Goal: Information Seeking & Learning: Learn about a topic

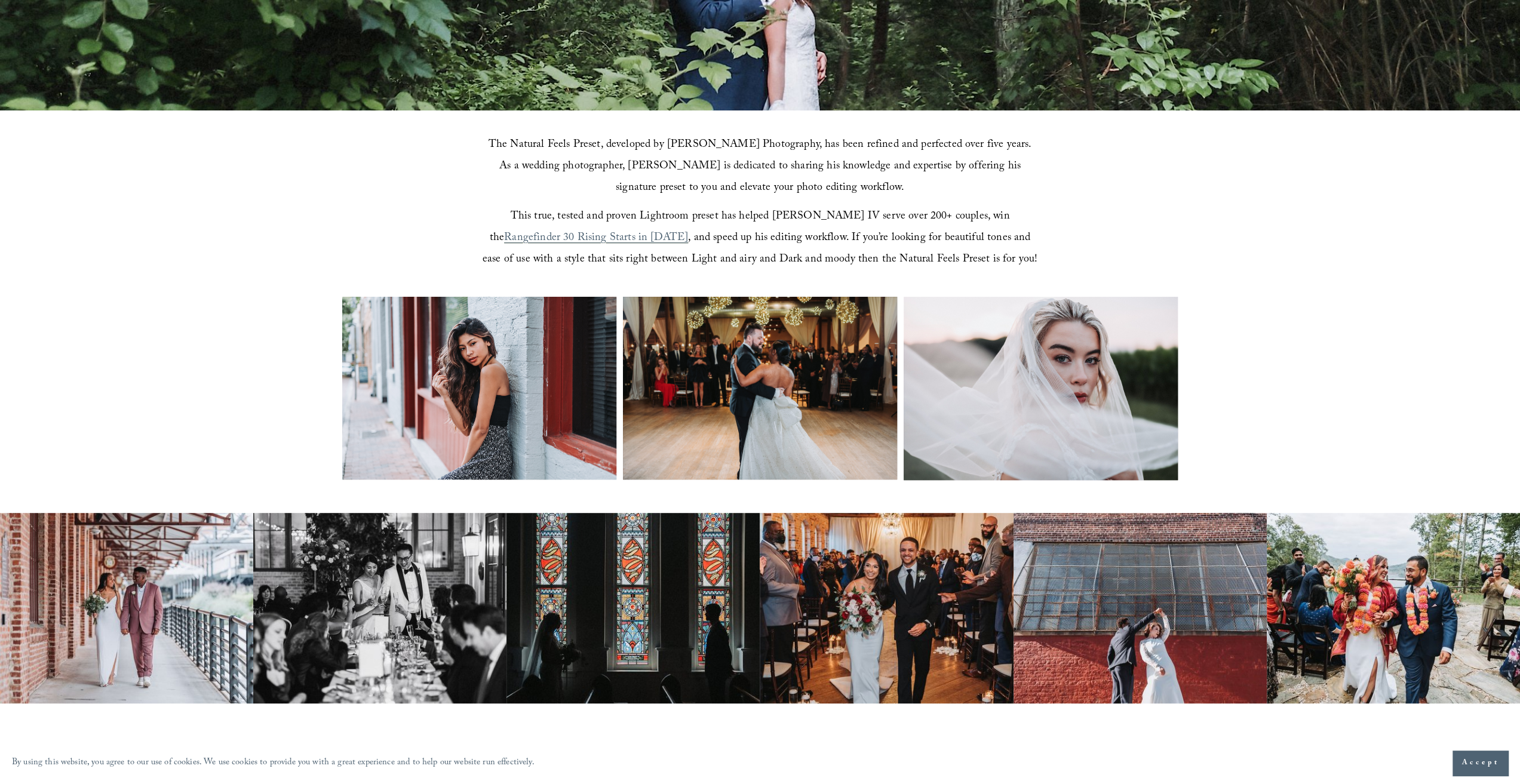
scroll to position [418, 0]
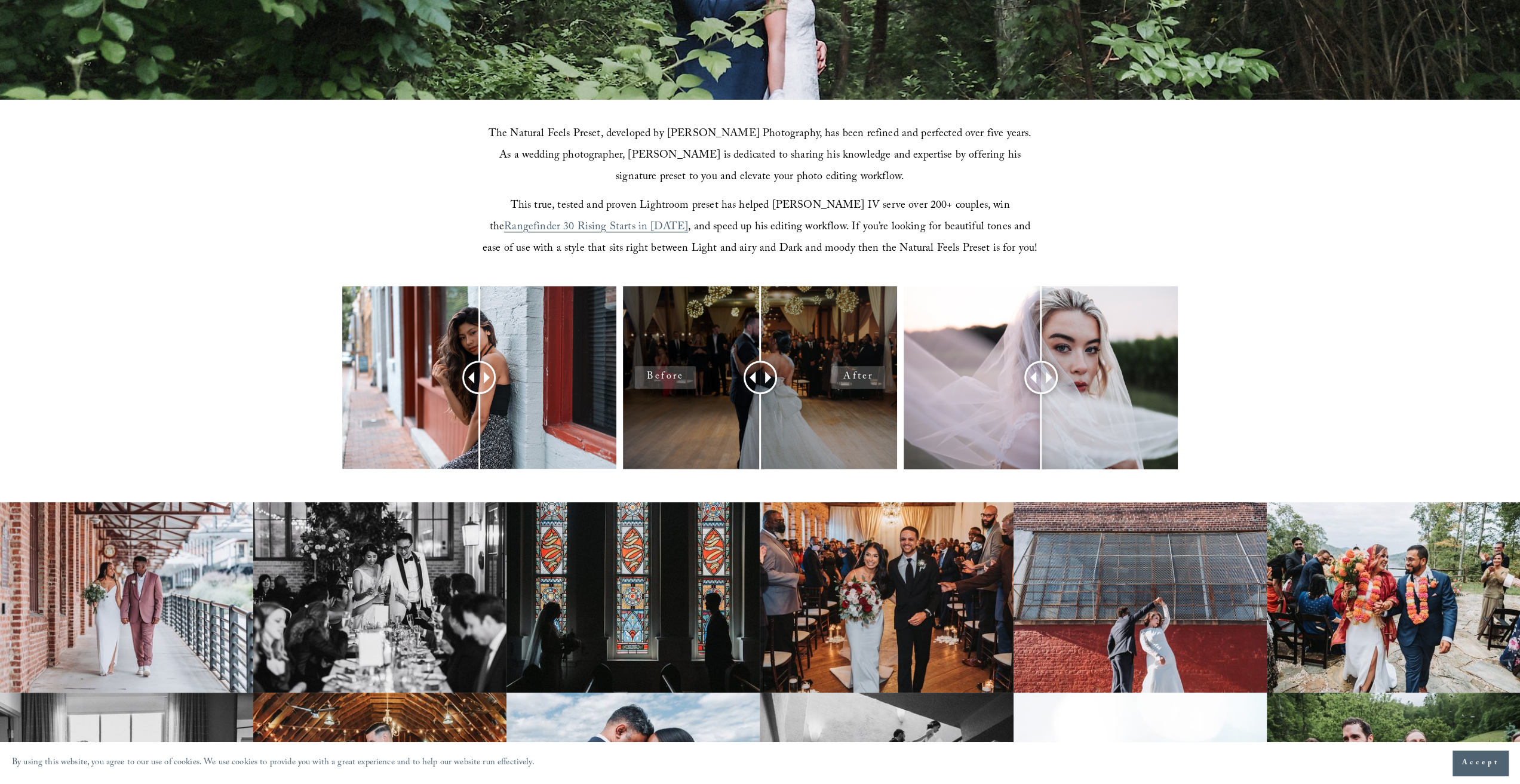
click at [844, 351] on div at bounding box center [760, 377] width 274 height 183
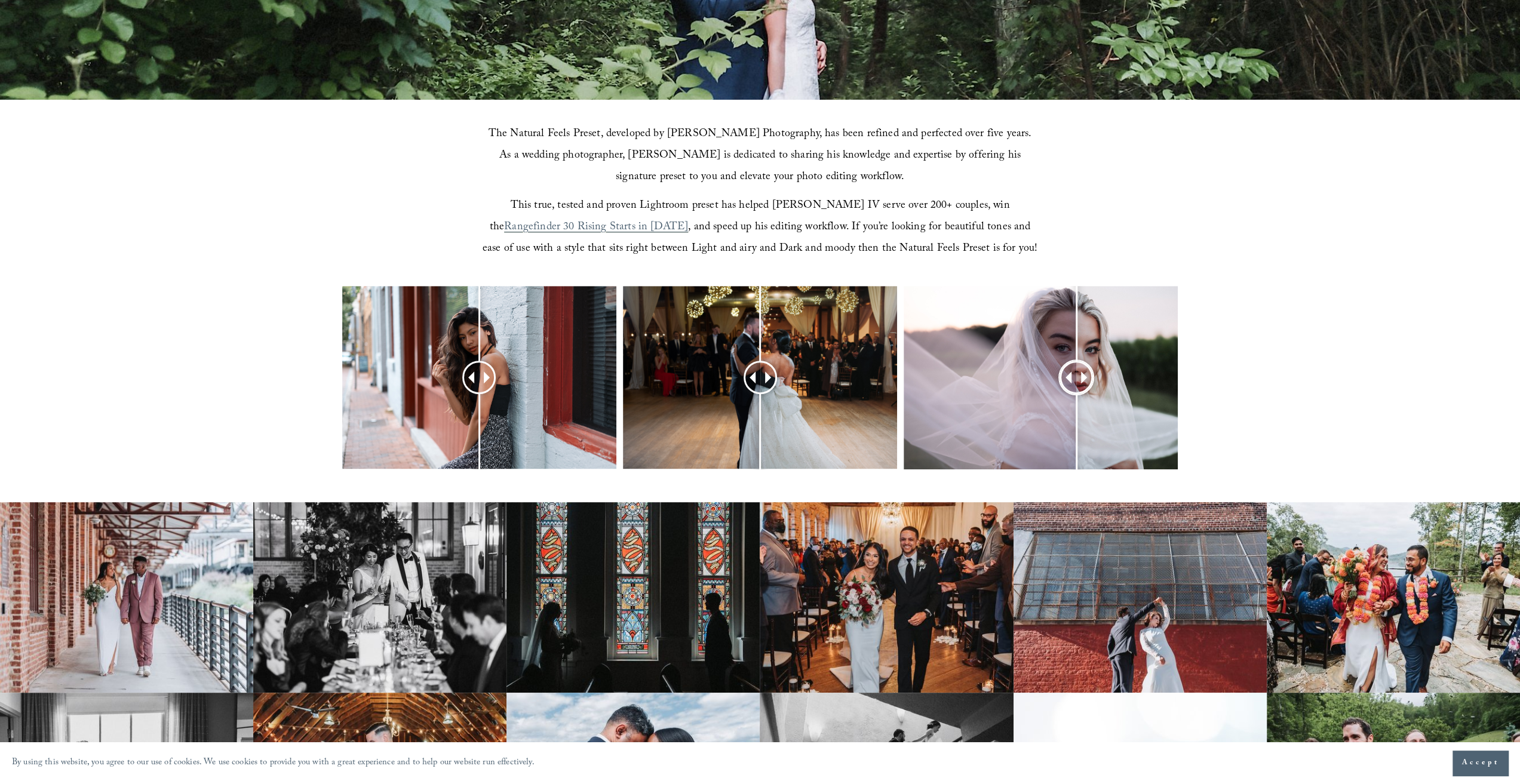
drag, startPoint x: 1097, startPoint y: 372, endPoint x: 1076, endPoint y: 382, distance: 23.3
click at [1076, 382] on div at bounding box center [1076, 377] width 31 height 31
drag, startPoint x: 863, startPoint y: 378, endPoint x: 1081, endPoint y: 378, distance: 218.0
click at [1081, 378] on div at bounding box center [1081, 377] width 31 height 31
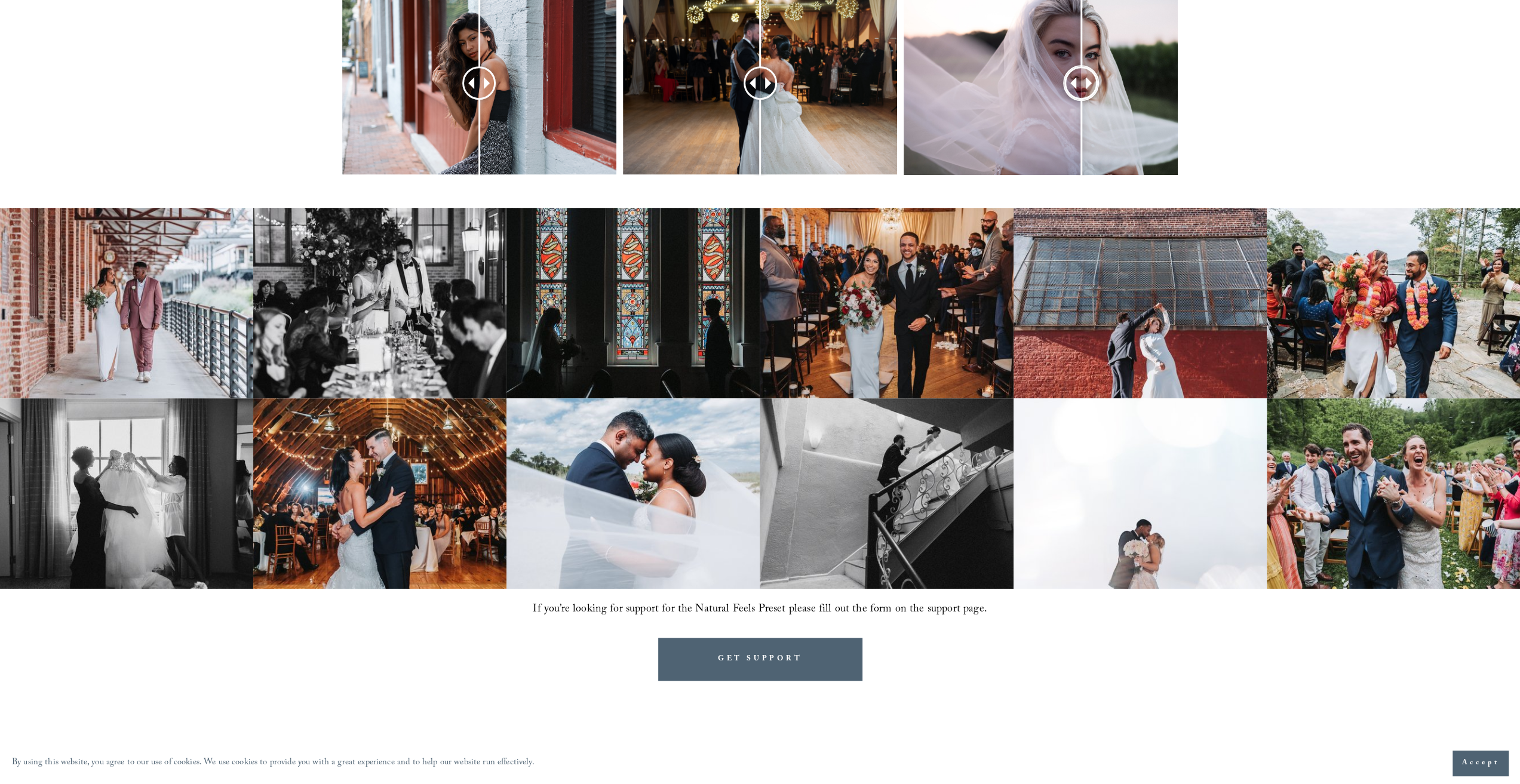
scroll to position [776, 0]
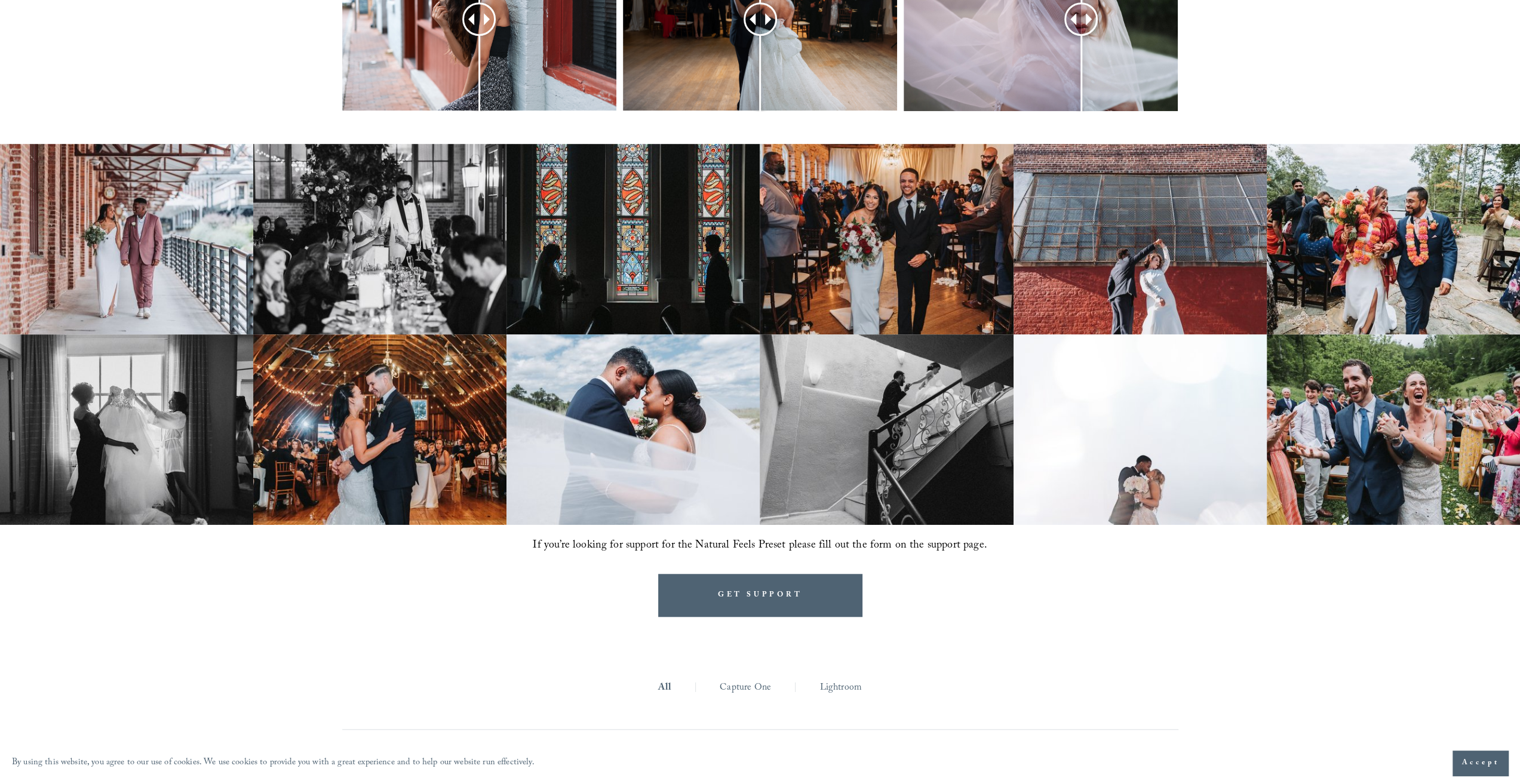
click at [749, 685] on link "Capture One" at bounding box center [745, 688] width 51 height 19
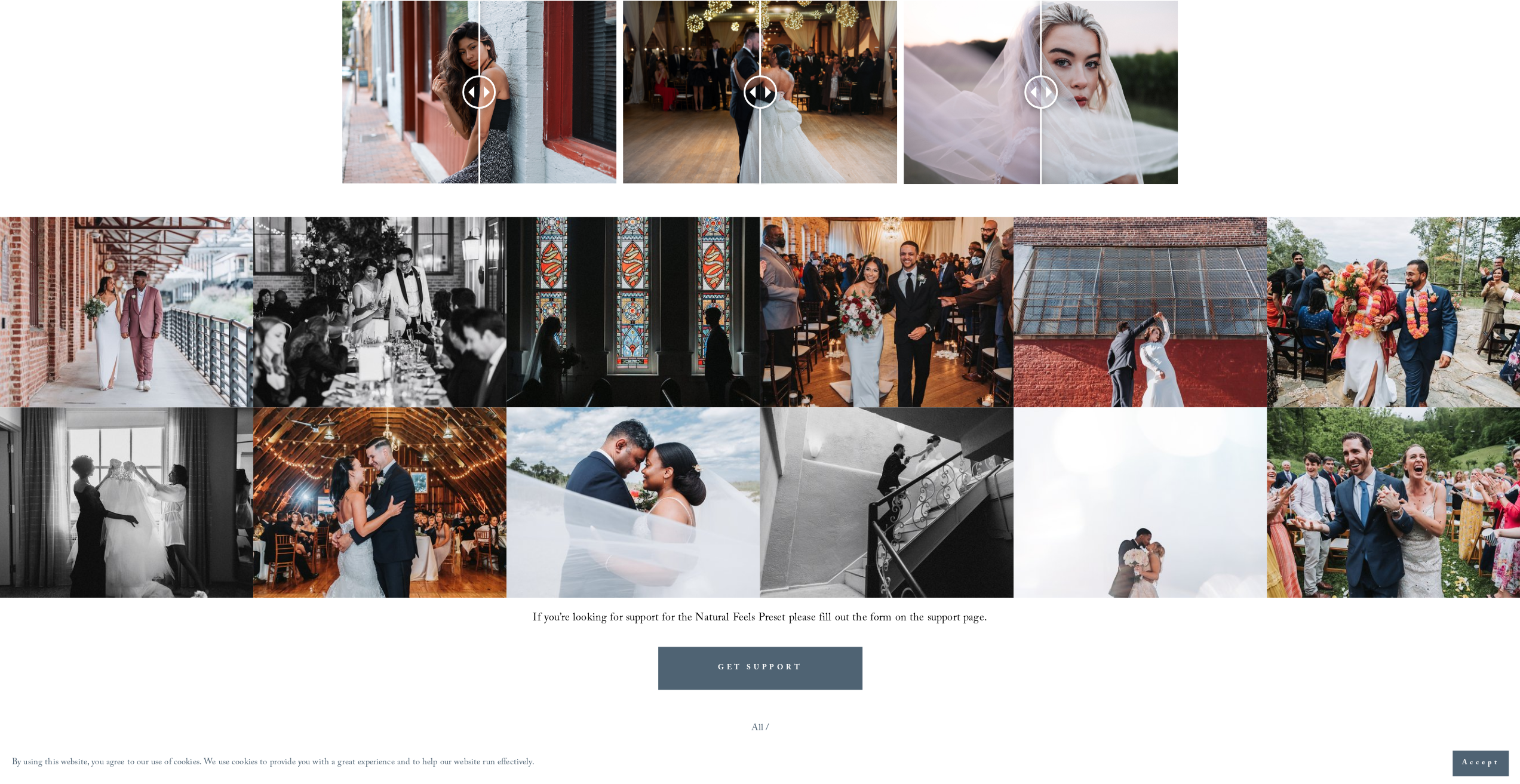
scroll to position [597, 0]
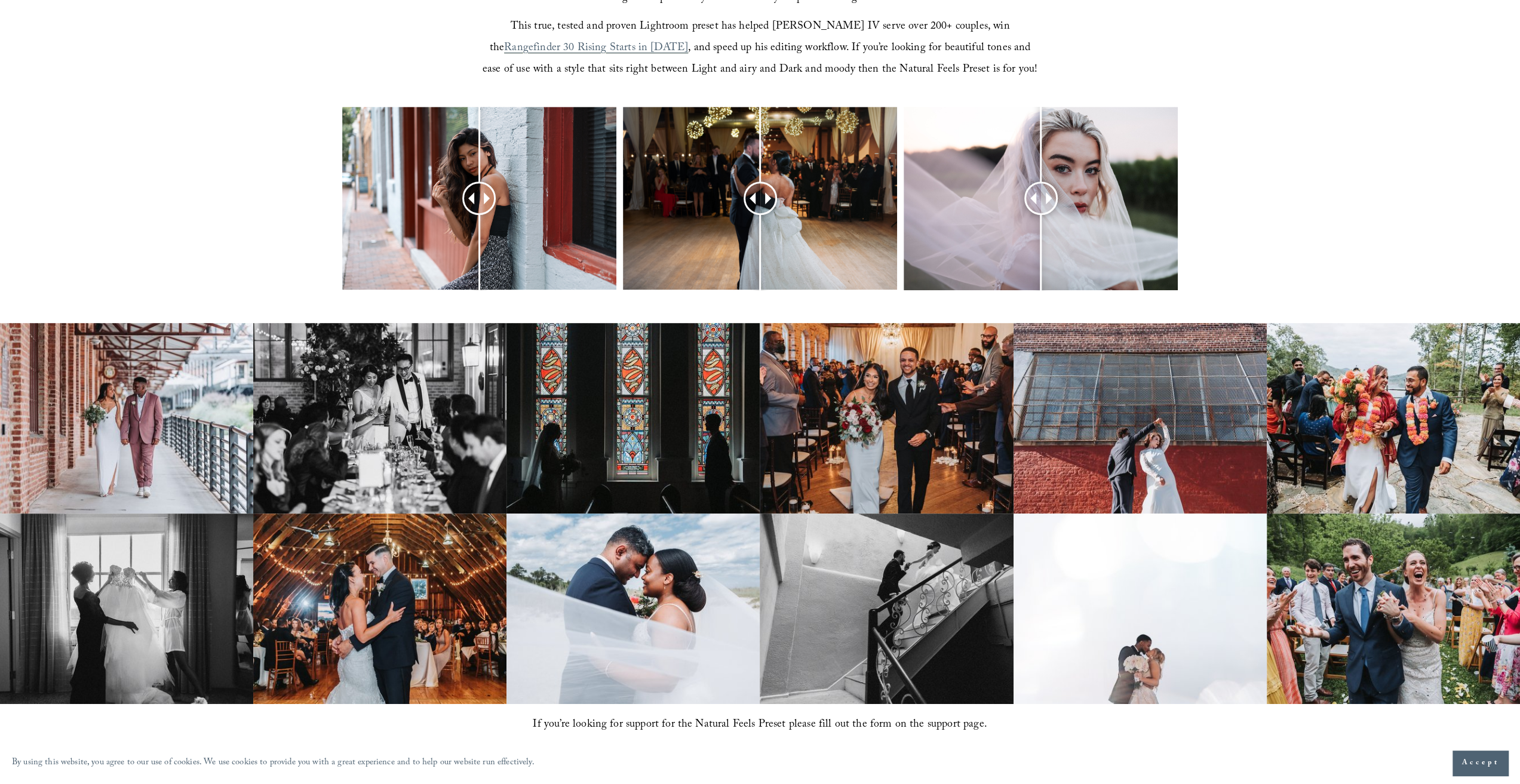
click at [904, 404] on img at bounding box center [886, 418] width 253 height 190
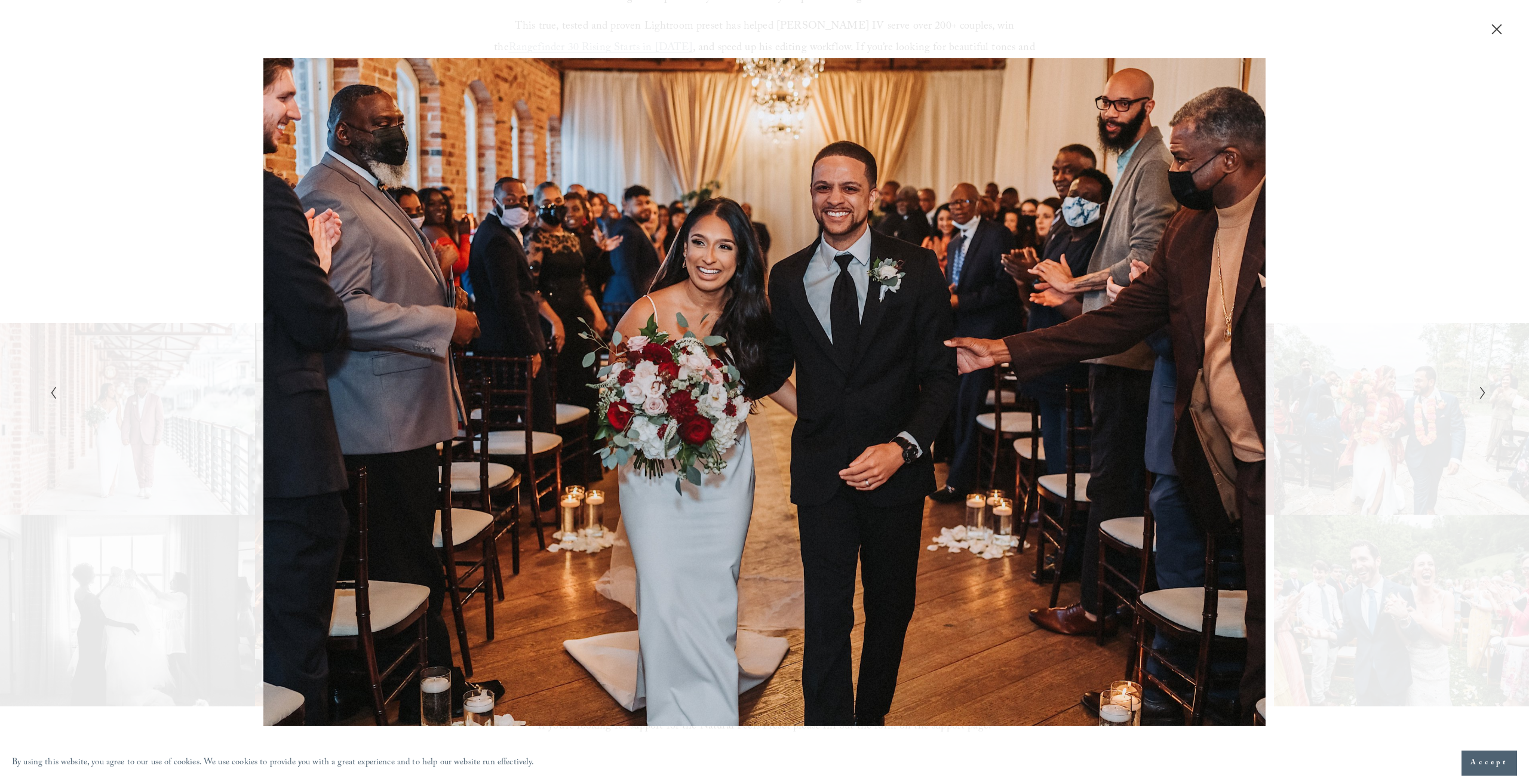
click at [1479, 391] on icon "Next Slide" at bounding box center [1482, 393] width 8 height 14
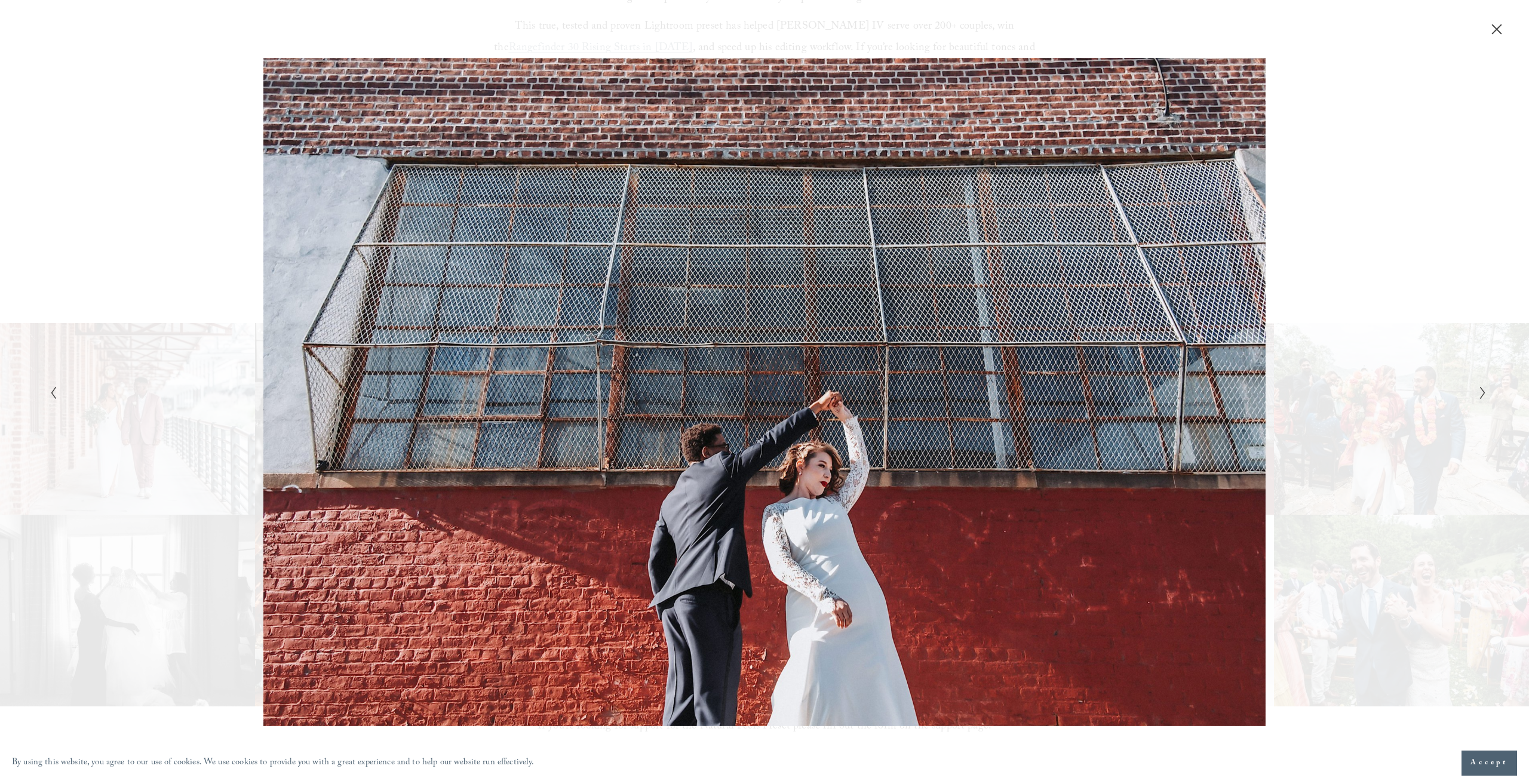
click at [1479, 391] on icon "Next Slide" at bounding box center [1482, 393] width 8 height 14
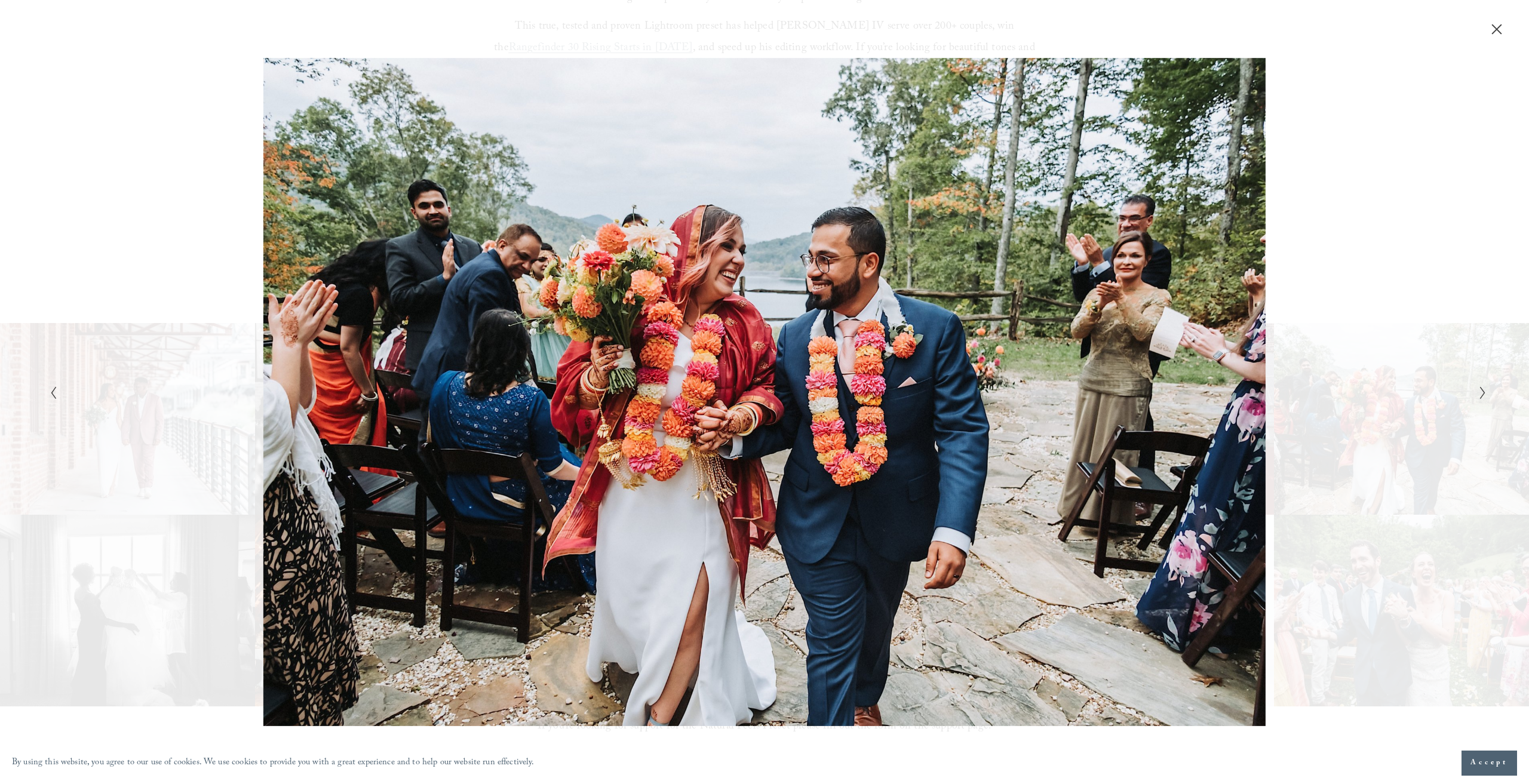
click at [1479, 391] on icon "Next Slide" at bounding box center [1482, 393] width 8 height 14
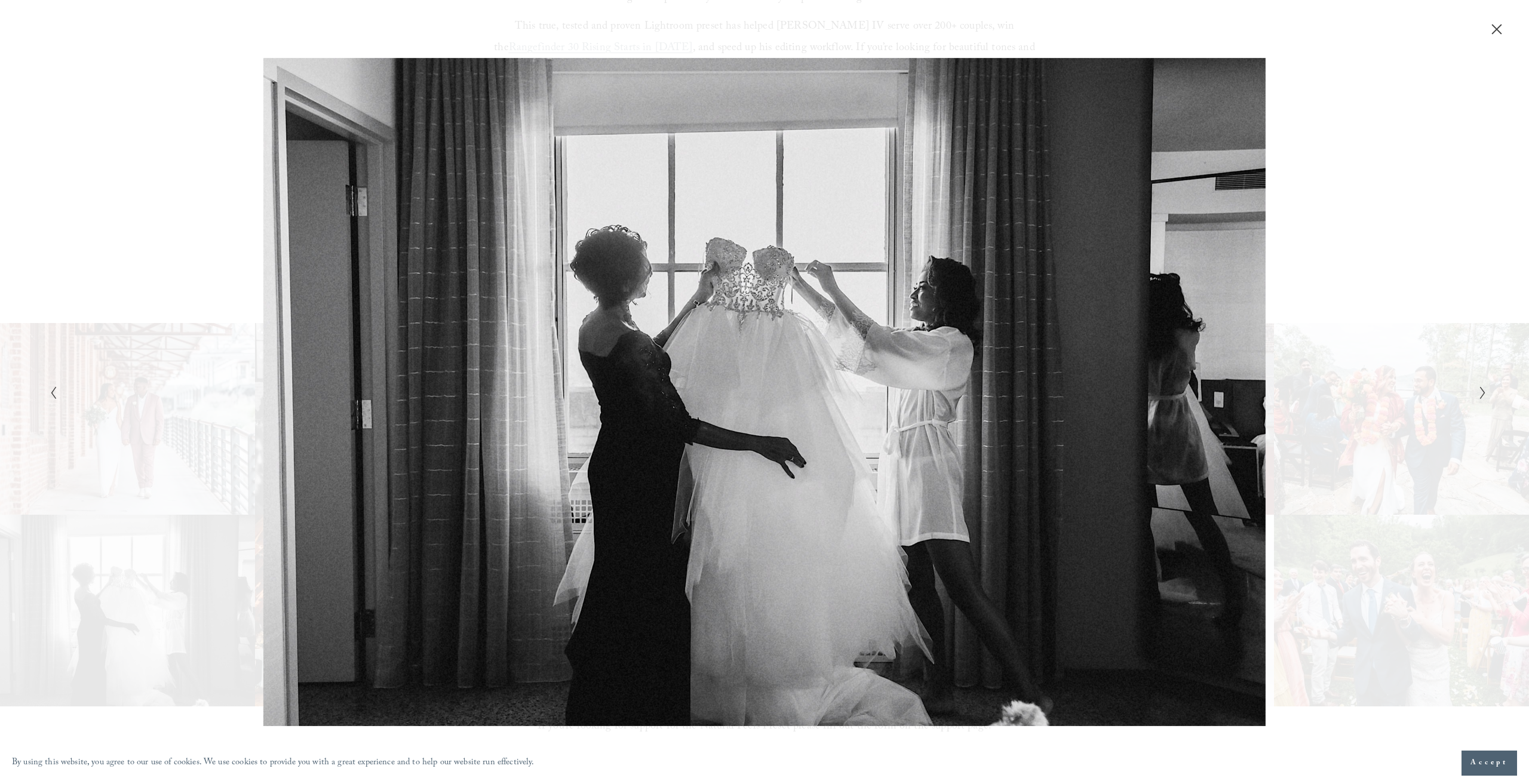
click at [1479, 391] on icon "Next Slide" at bounding box center [1482, 393] width 8 height 14
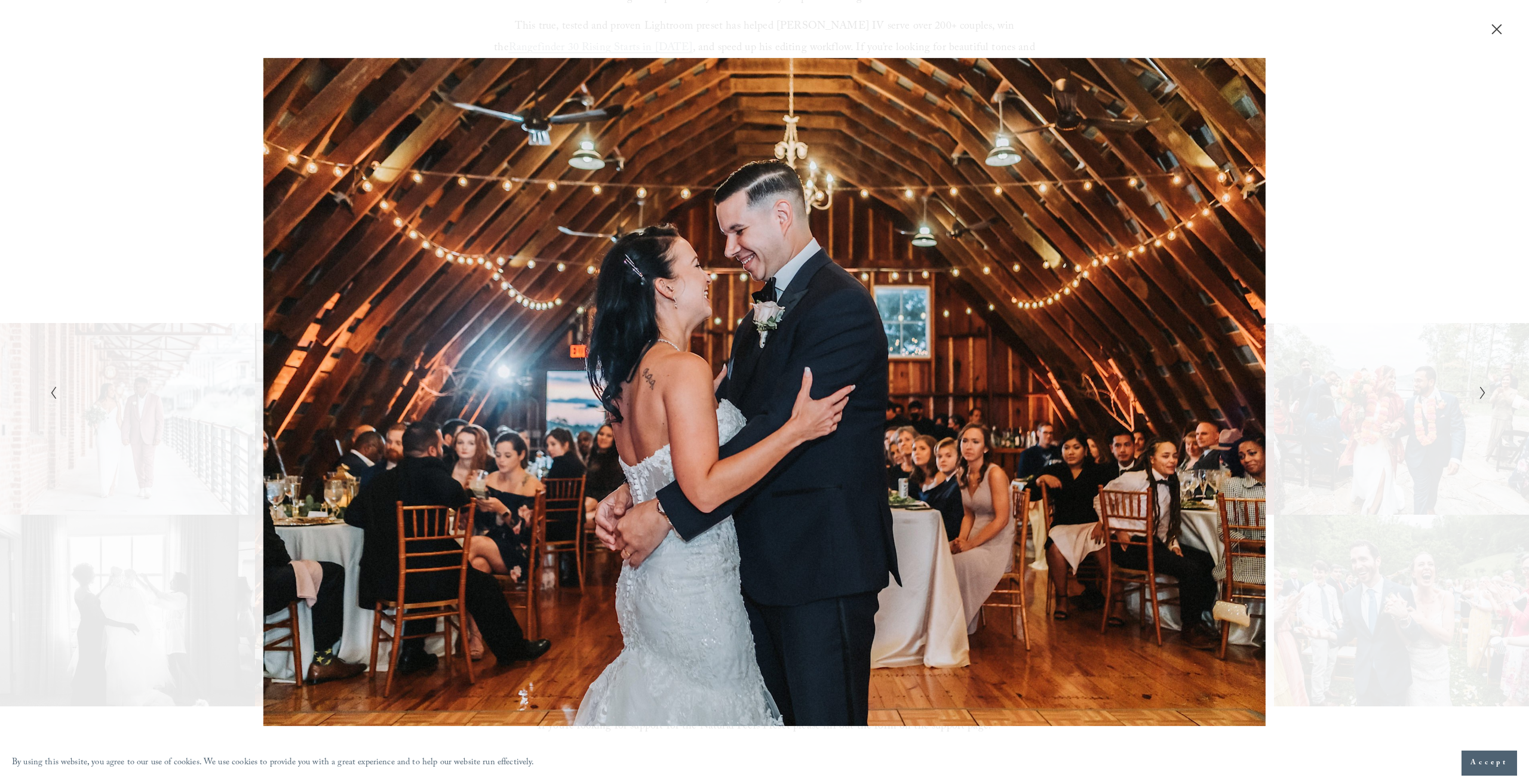
click at [1479, 391] on icon "Next Slide" at bounding box center [1482, 393] width 8 height 14
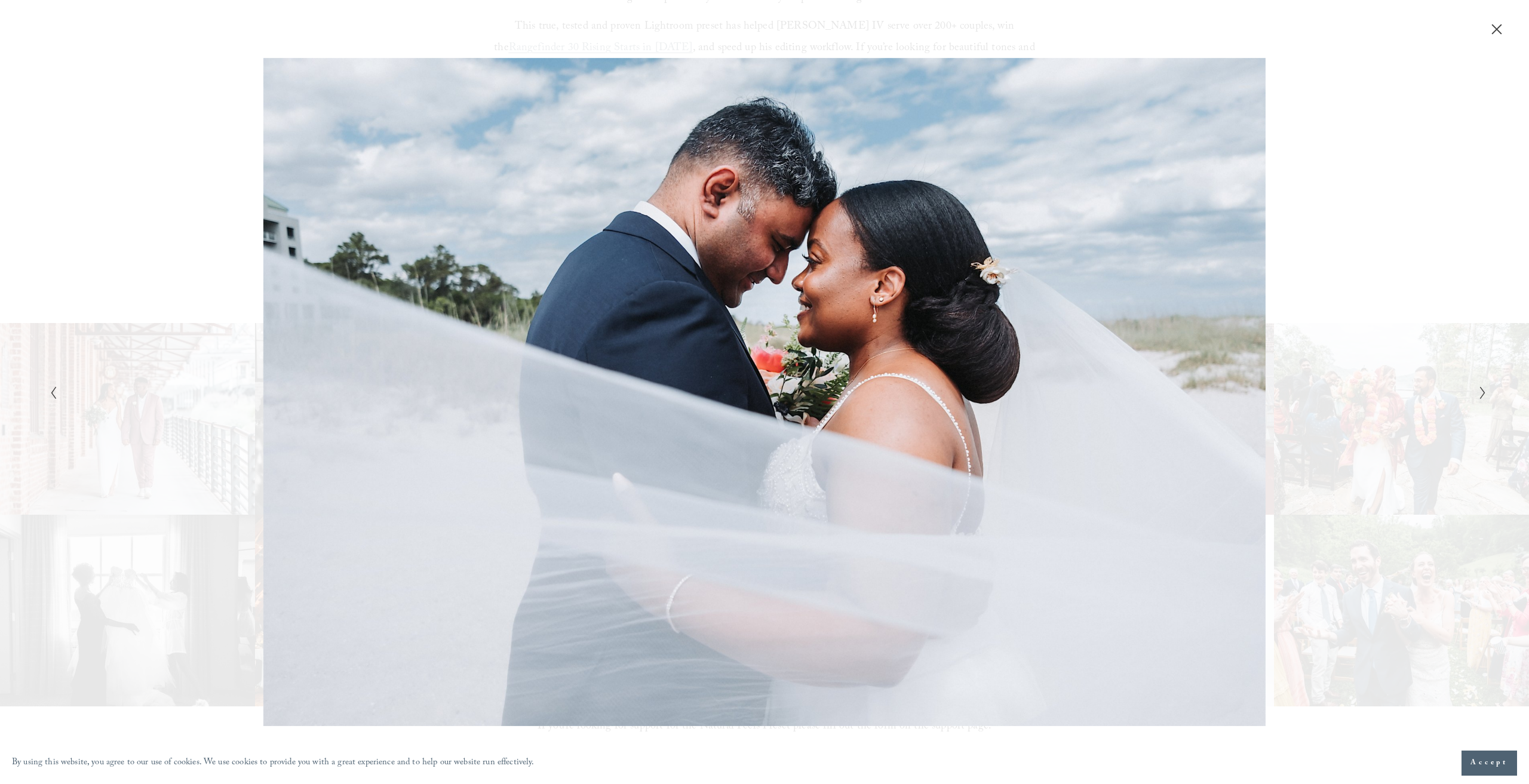
click at [1479, 391] on icon "Next Slide" at bounding box center [1482, 393] width 8 height 14
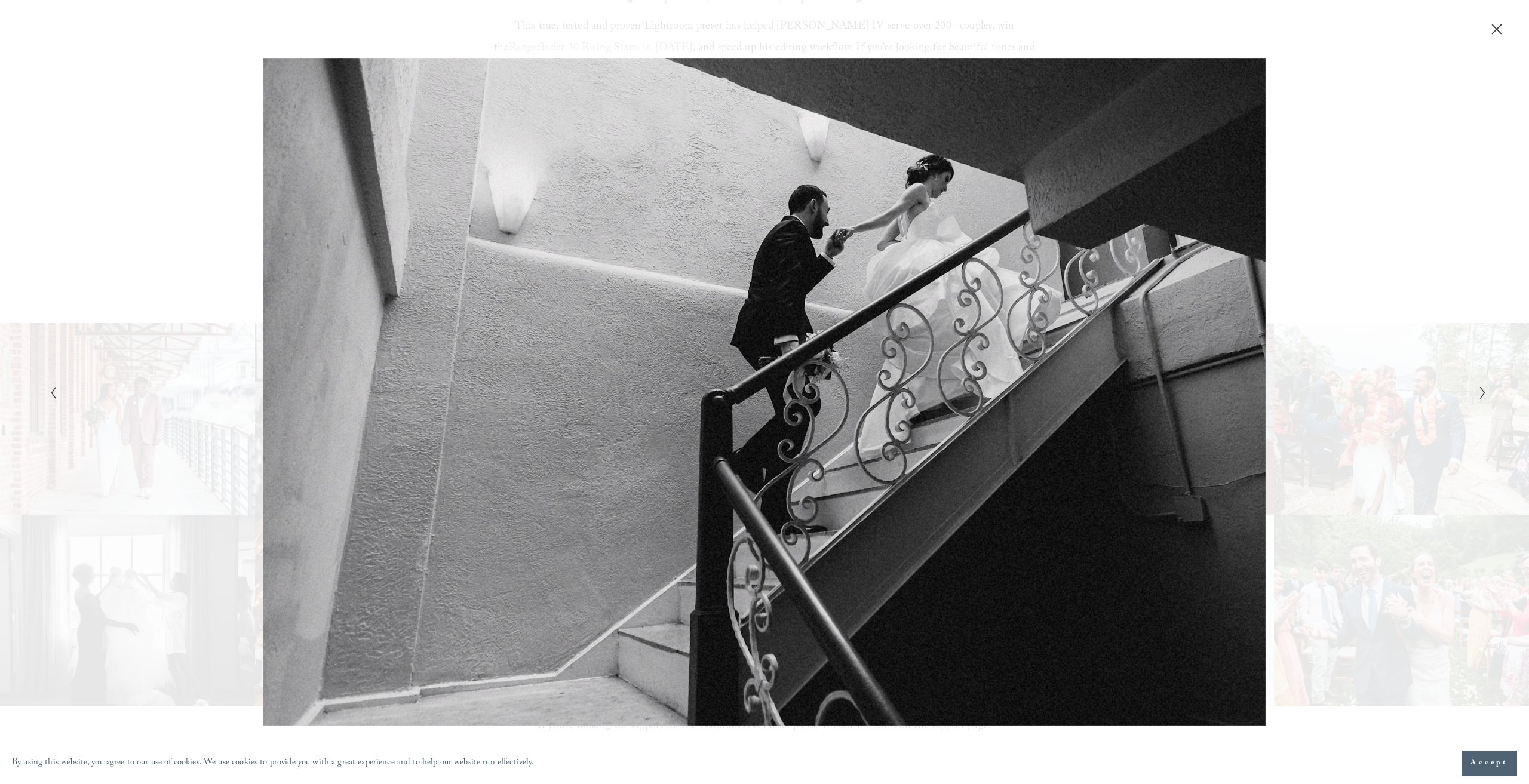
click at [1479, 391] on icon "Next Slide" at bounding box center [1482, 393] width 8 height 14
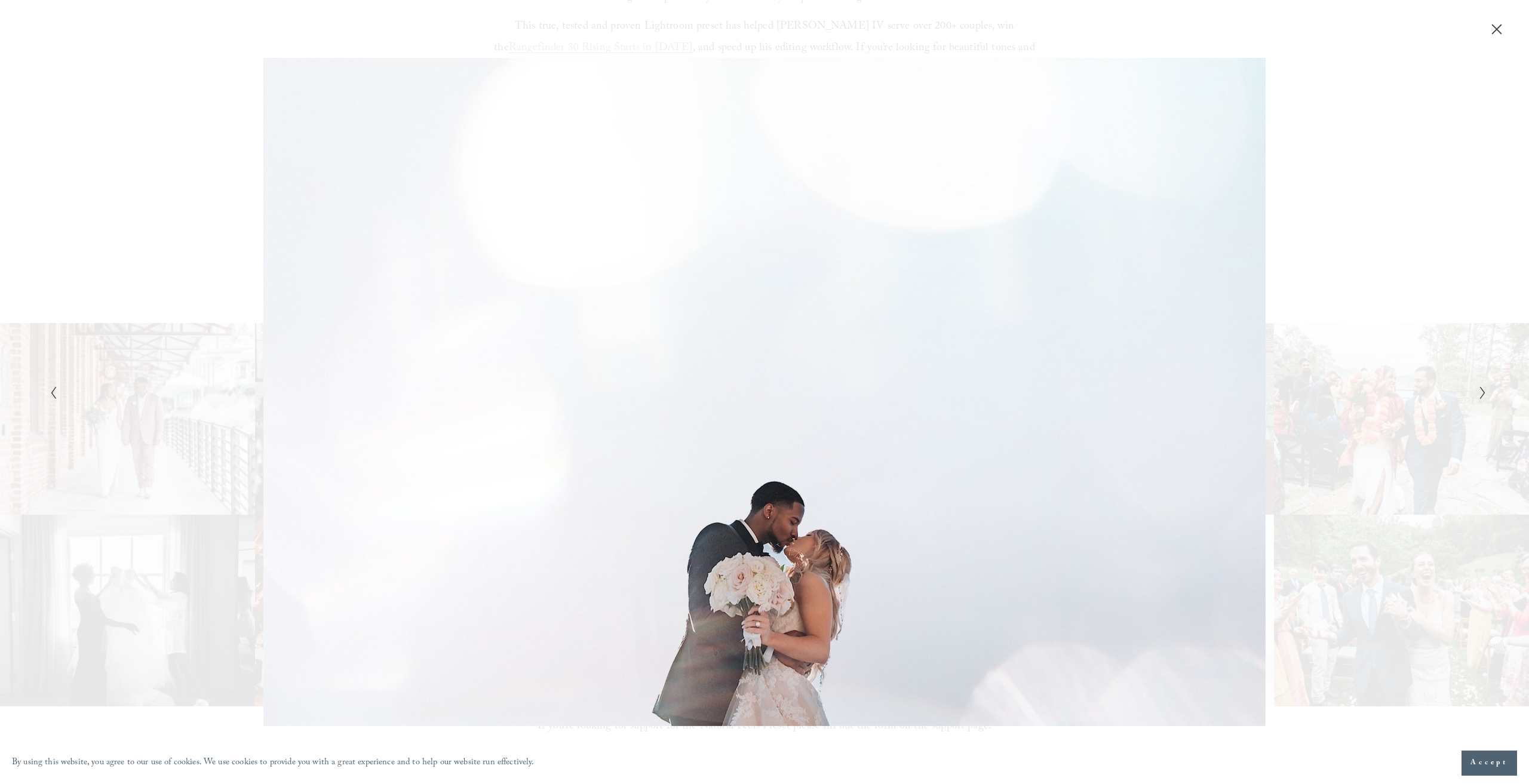
click at [1479, 391] on icon "Next Slide" at bounding box center [1482, 393] width 8 height 14
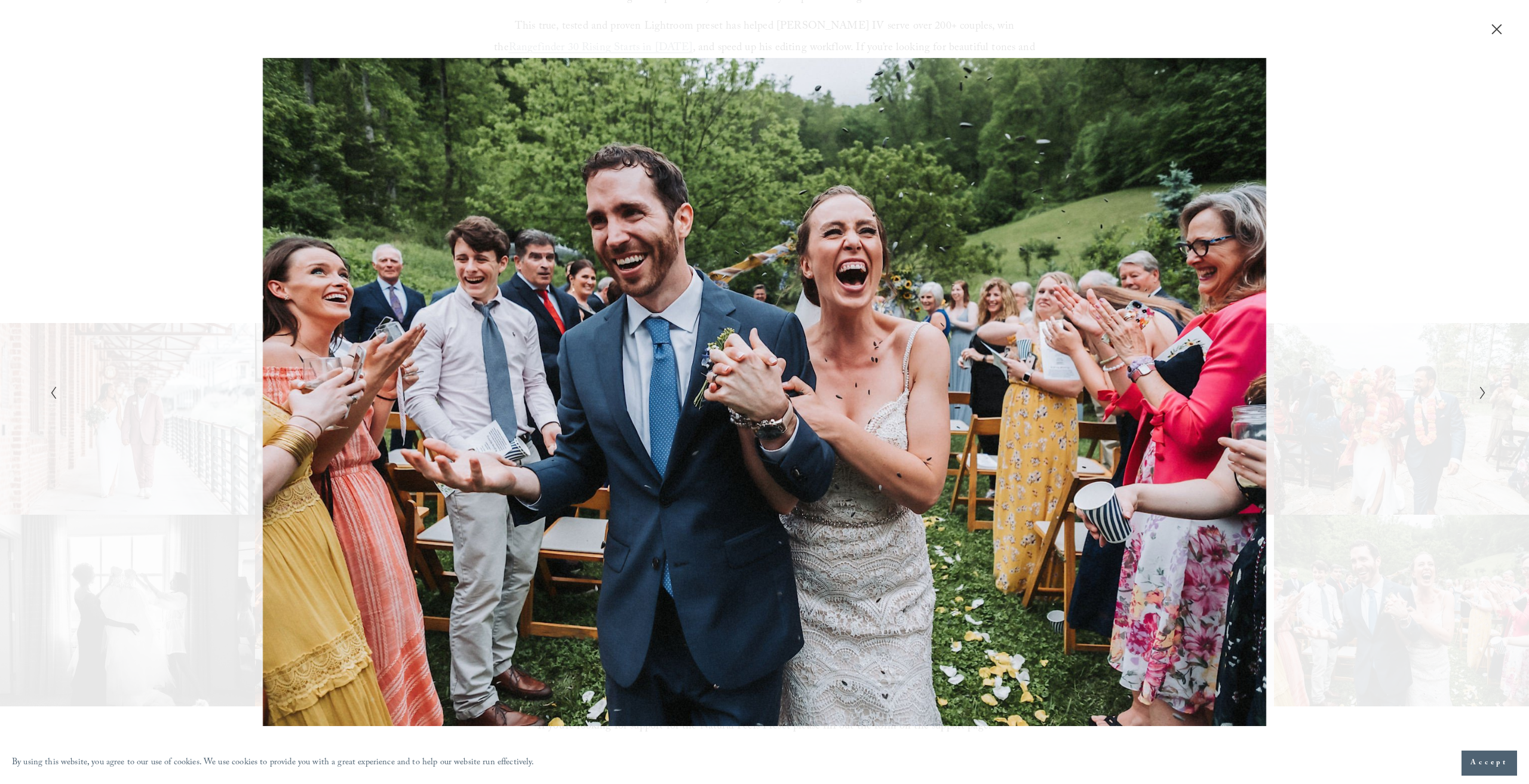
click at [1479, 391] on icon "Next Slide" at bounding box center [1482, 393] width 8 height 14
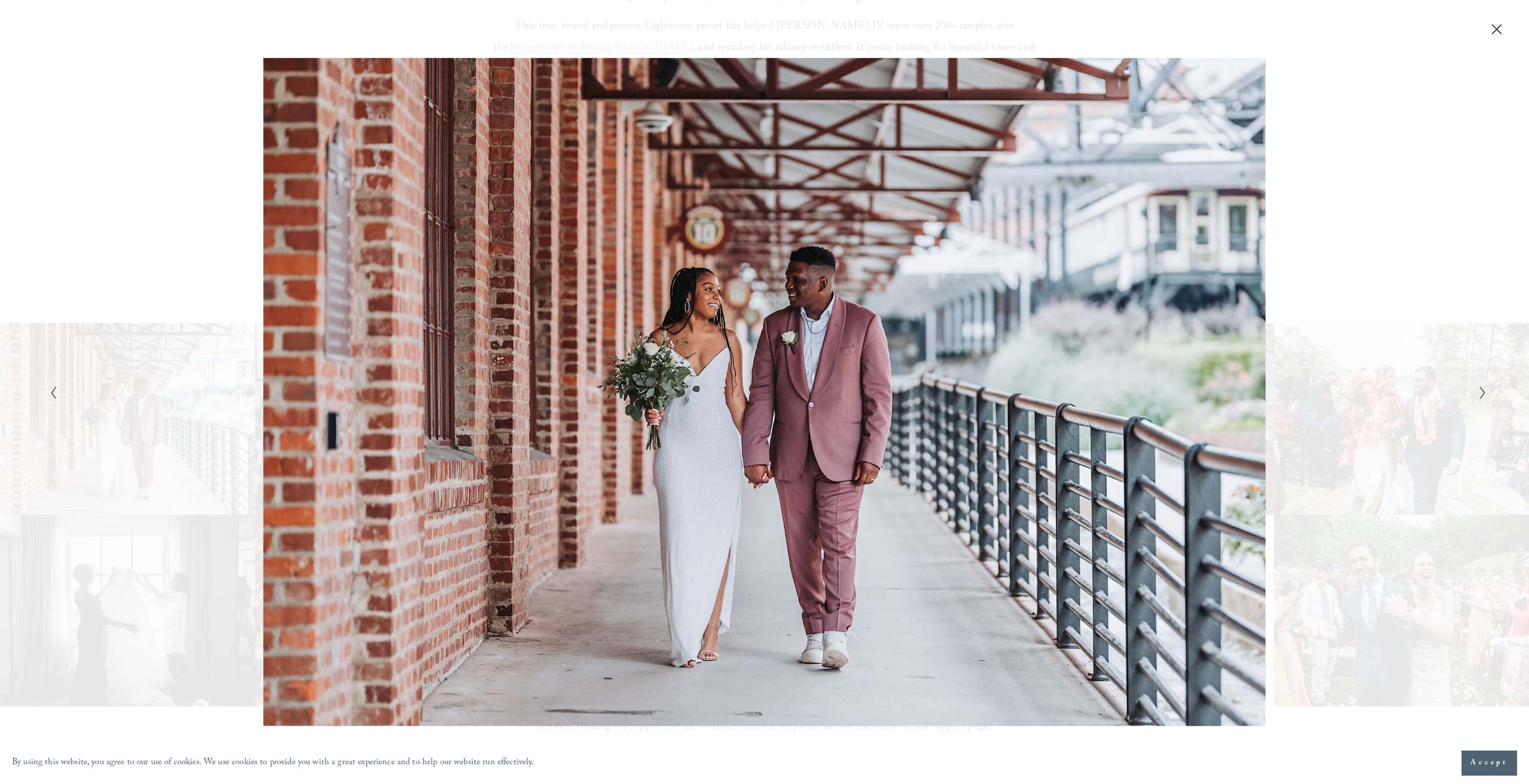
click at [1479, 391] on icon "Next Slide" at bounding box center [1482, 393] width 8 height 14
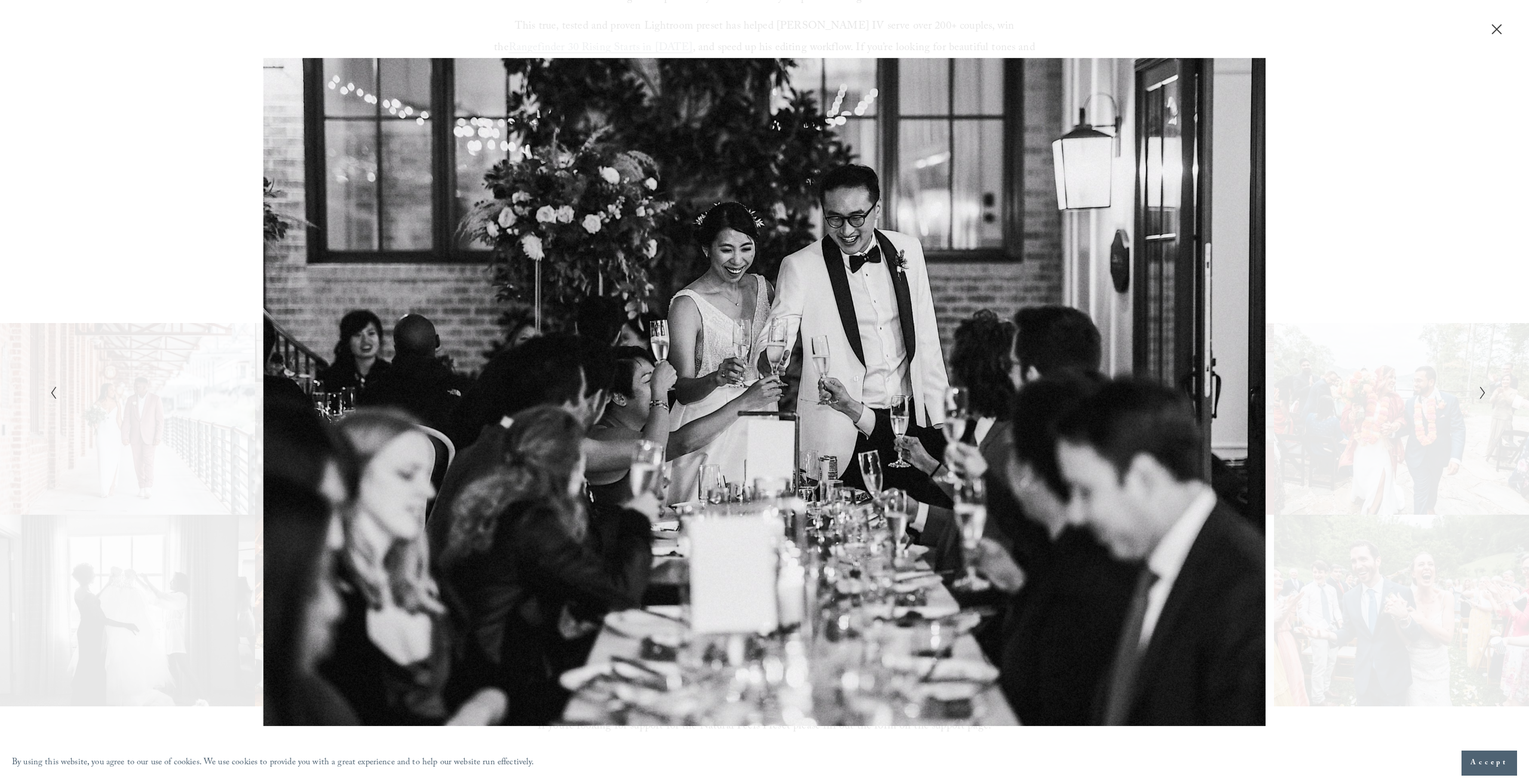
click at [1479, 391] on icon "Next Slide" at bounding box center [1482, 393] width 8 height 14
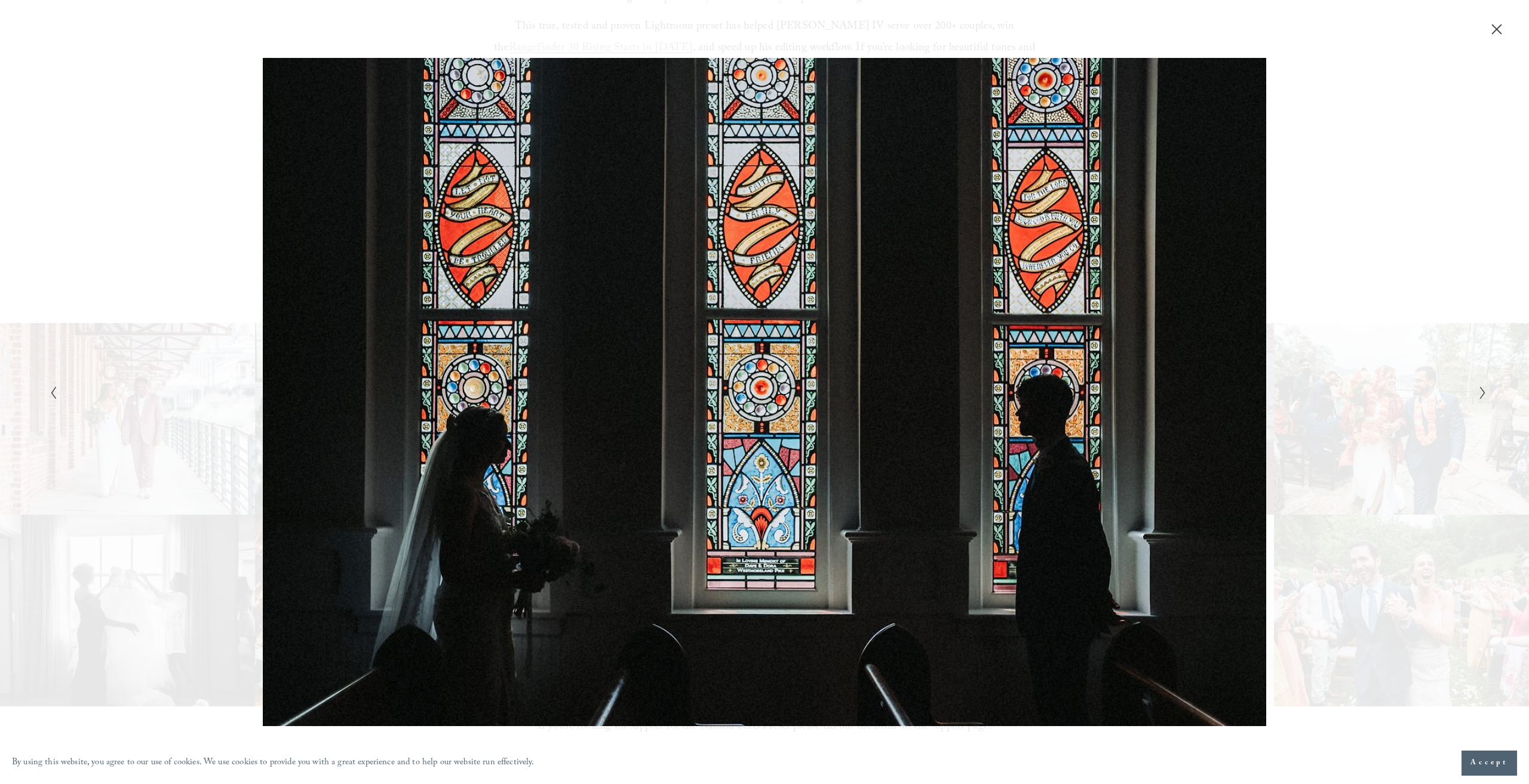
click at [1479, 391] on icon "Next Slide" at bounding box center [1482, 393] width 8 height 14
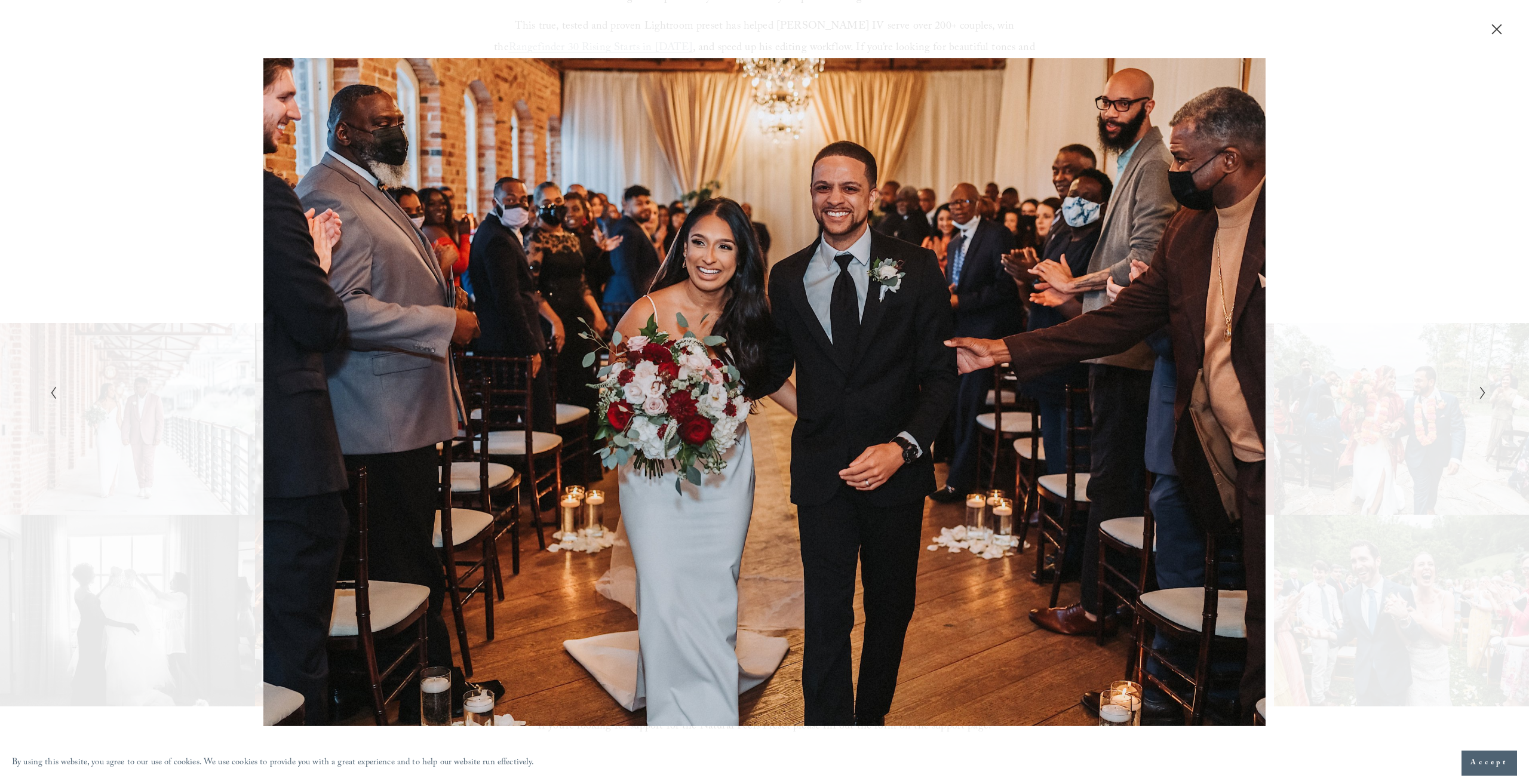
click at [1479, 391] on icon "Next Slide" at bounding box center [1482, 393] width 8 height 14
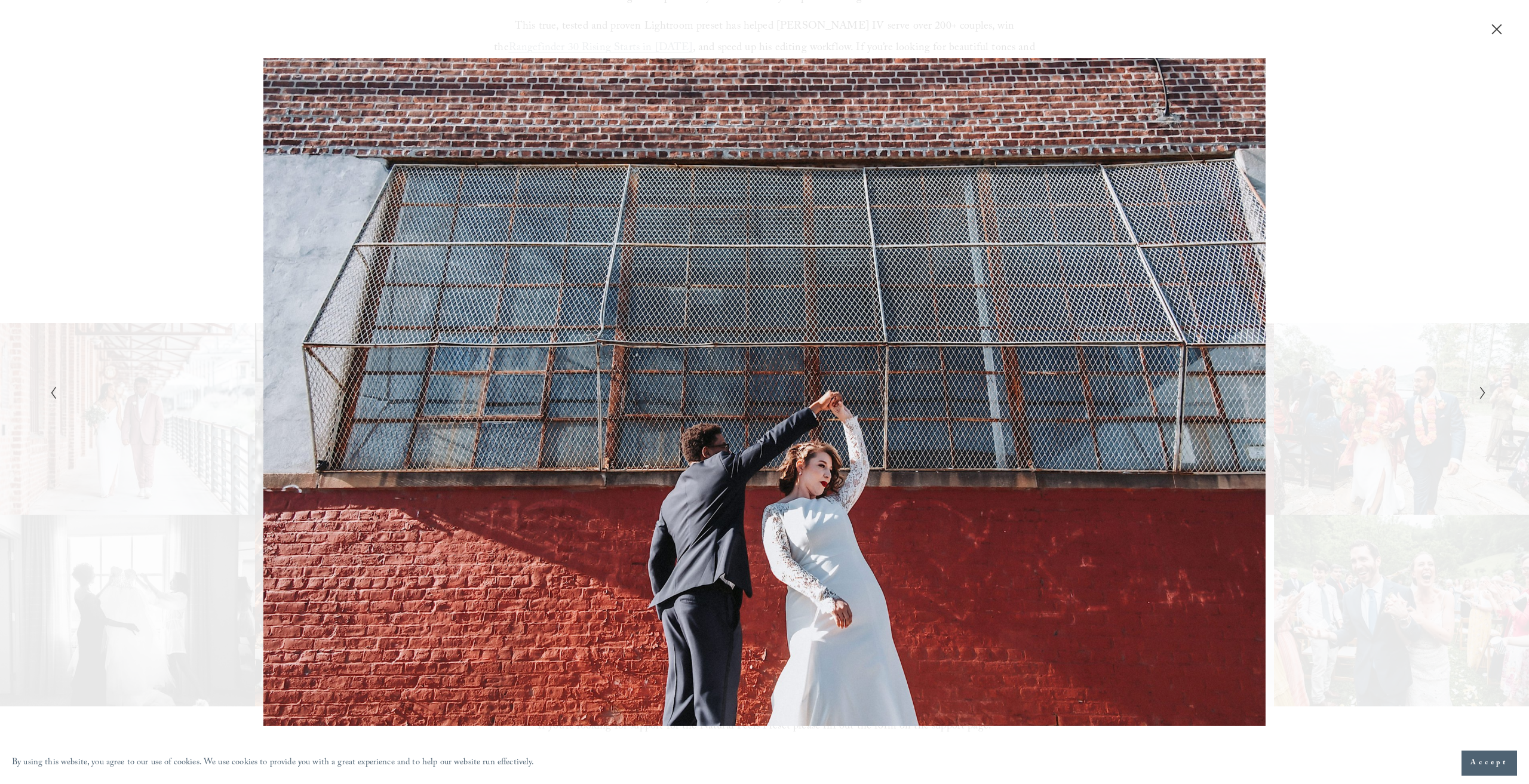
click at [1479, 391] on icon "Next Slide" at bounding box center [1482, 393] width 8 height 14
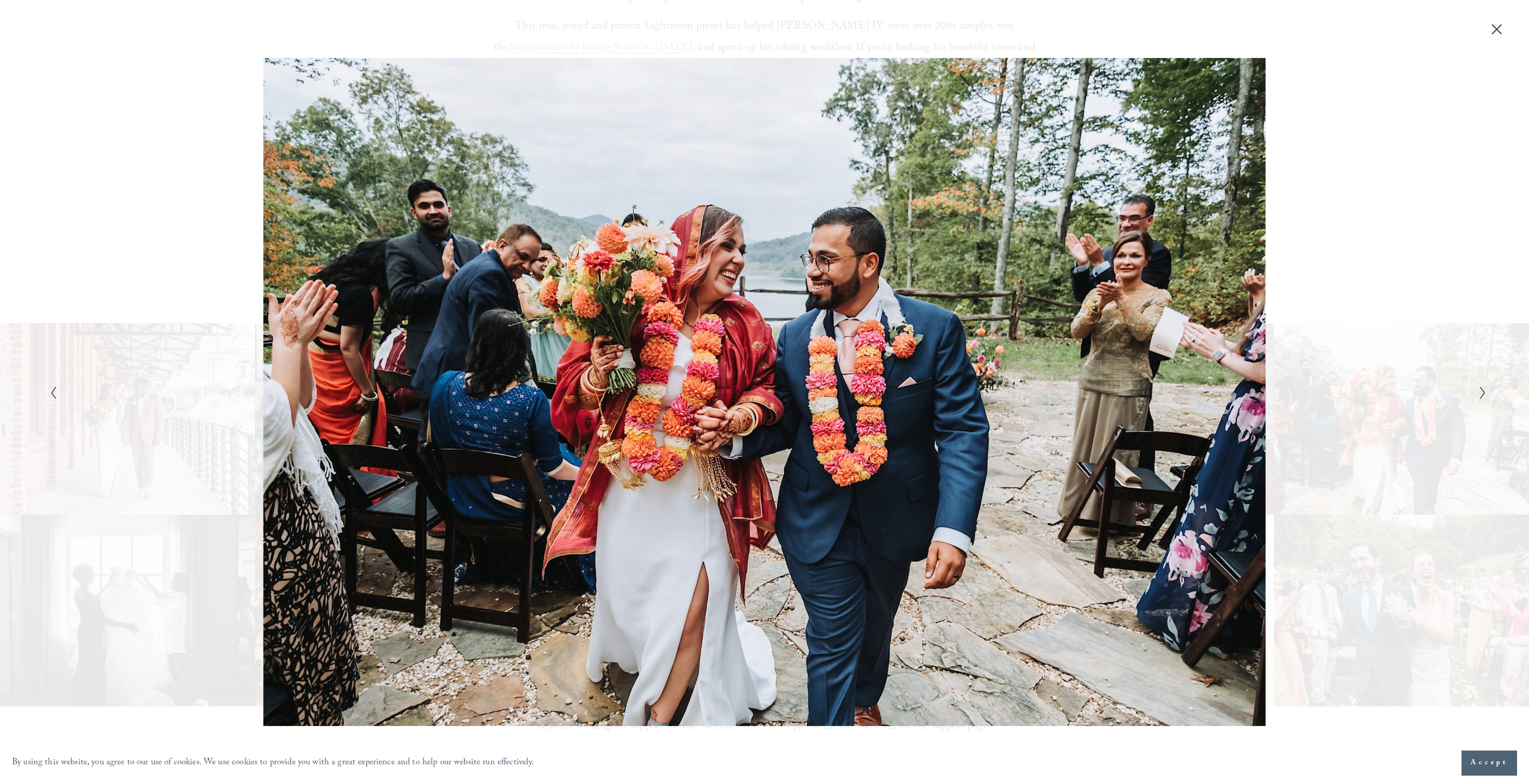
click at [1479, 391] on icon "Next Slide" at bounding box center [1482, 393] width 8 height 14
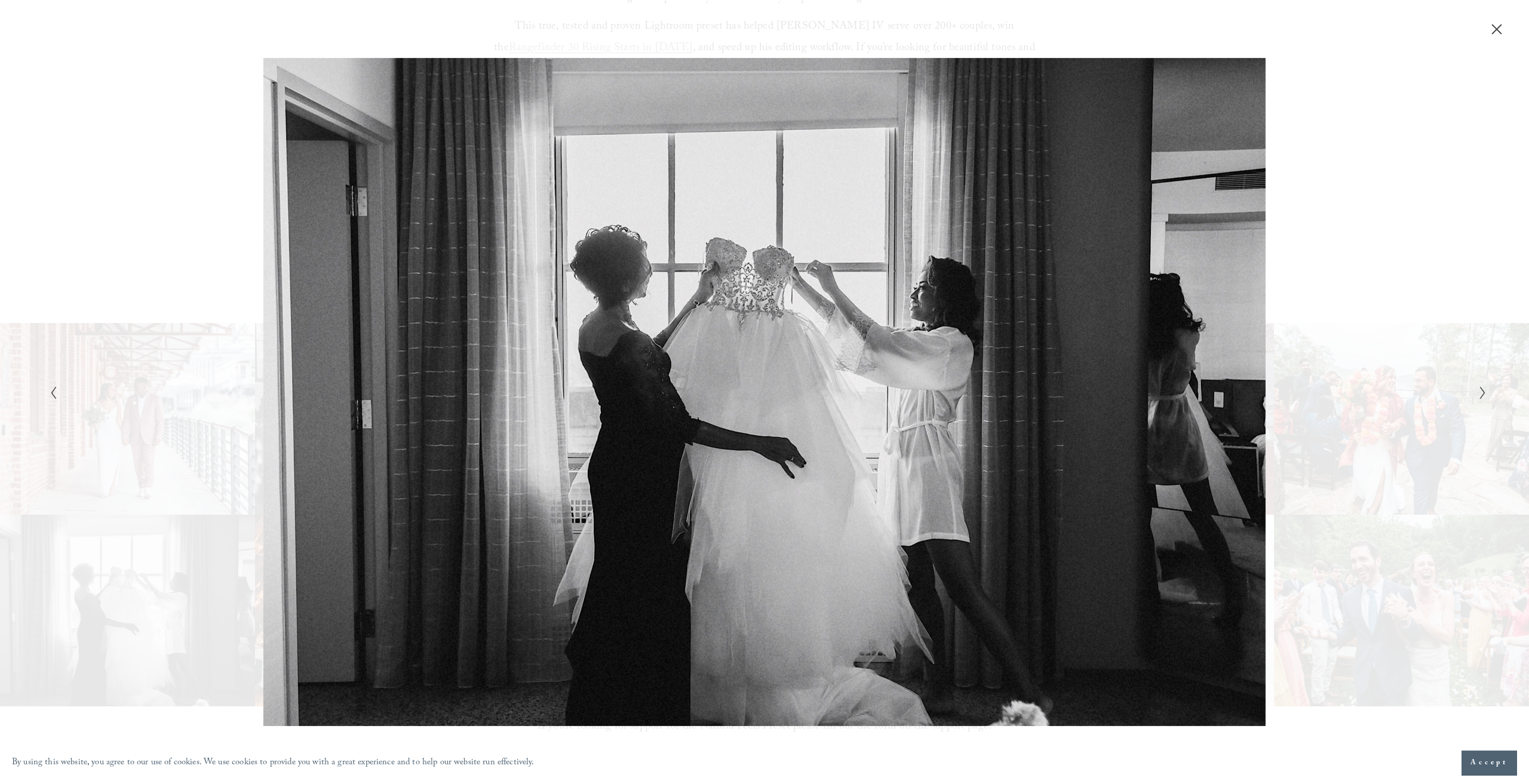
click at [1479, 391] on icon "Next Slide" at bounding box center [1482, 393] width 8 height 14
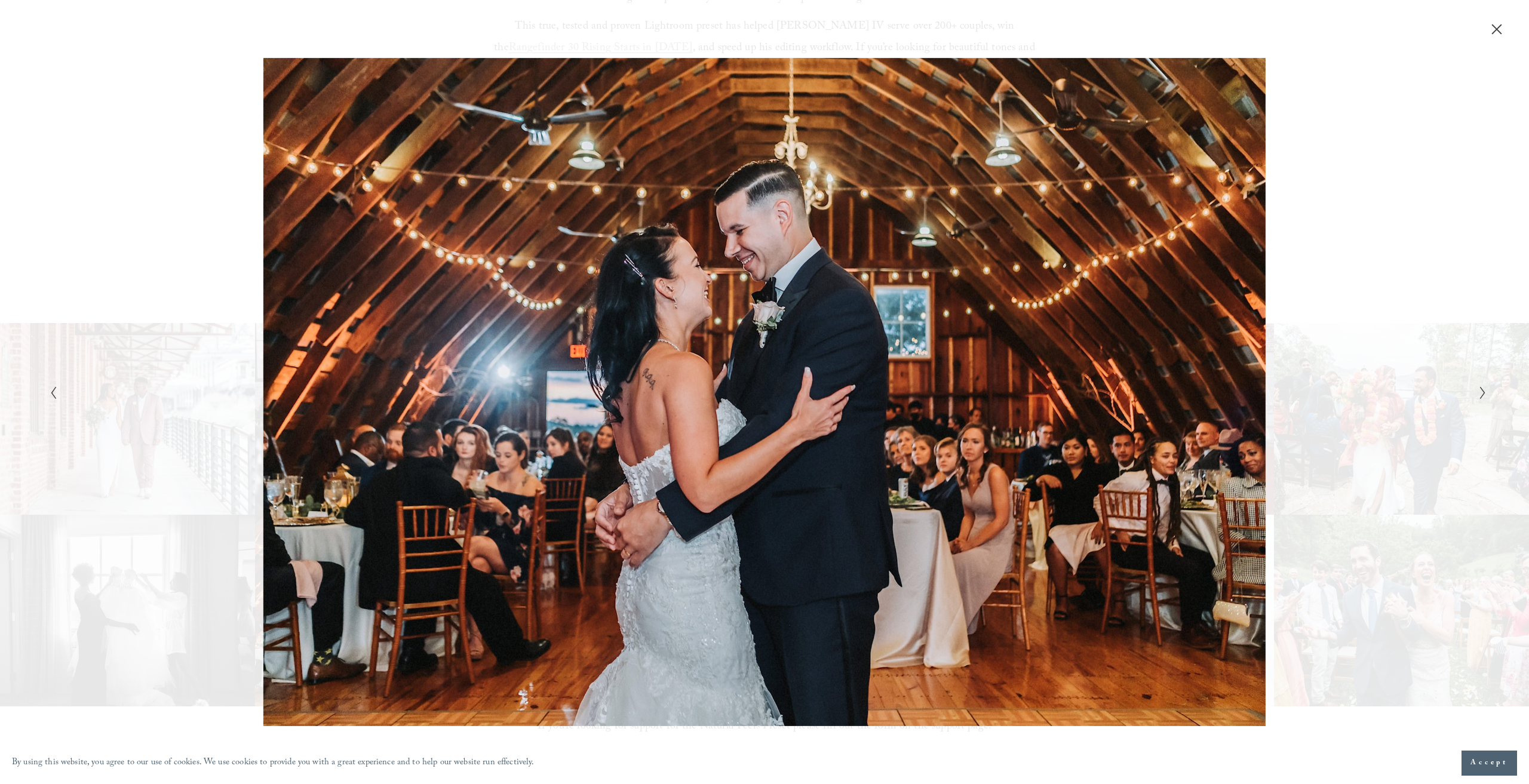
click at [1479, 391] on icon "Next Slide" at bounding box center [1482, 393] width 8 height 14
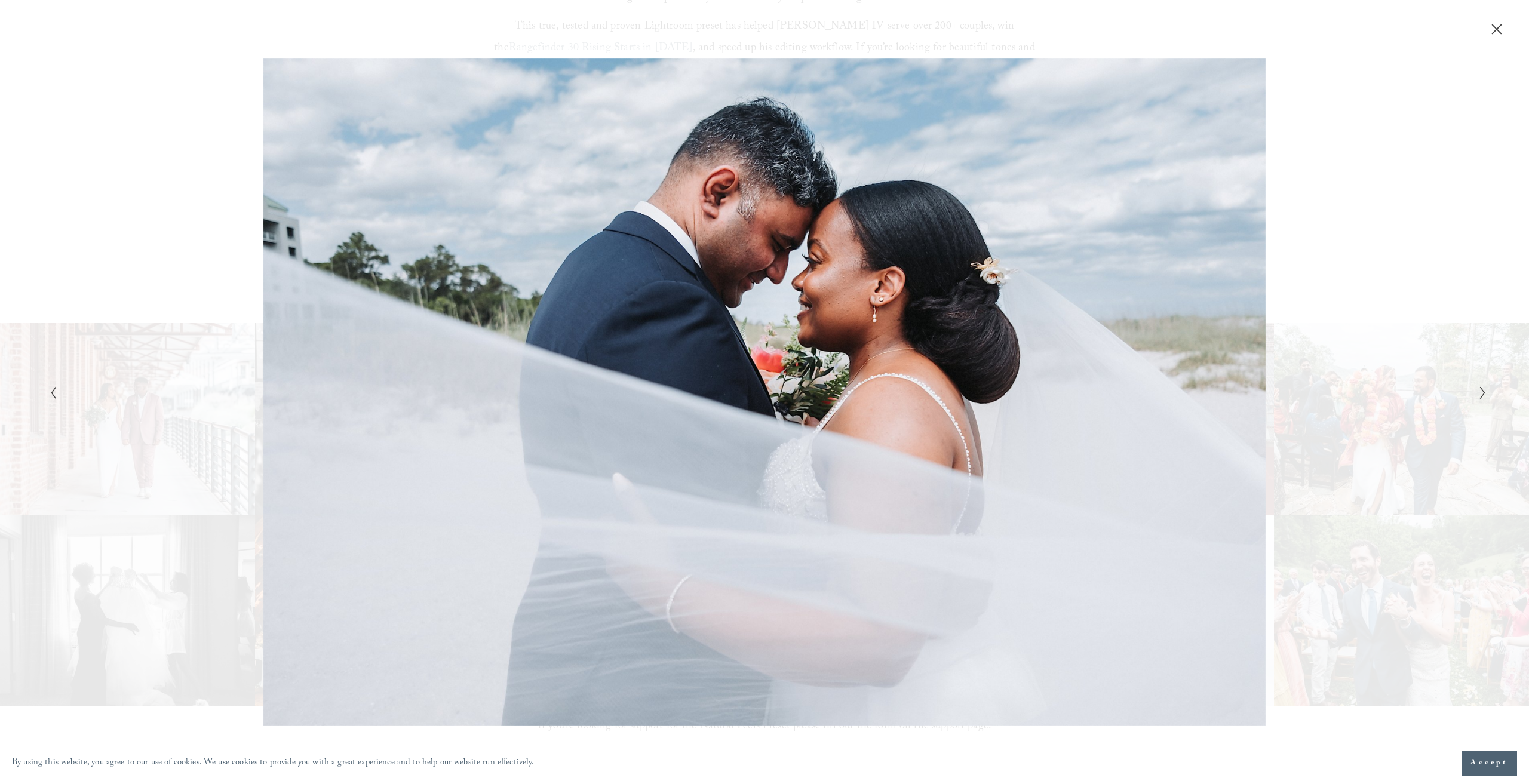
click at [1479, 391] on icon "Next Slide" at bounding box center [1482, 393] width 8 height 14
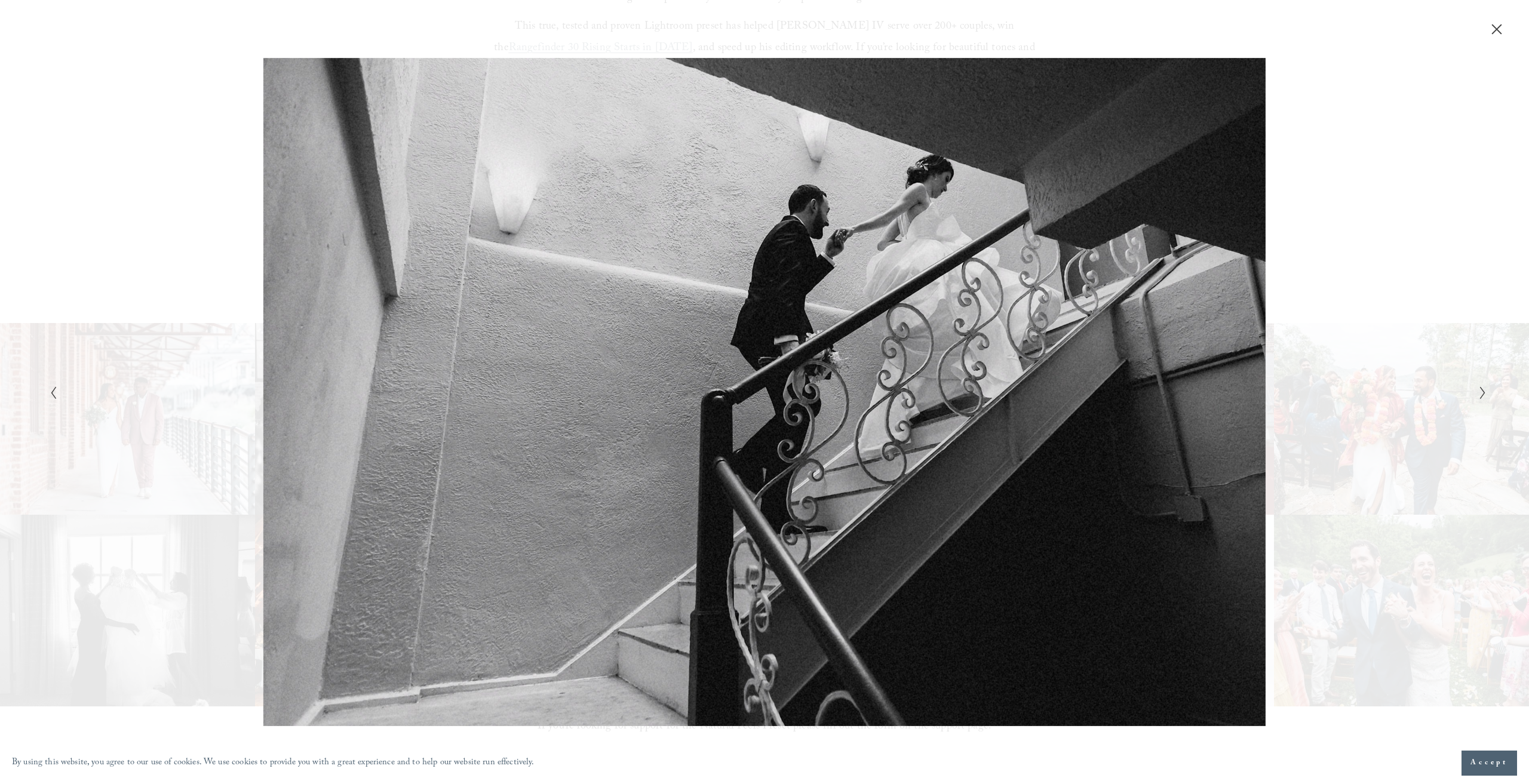
click at [1479, 391] on icon "Next Slide" at bounding box center [1482, 393] width 8 height 14
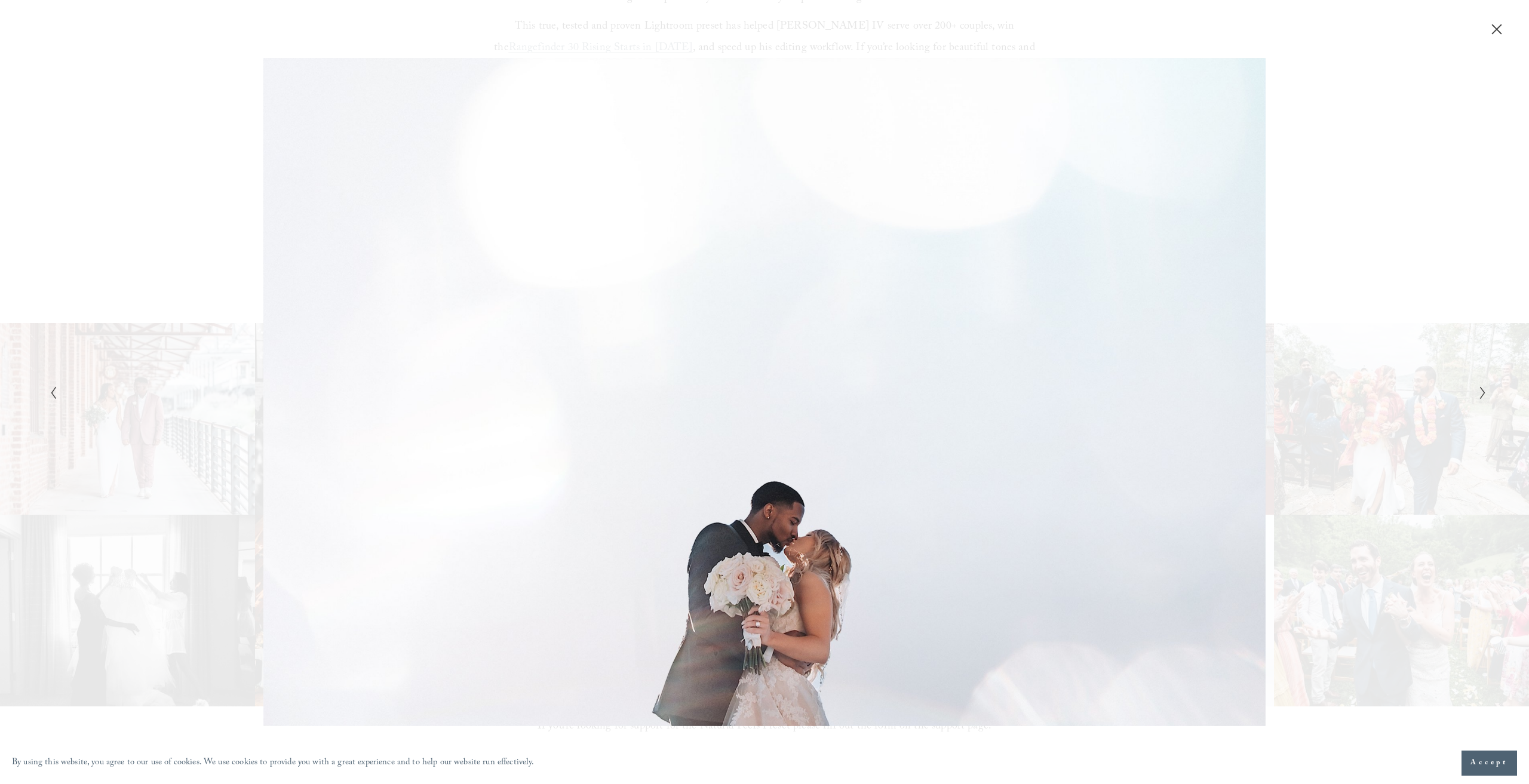
click at [1479, 391] on icon "Next Slide" at bounding box center [1482, 393] width 8 height 14
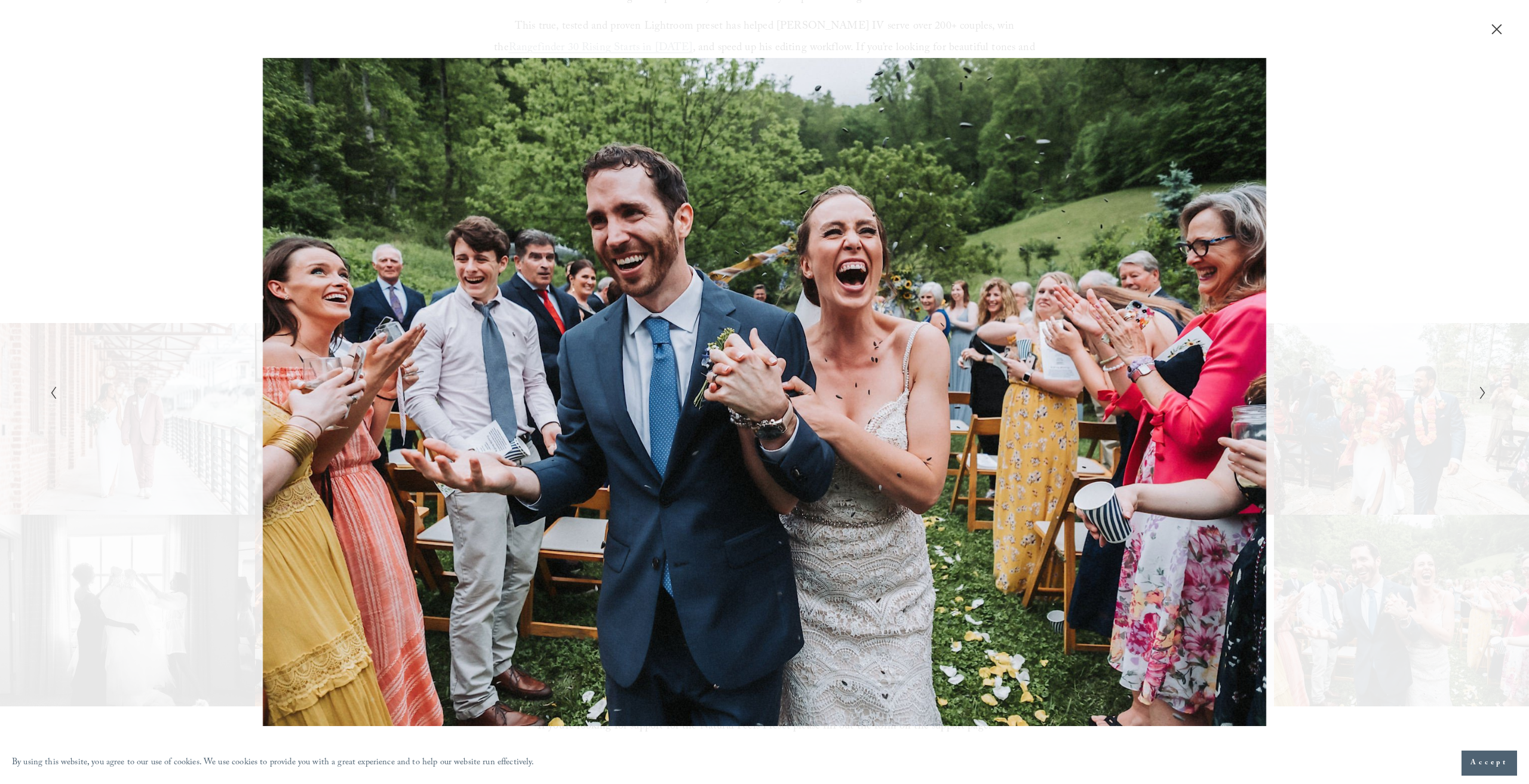
click at [56, 391] on icon "Previous Slide" at bounding box center [53, 393] width 8 height 14
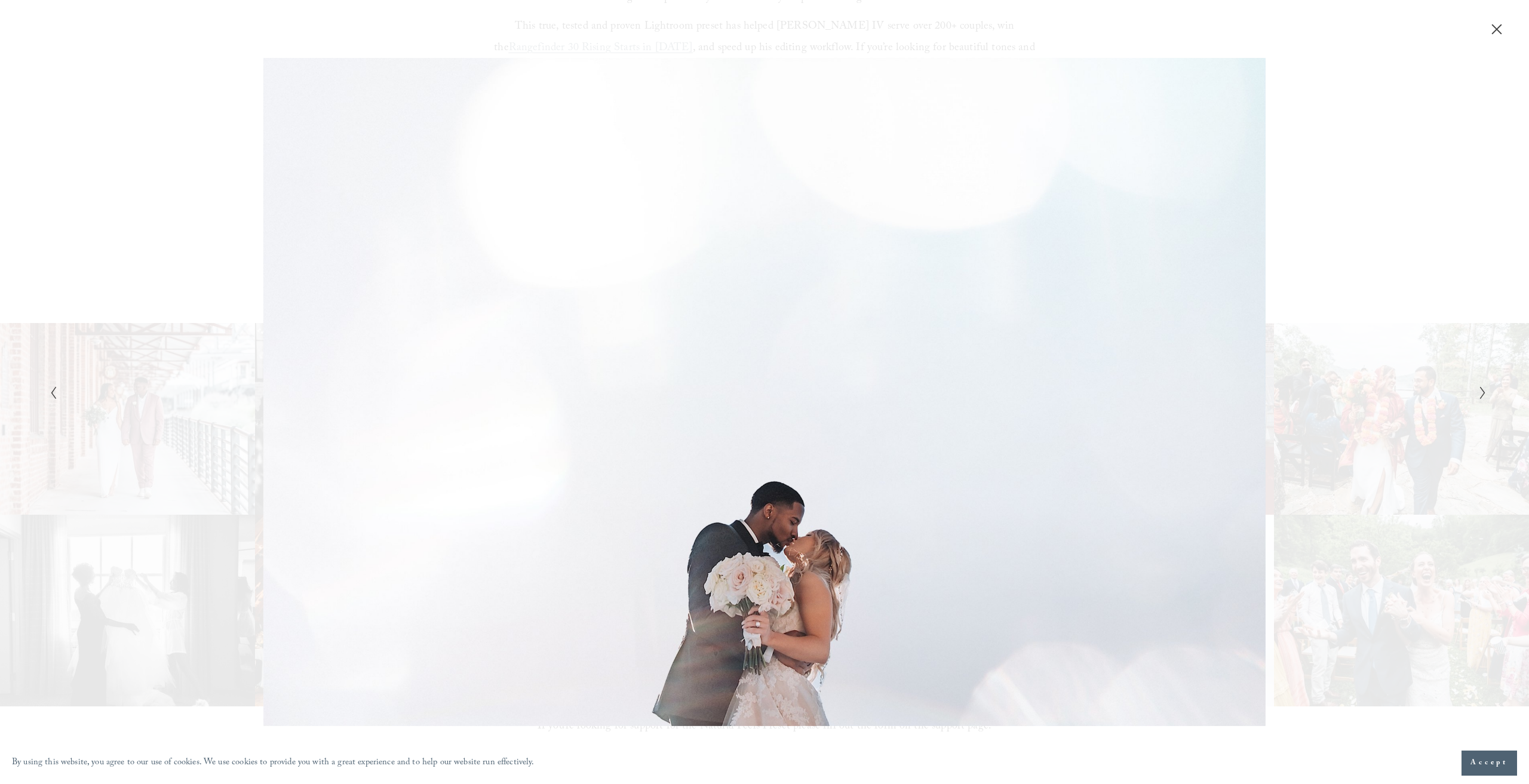
click at [1497, 26] on icon "Close" at bounding box center [1497, 29] width 12 height 12
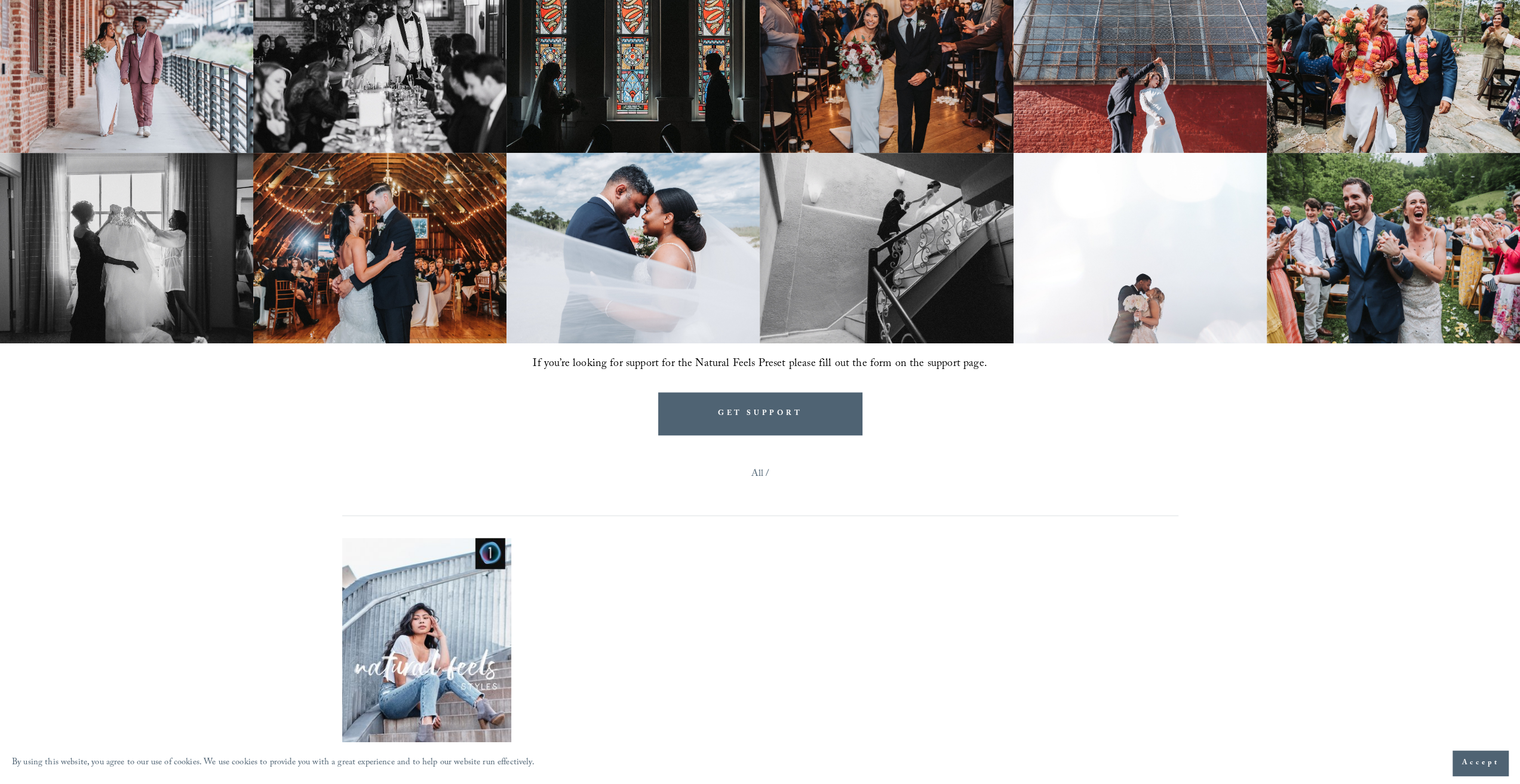
scroll to position [895, 0]
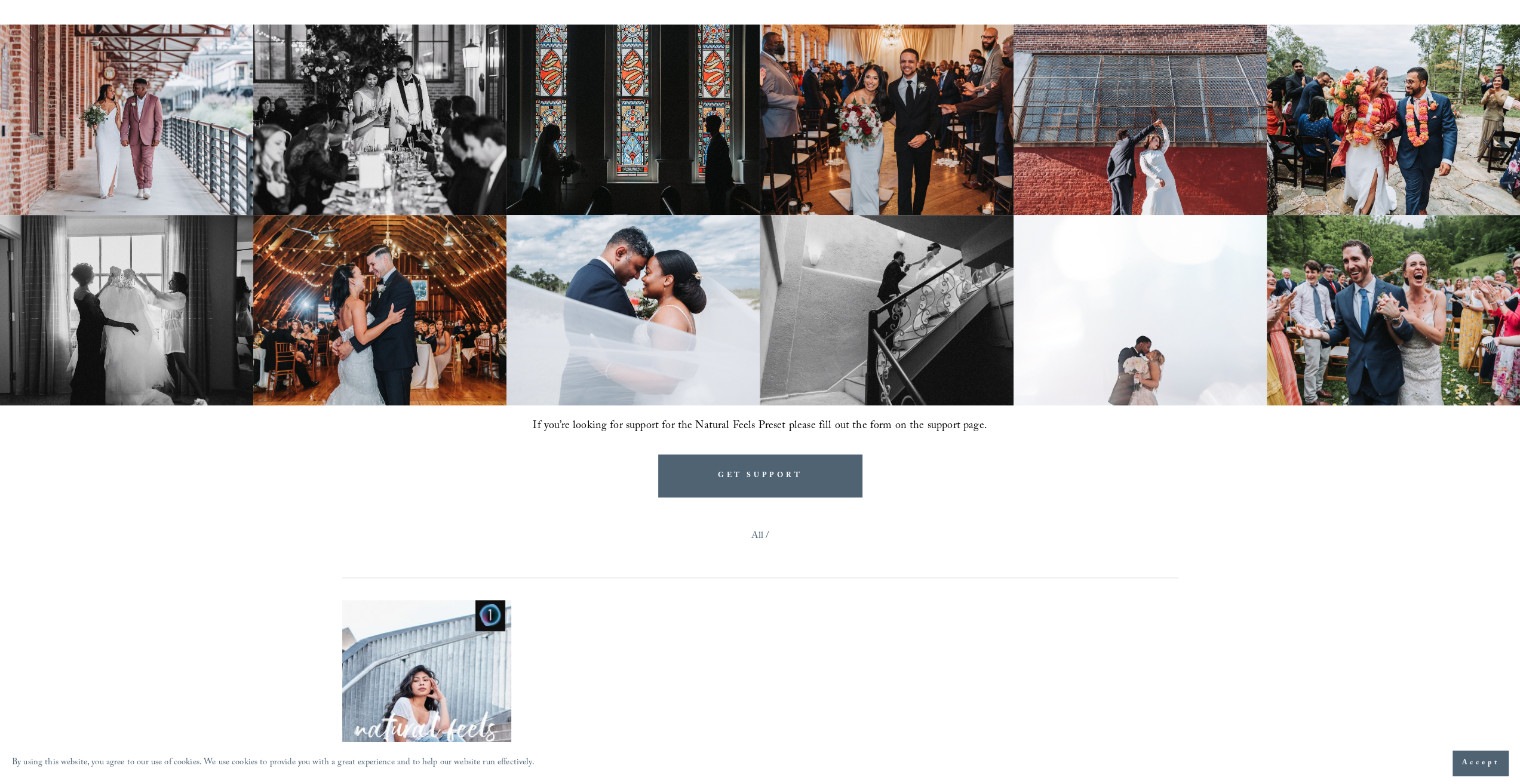
click at [1154, 140] on img at bounding box center [1140, 120] width 253 height 190
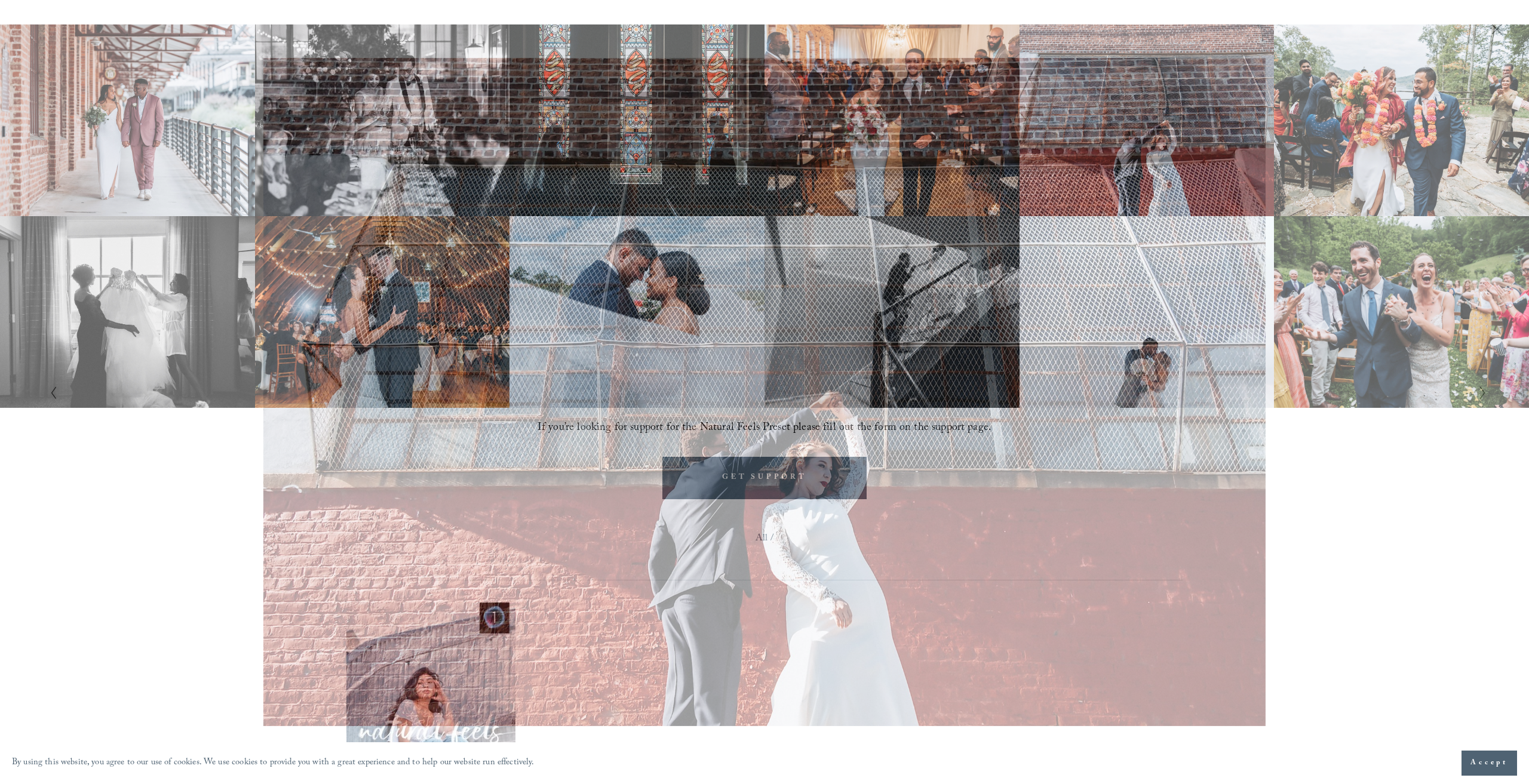
click at [1498, 29] on icon "Close" at bounding box center [1497, 29] width 12 height 12
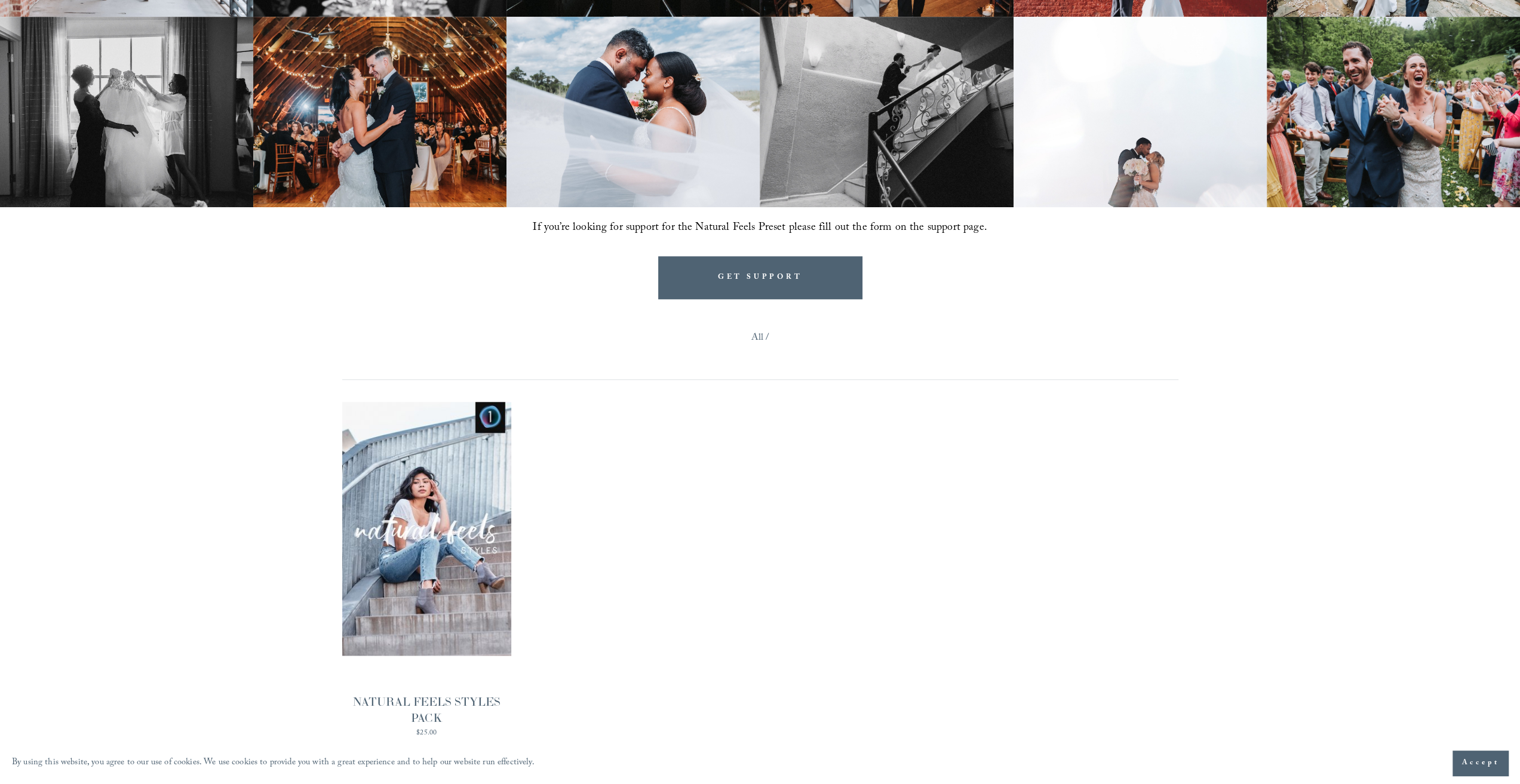
scroll to position [1194, 0]
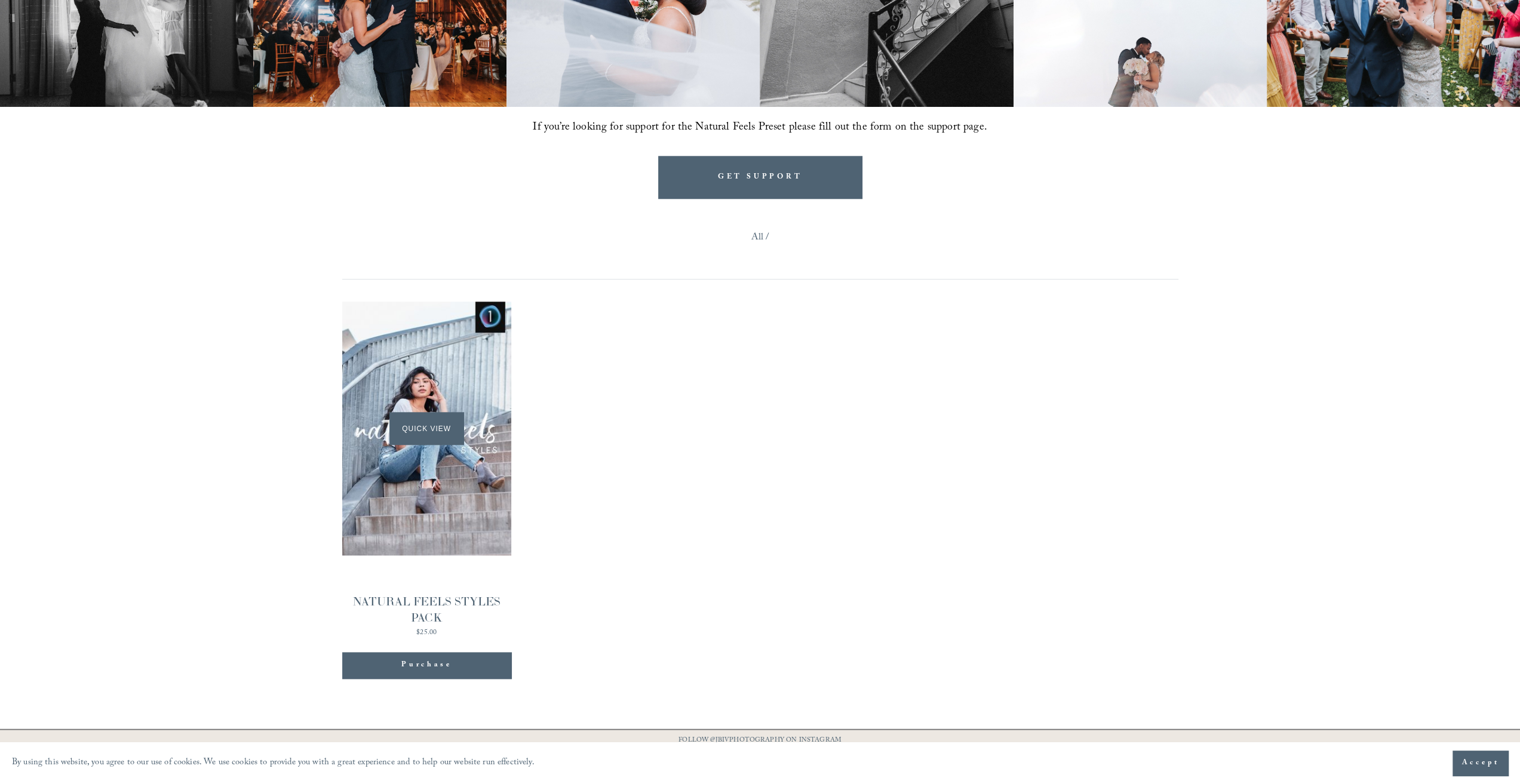
click at [474, 400] on div "Quick View" at bounding box center [427, 429] width 169 height 254
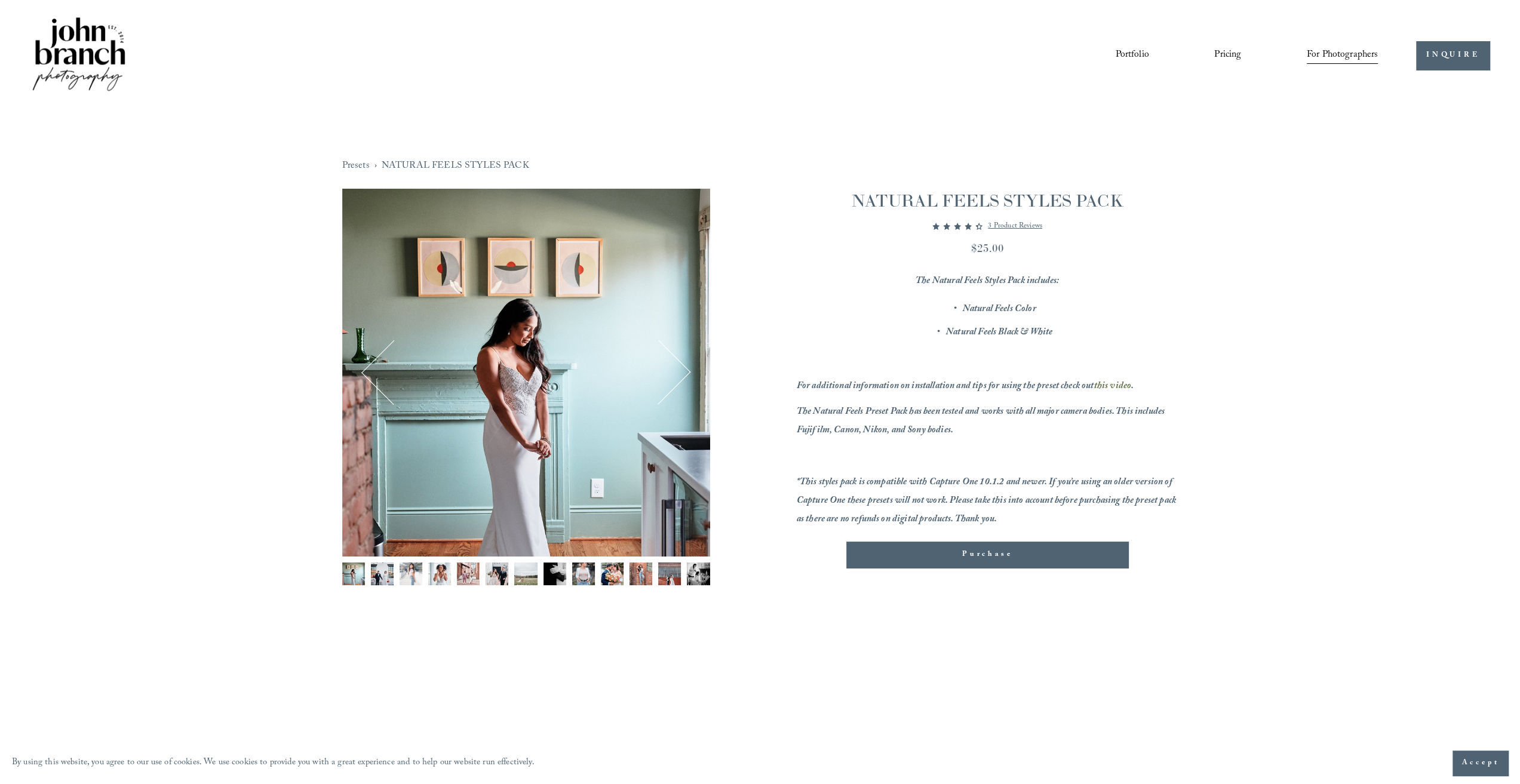
click at [684, 372] on button "Next" at bounding box center [658, 373] width 57 height 57
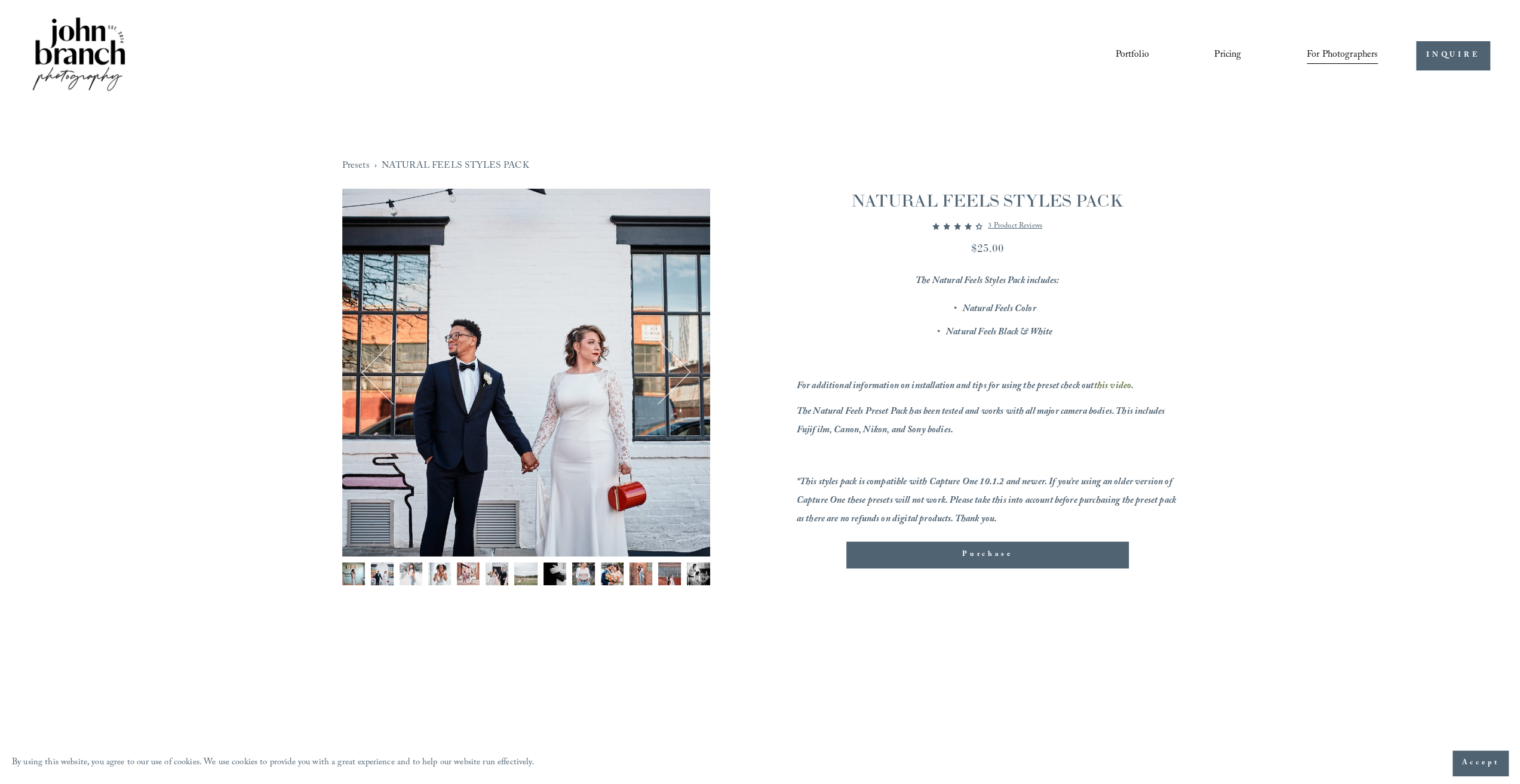
click at [684, 372] on button "Next" at bounding box center [658, 373] width 57 height 57
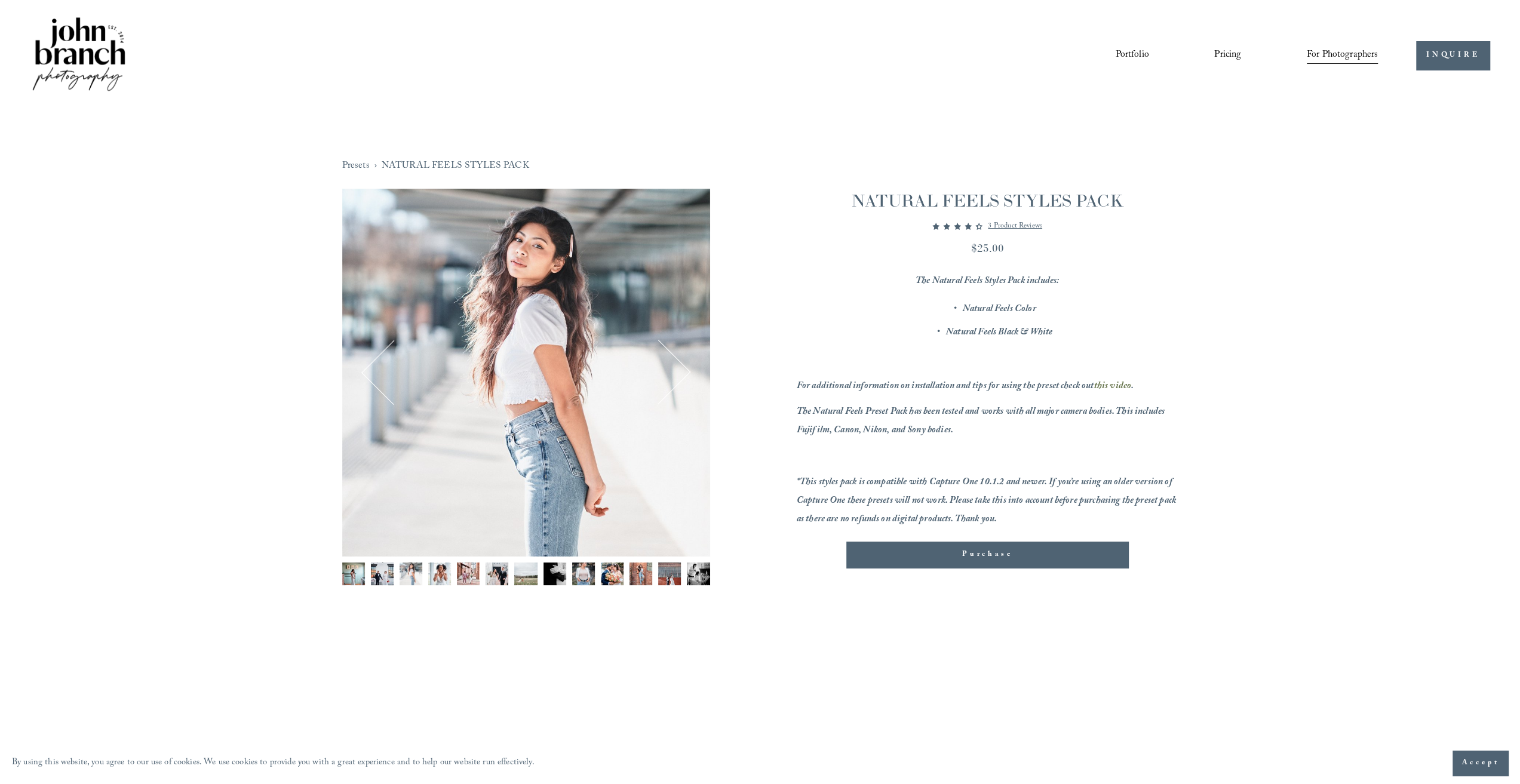
click at [684, 372] on button "Next" at bounding box center [658, 373] width 57 height 57
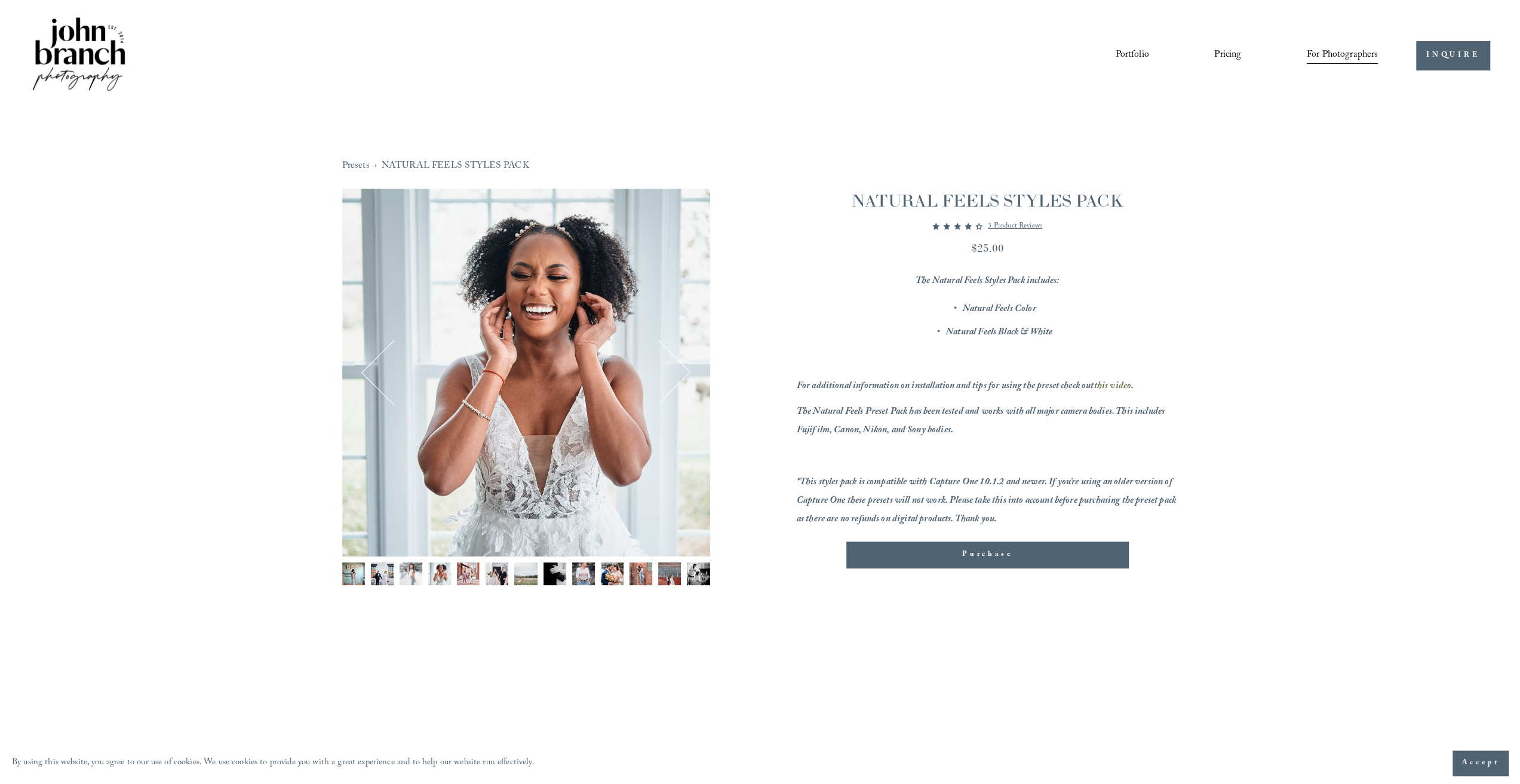
click at [684, 372] on button "Next" at bounding box center [658, 373] width 57 height 57
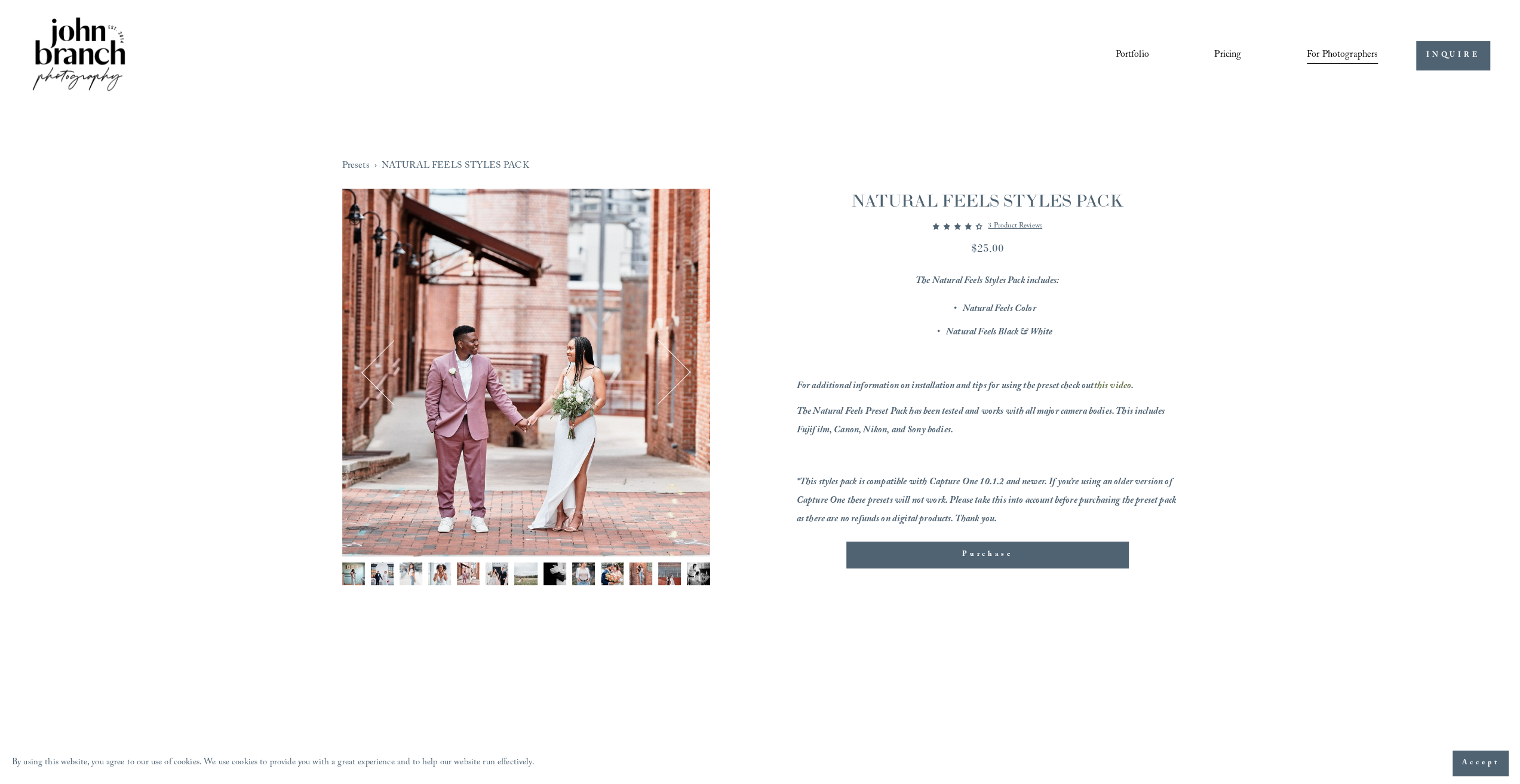
click at [375, 367] on button "Previous" at bounding box center [393, 373] width 57 height 57
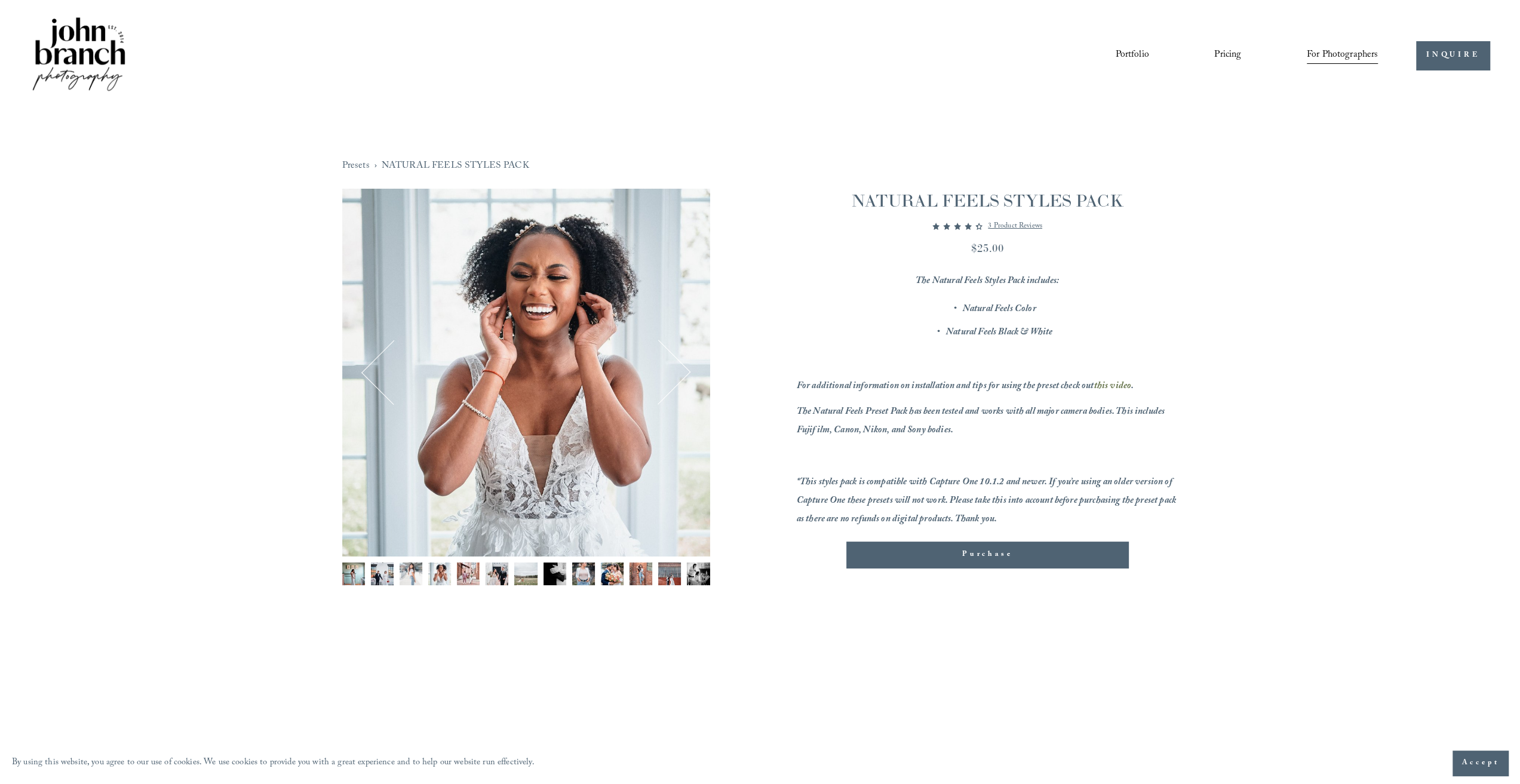
click at [542, 296] on div "Image 4 of 13" at bounding box center [526, 372] width 368 height 367
click at [679, 379] on button "Next" at bounding box center [658, 373] width 57 height 57
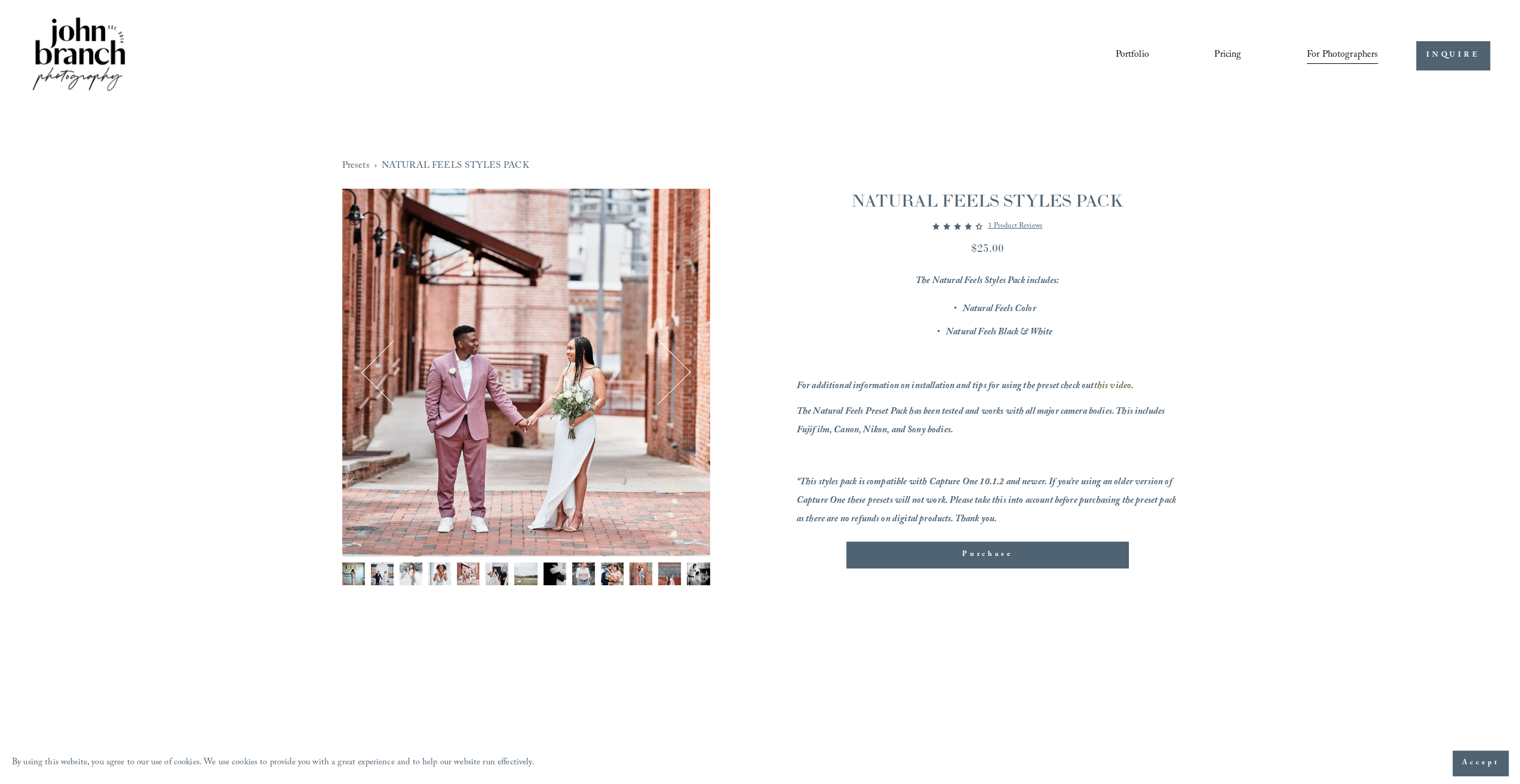
click at [679, 379] on button "Next" at bounding box center [658, 373] width 57 height 57
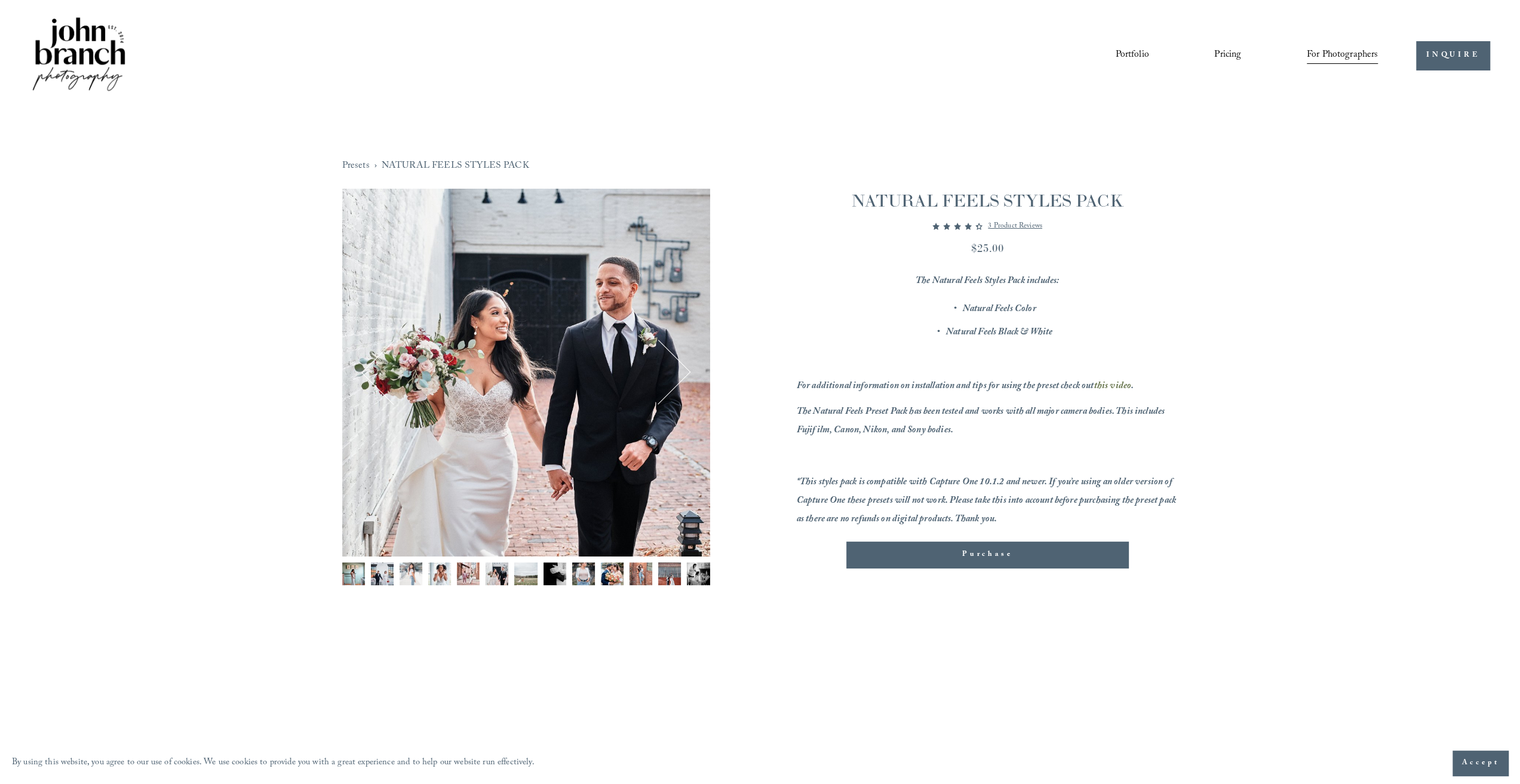
click at [679, 379] on button "Next" at bounding box center [658, 373] width 57 height 57
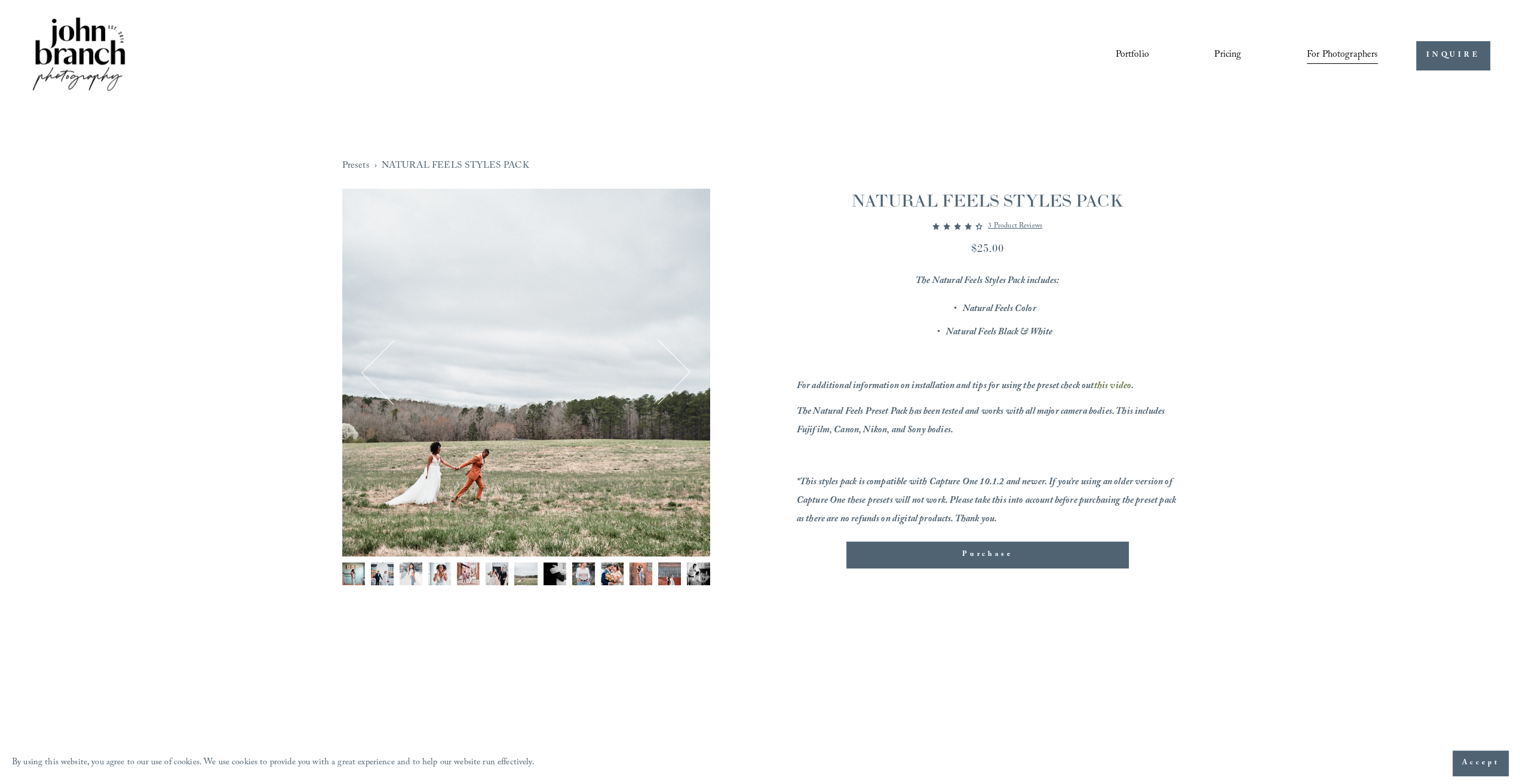
click at [679, 379] on button "Next" at bounding box center [658, 373] width 57 height 57
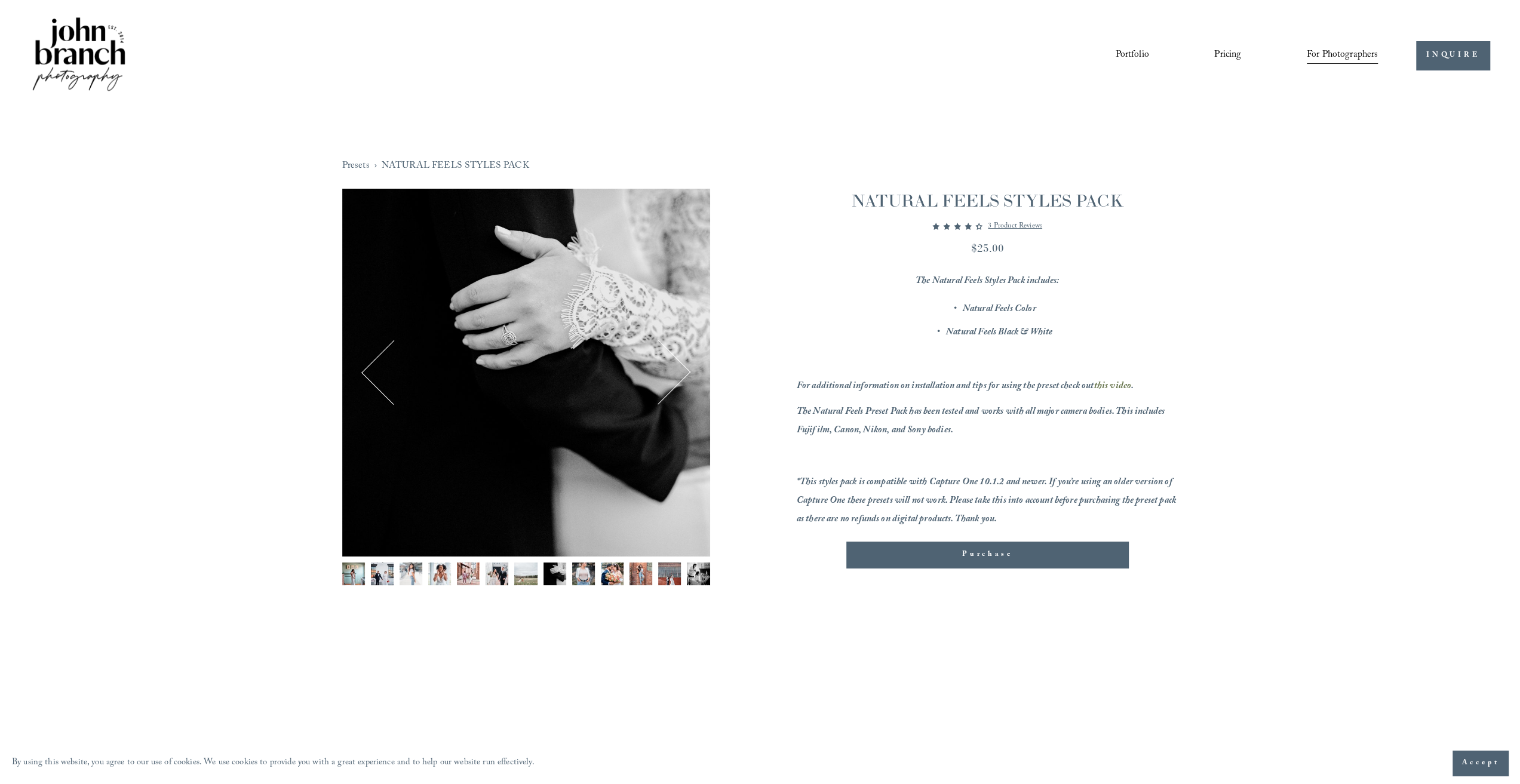
click at [679, 379] on button "Next" at bounding box center [658, 373] width 57 height 57
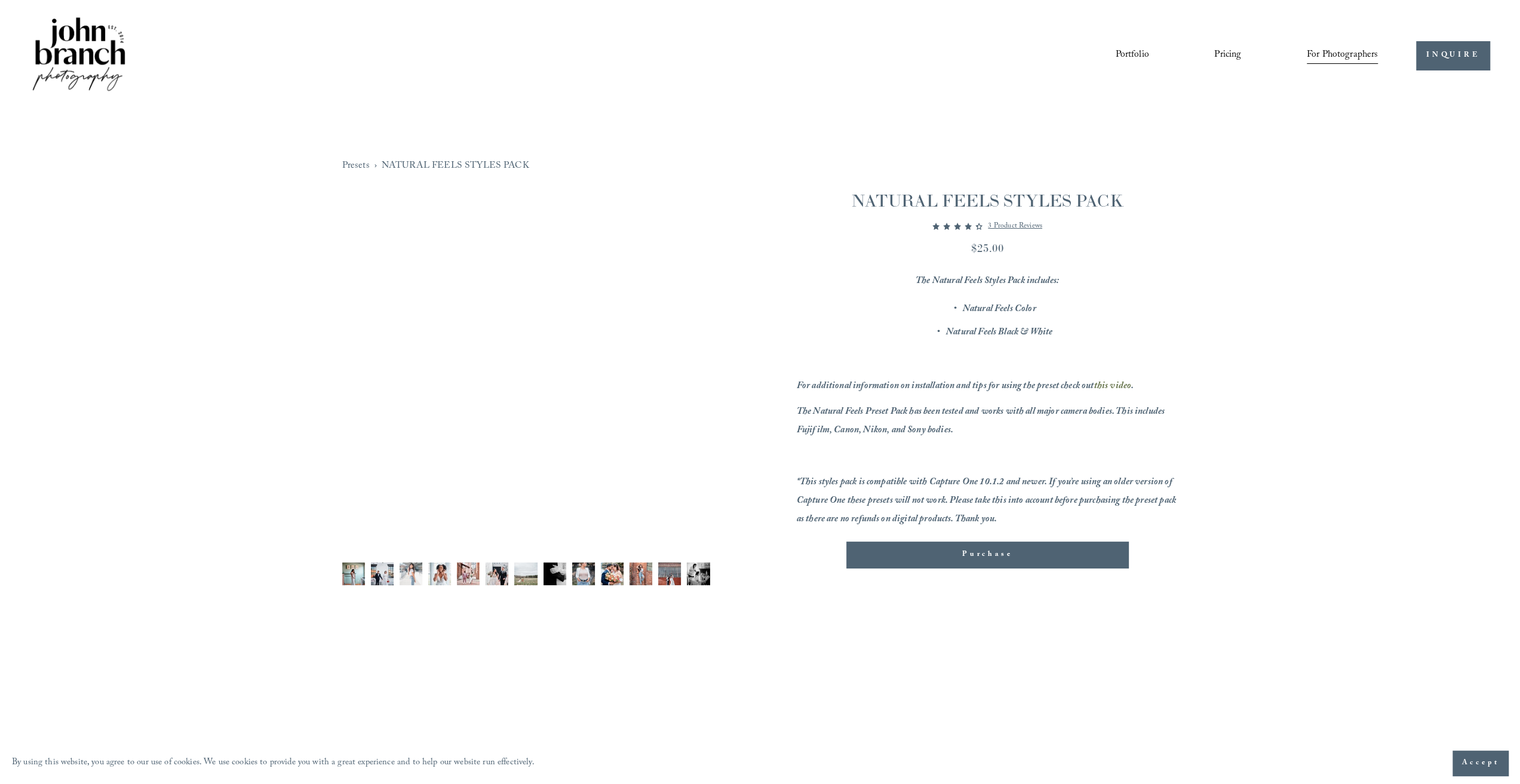
click at [679, 379] on button "Next" at bounding box center [658, 373] width 57 height 57
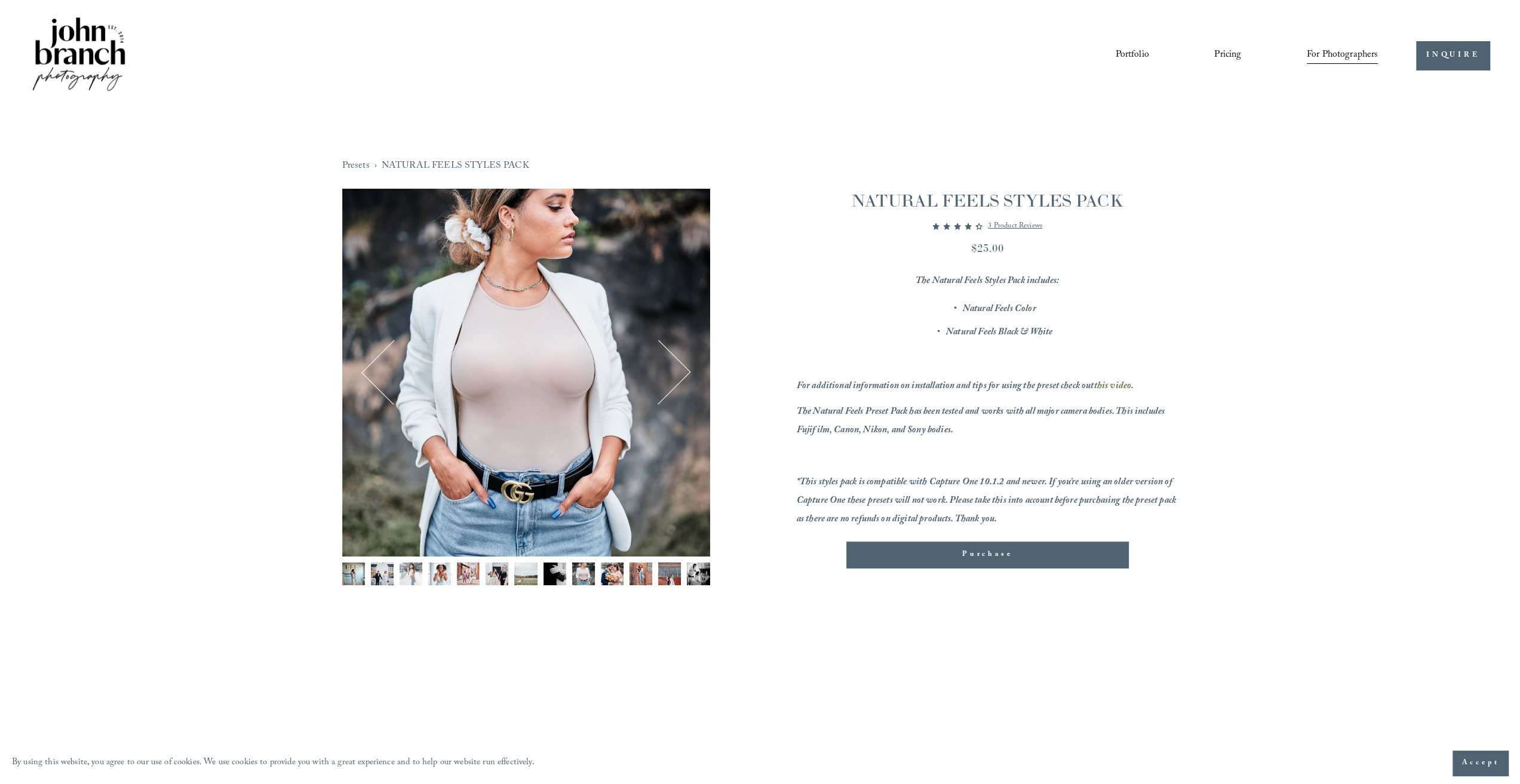
click at [679, 379] on button "Next" at bounding box center [658, 373] width 57 height 57
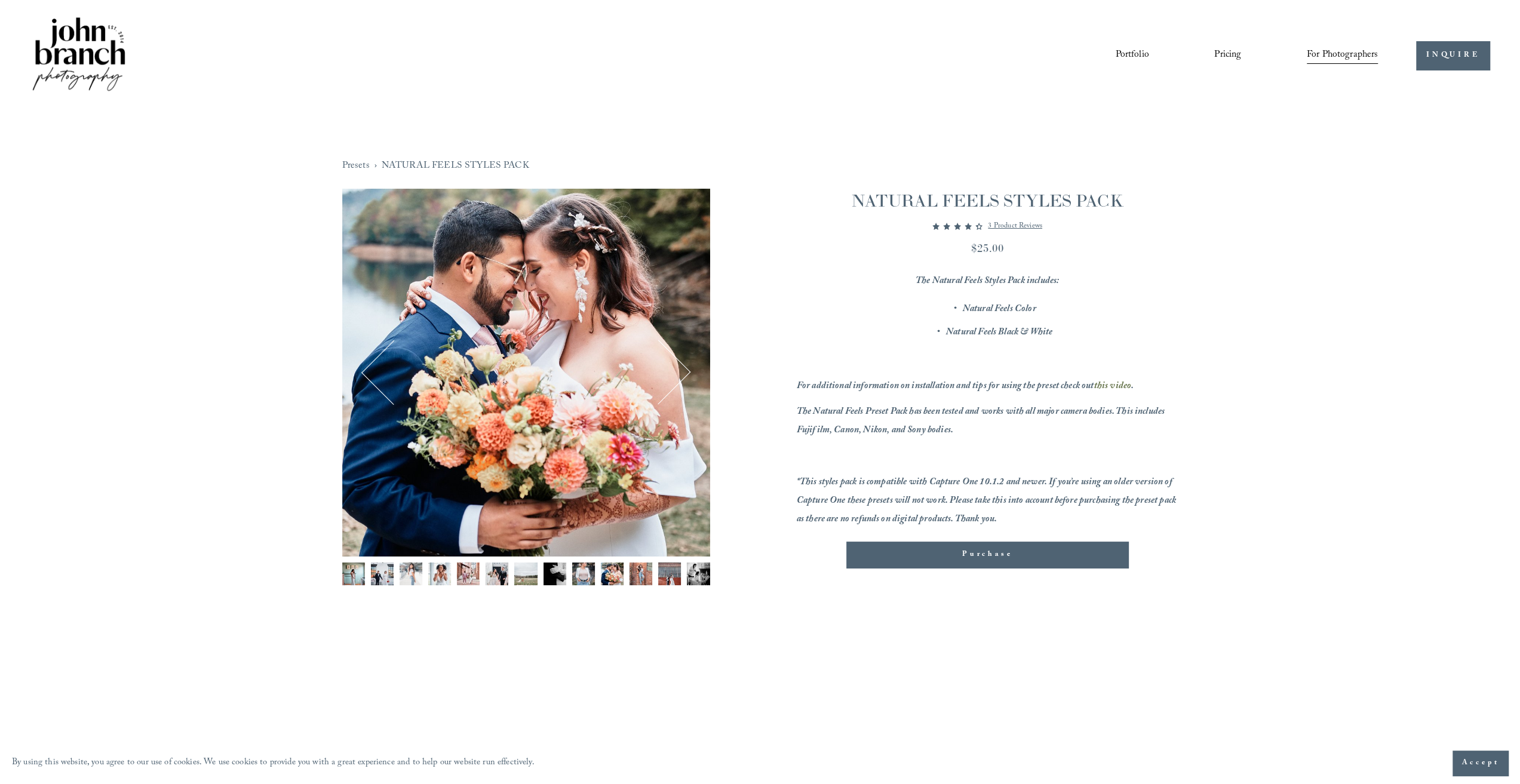
click at [679, 379] on button "Next" at bounding box center [658, 373] width 57 height 57
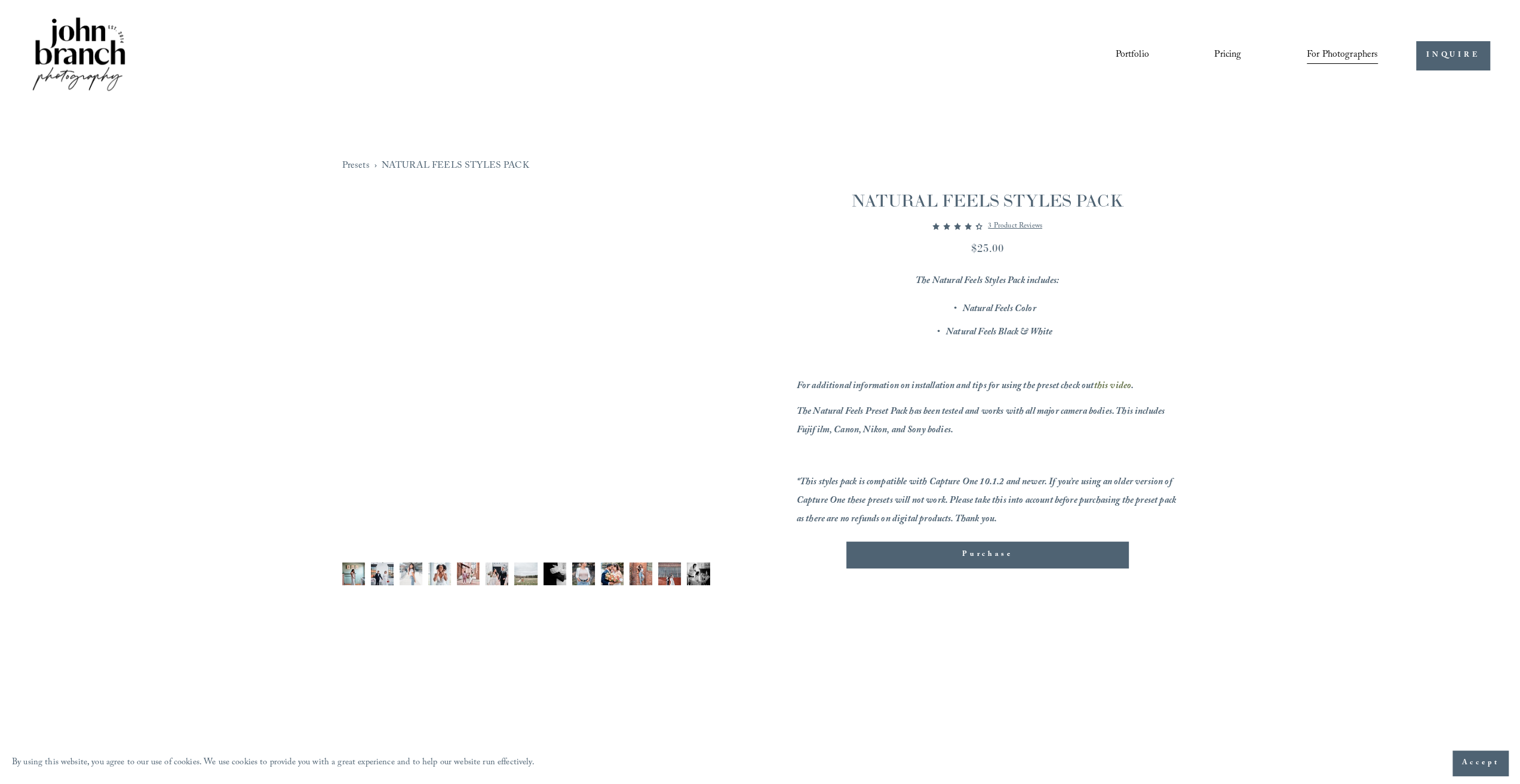
click at [679, 379] on button "Next" at bounding box center [658, 373] width 57 height 57
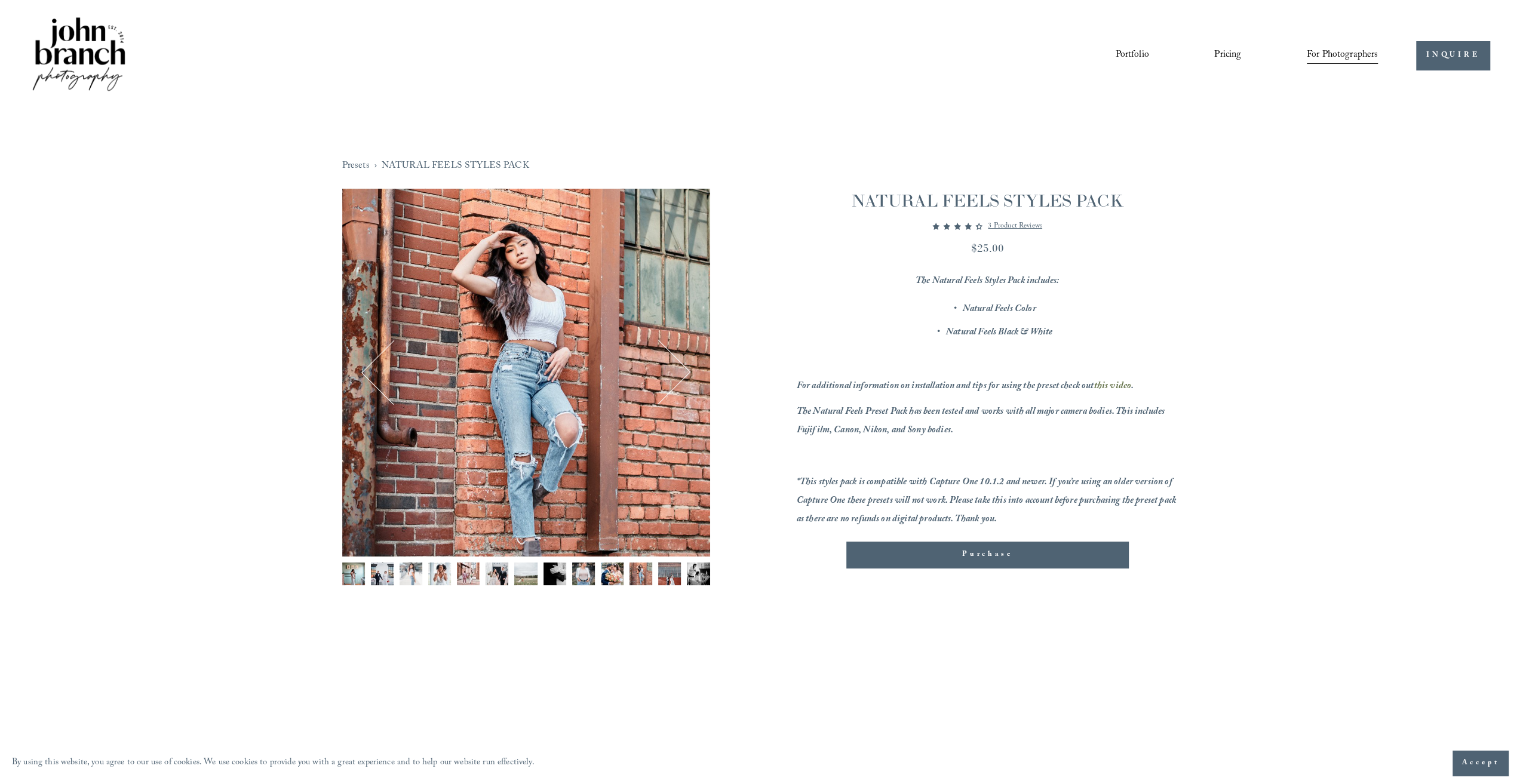
click at [679, 379] on button "Next" at bounding box center [658, 373] width 57 height 57
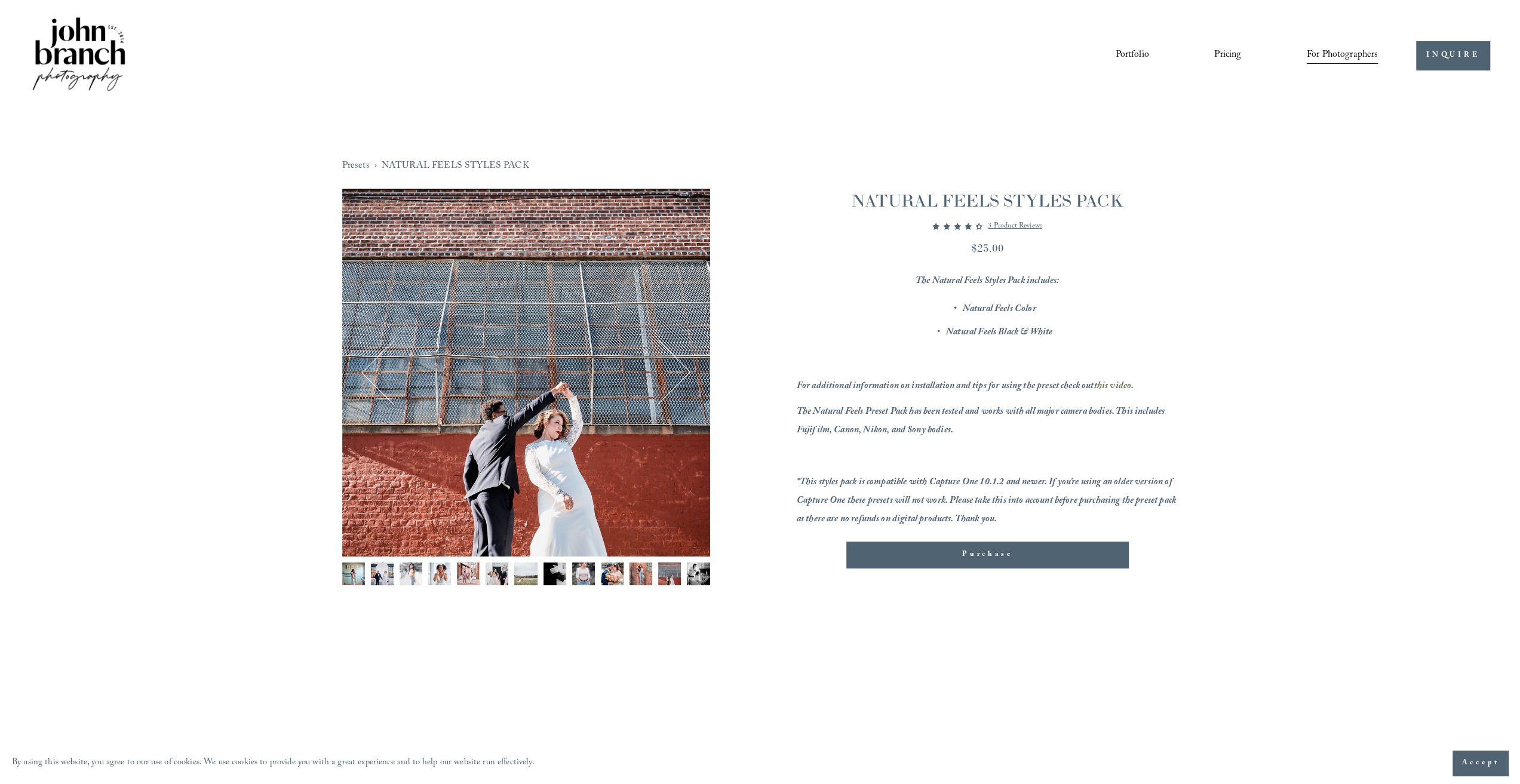
click at [679, 379] on button "Next" at bounding box center [658, 373] width 57 height 57
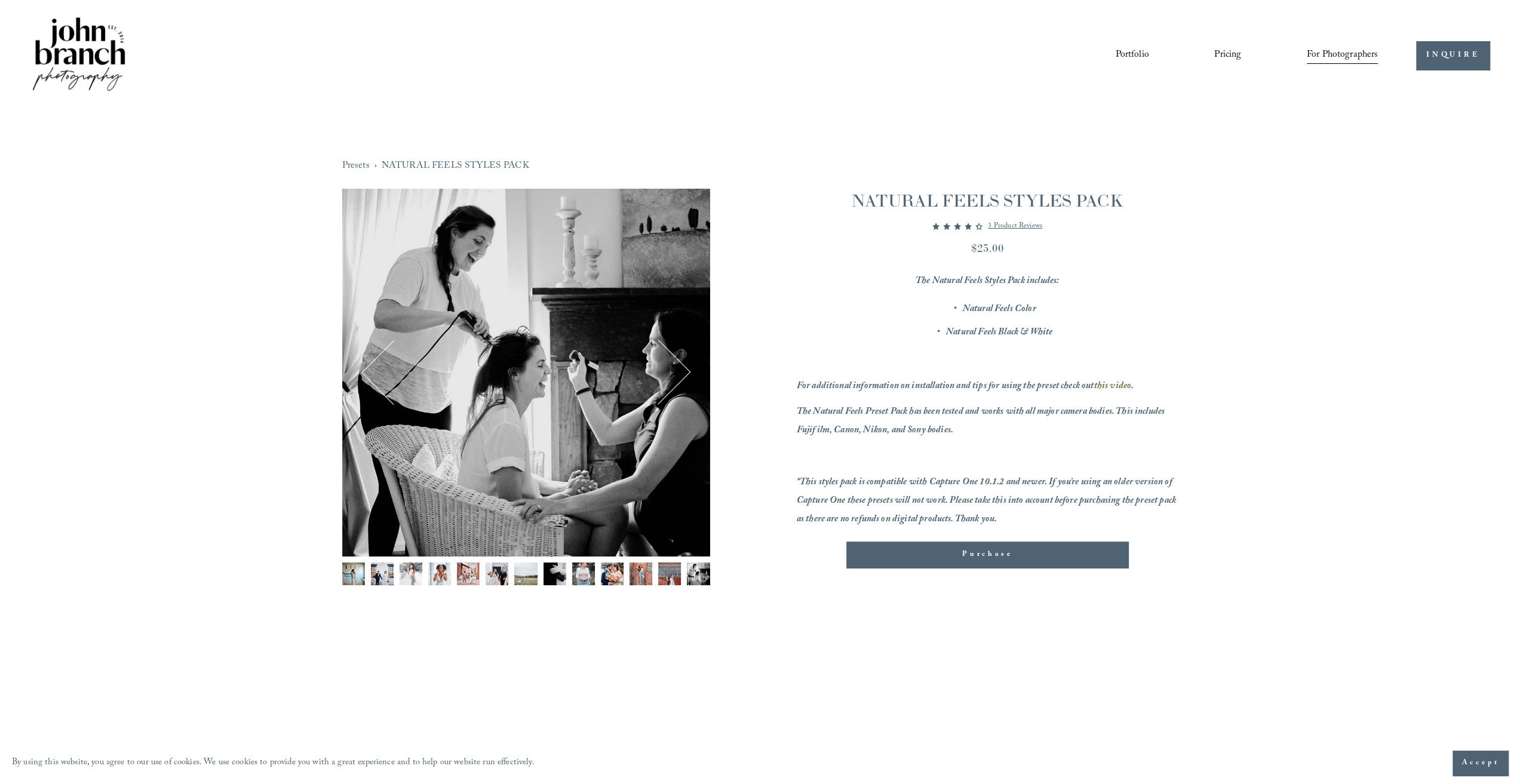
click at [679, 379] on button "Next" at bounding box center [658, 373] width 57 height 57
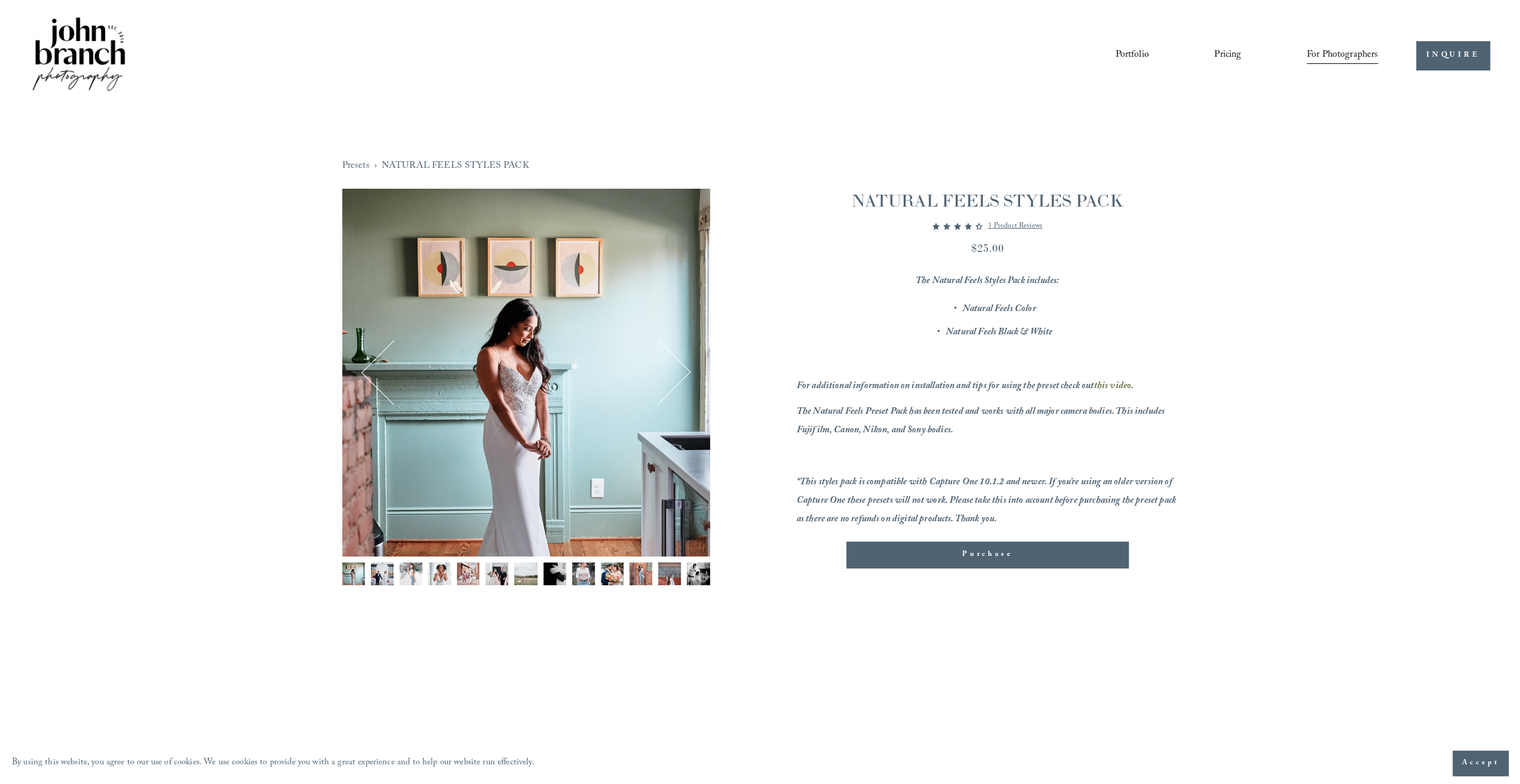
click at [679, 379] on button "Next" at bounding box center [658, 373] width 57 height 57
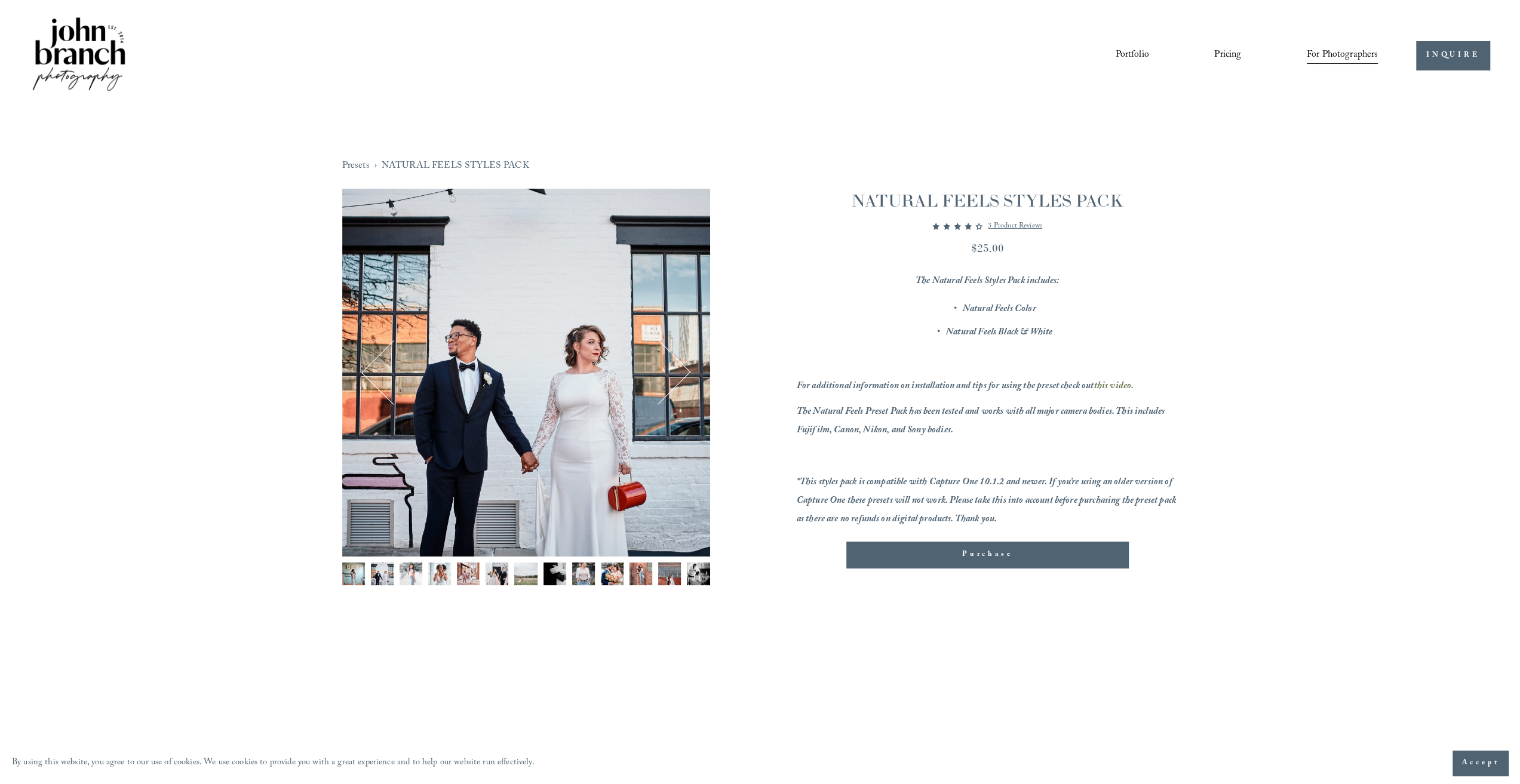
click at [679, 379] on button "Next" at bounding box center [658, 373] width 57 height 57
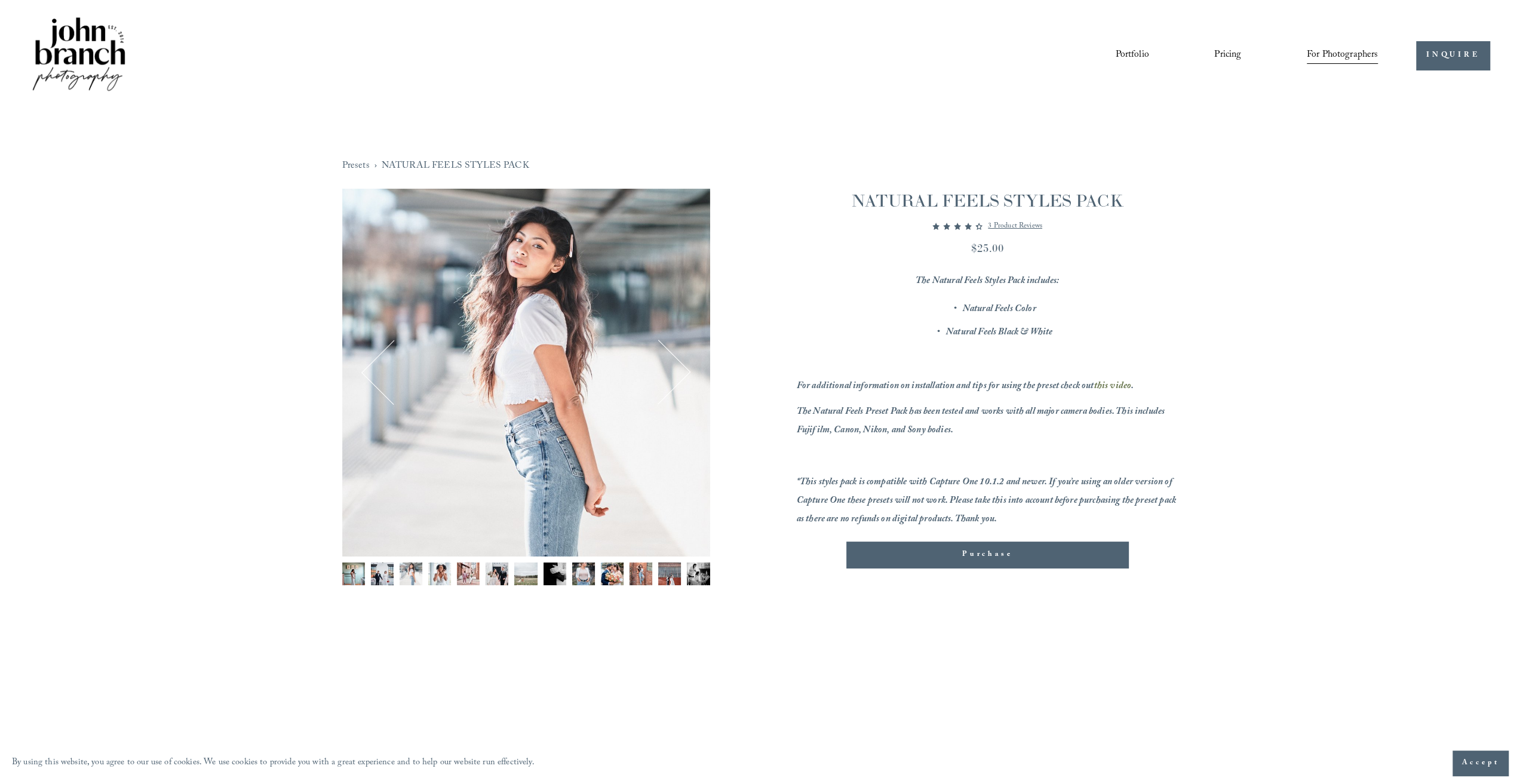
click at [1230, 50] on link "Pricing" at bounding box center [1227, 56] width 27 height 20
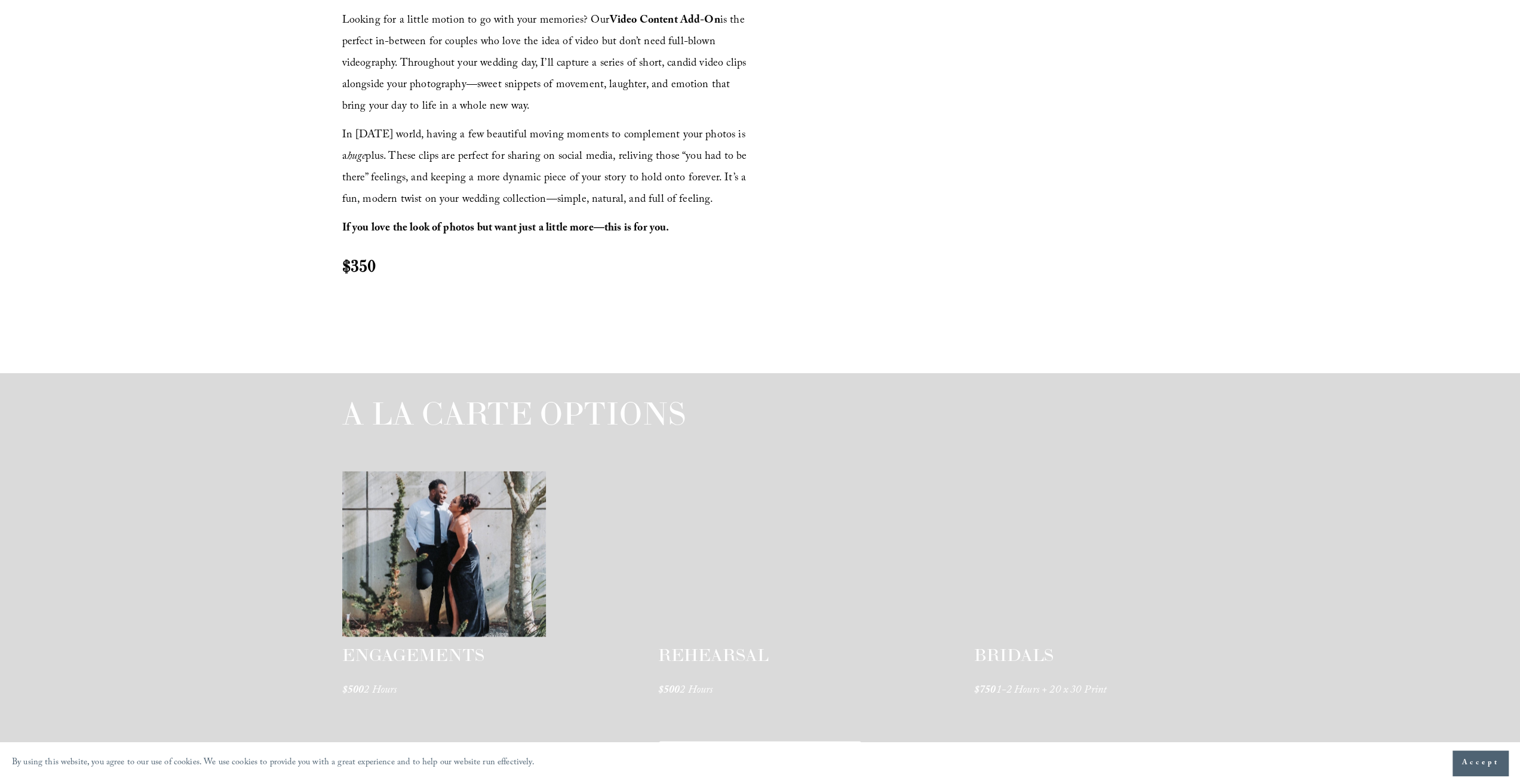
scroll to position [1731, 0]
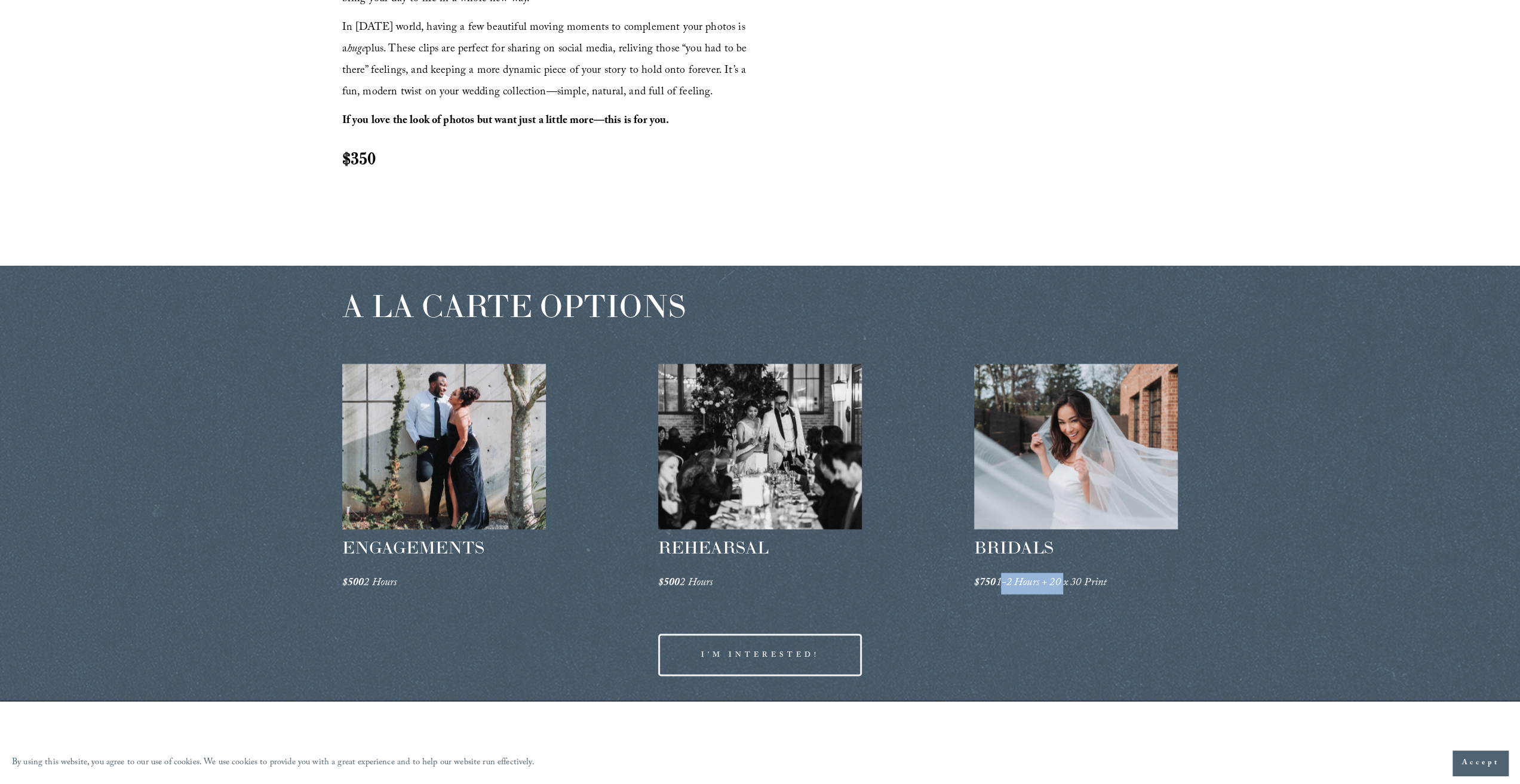
drag, startPoint x: 1003, startPoint y: 582, endPoint x: 1066, endPoint y: 580, distance: 63.0
click at [1066, 580] on em "1-2 Hours + 20 x 30 Print" at bounding box center [1051, 583] width 111 height 19
click at [435, 422] on div at bounding box center [444, 446] width 204 height 165
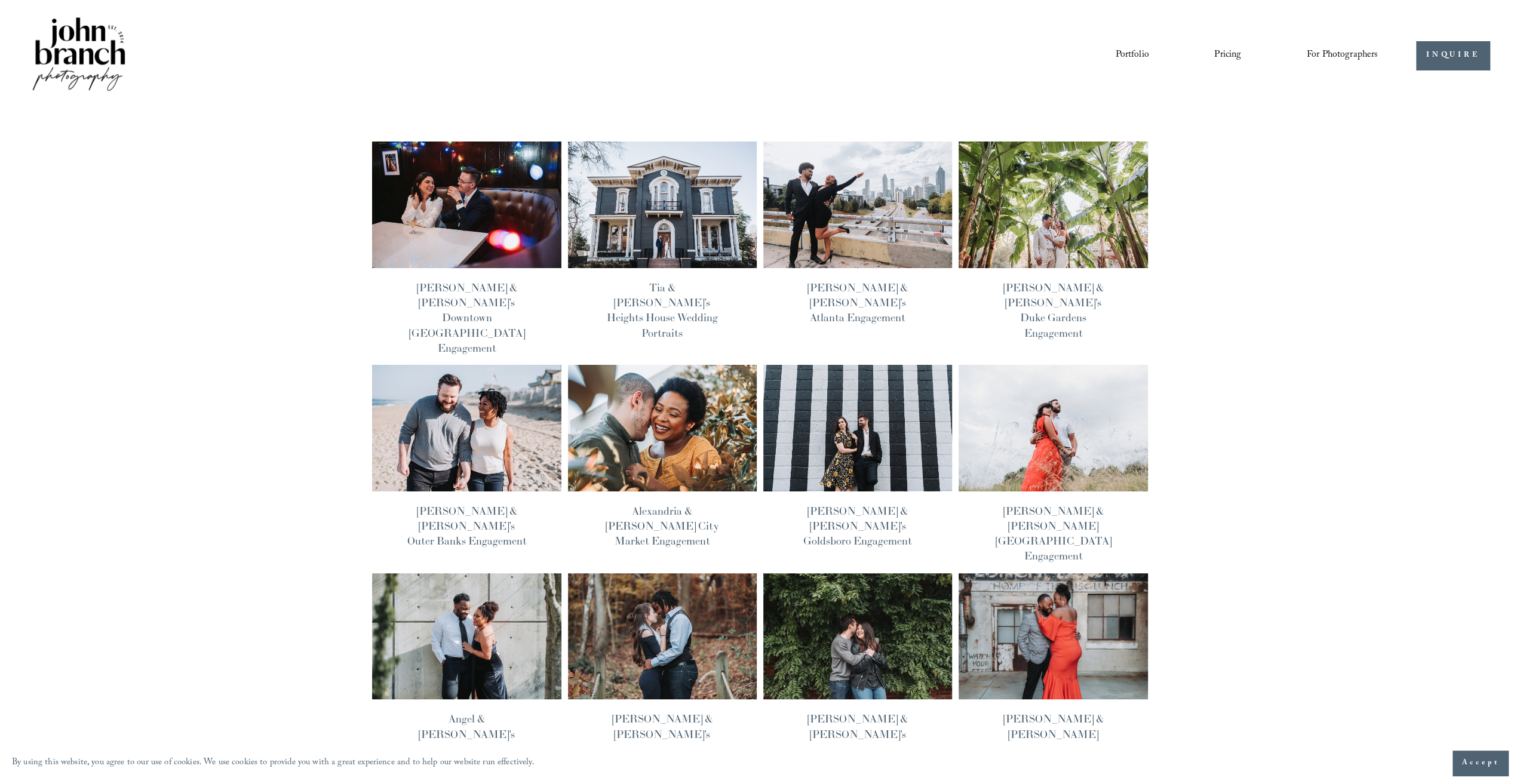
click at [492, 192] on img at bounding box center [466, 204] width 190 height 127
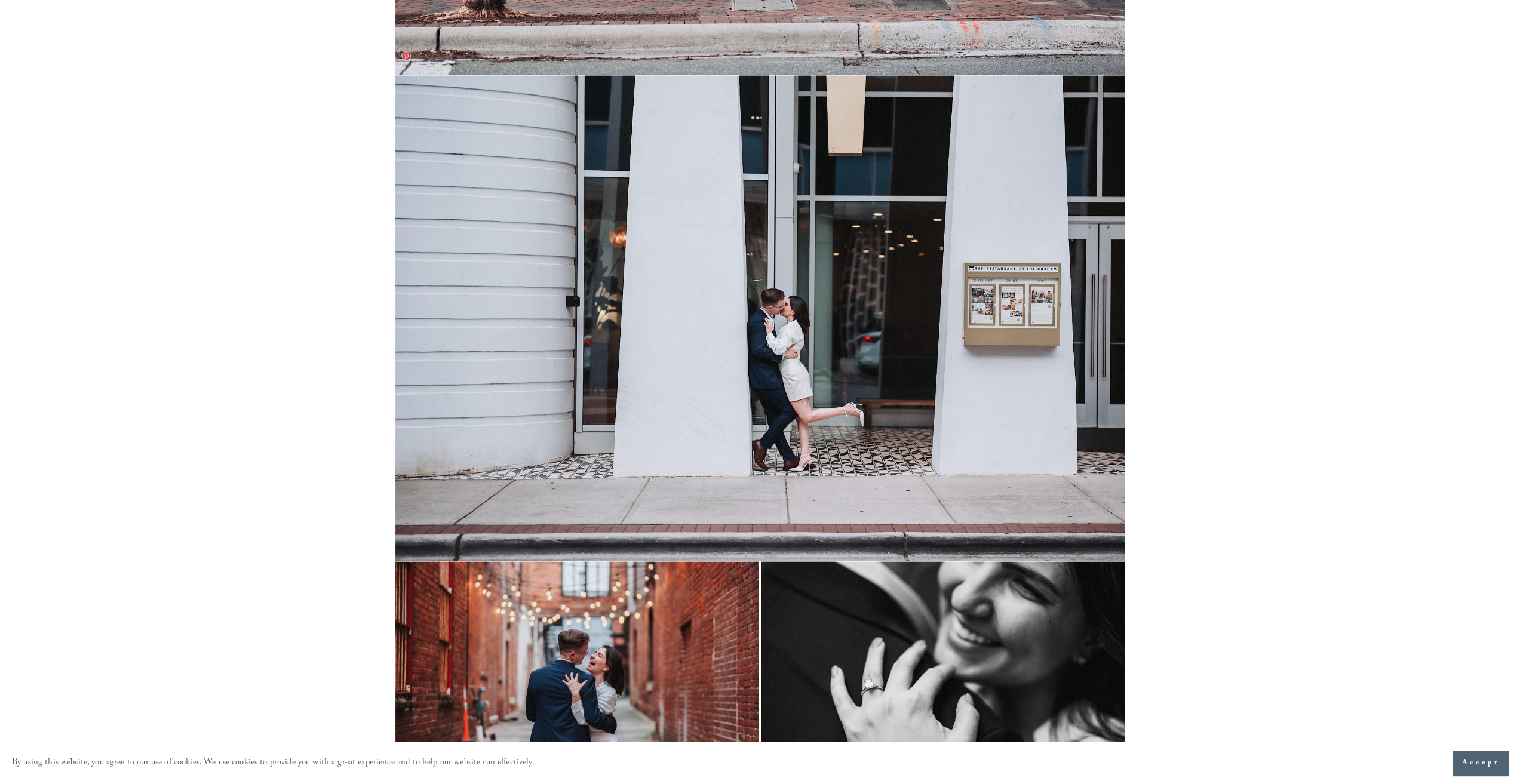
scroll to position [6806, 0]
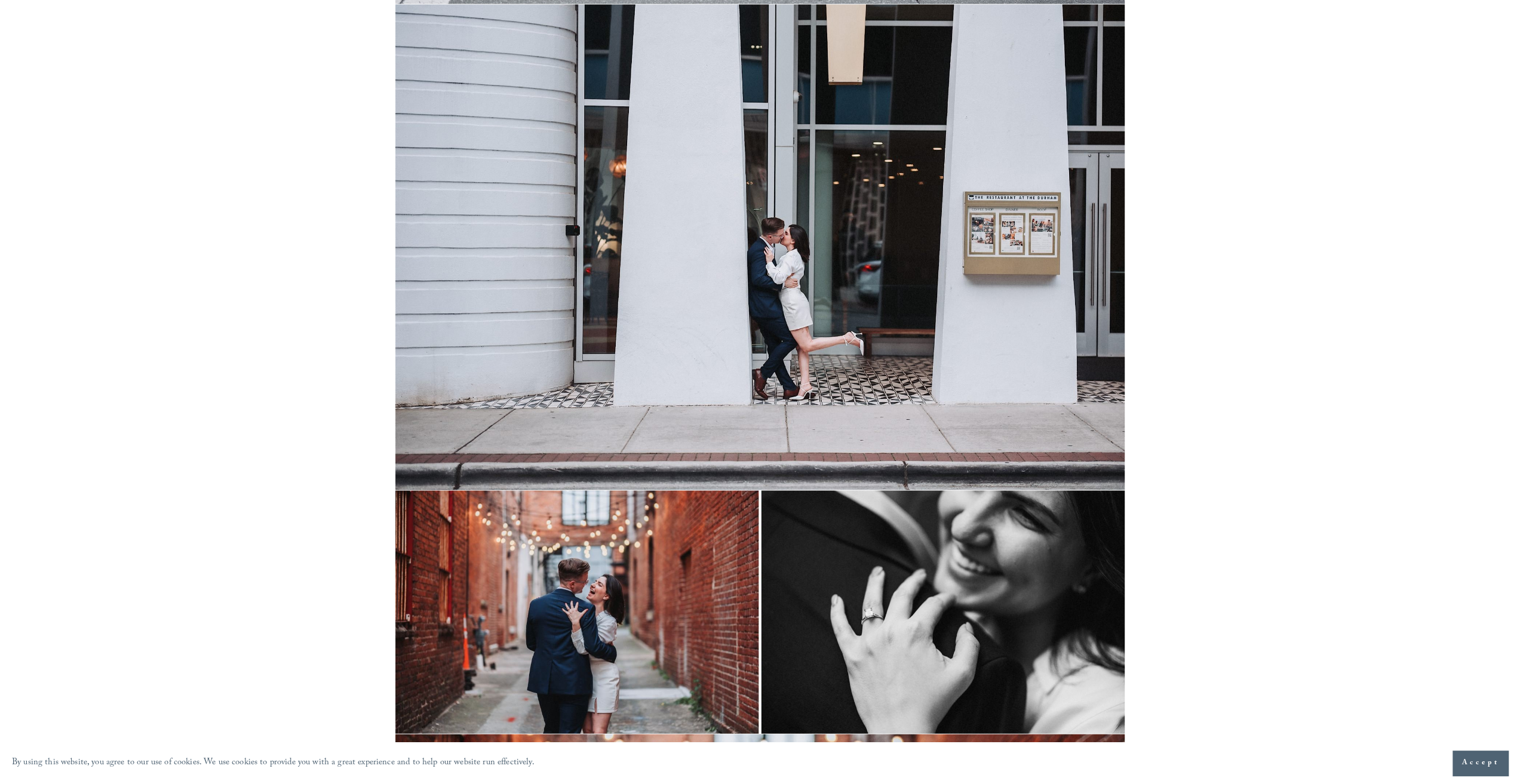
click at [788, 304] on img at bounding box center [760, 247] width 730 height 486
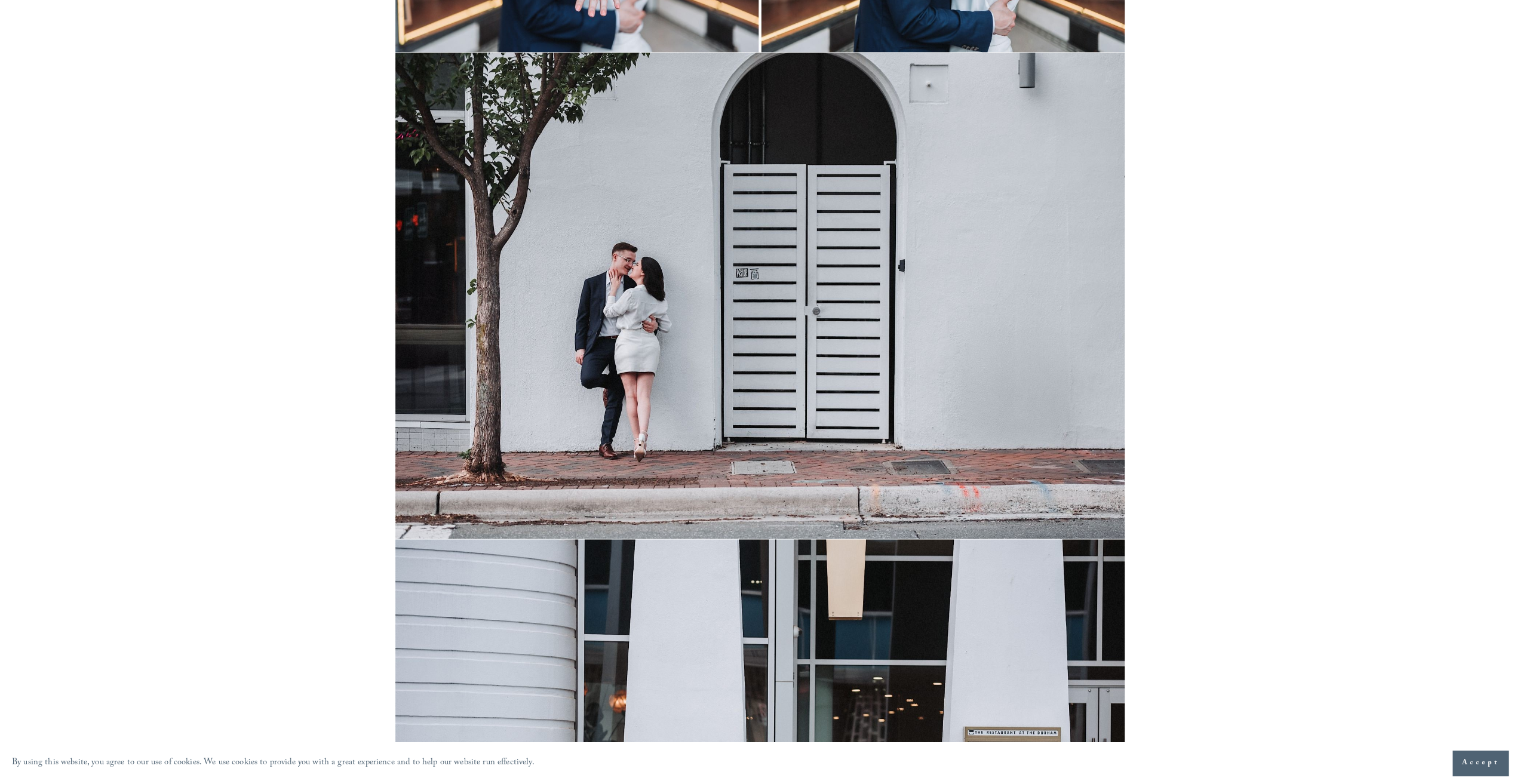
scroll to position [6328, 0]
